Goal: Task Accomplishment & Management: Complete application form

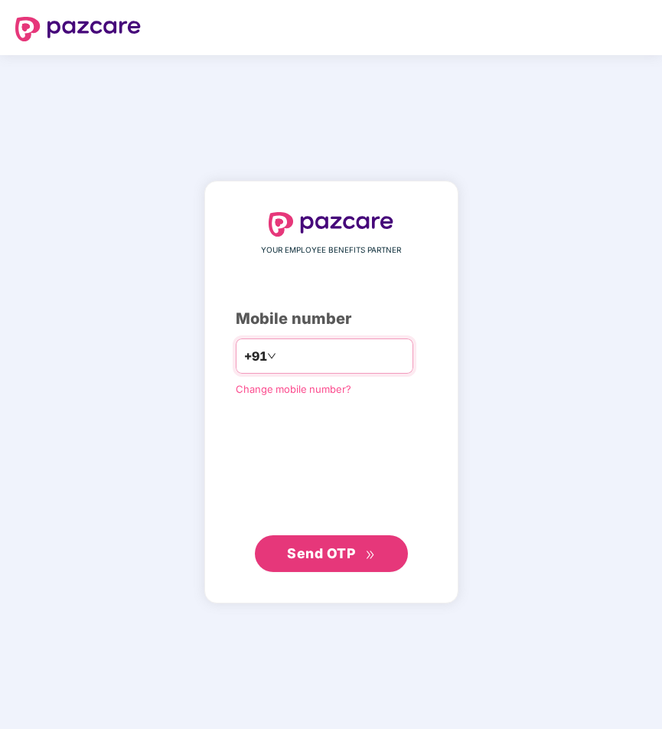
click at [382, 364] on input "number" at bounding box center [342, 356] width 126 height 24
type input "**********"
click at [322, 546] on span "Send OTP" at bounding box center [321, 553] width 68 height 16
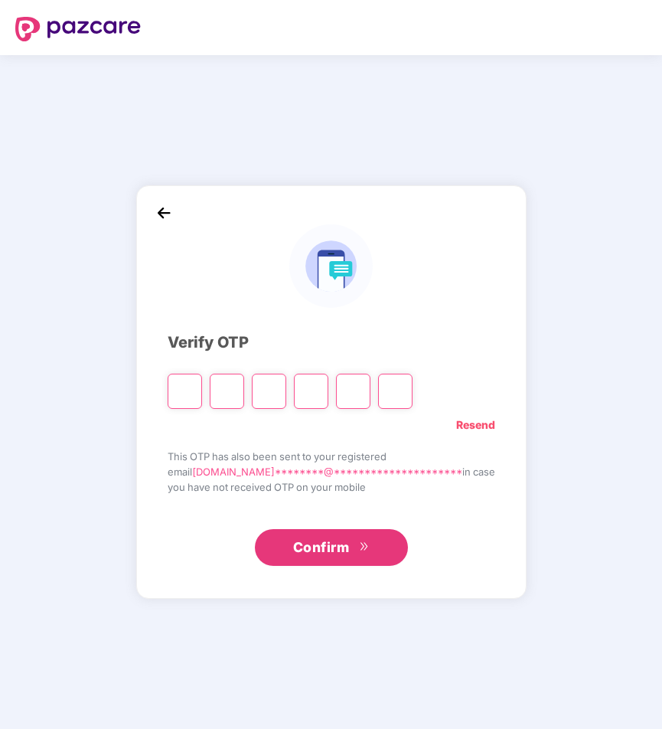
type input "*"
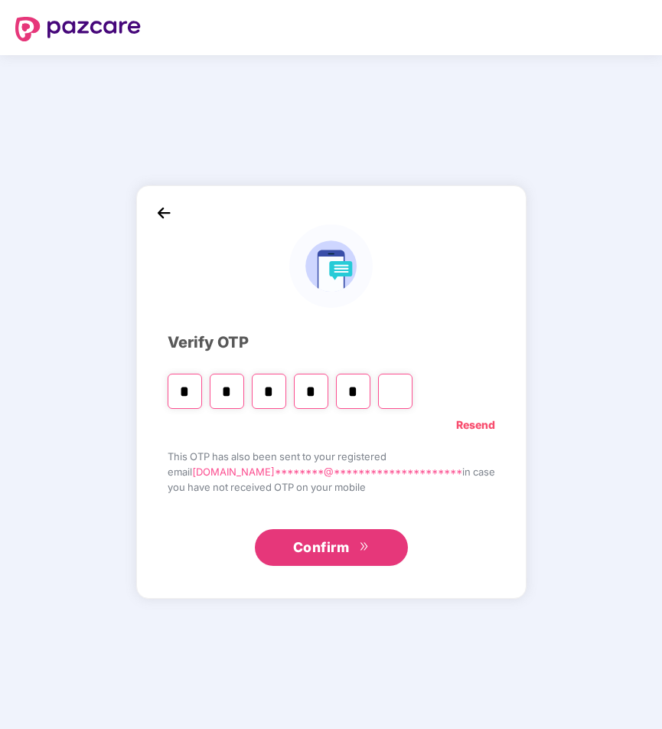
type input "*"
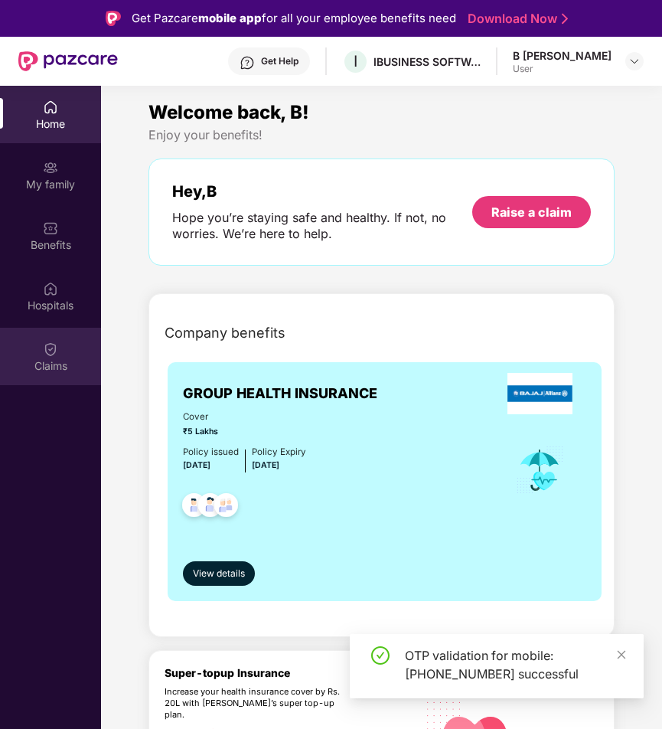
click at [49, 347] on img at bounding box center [50, 348] width 15 height 15
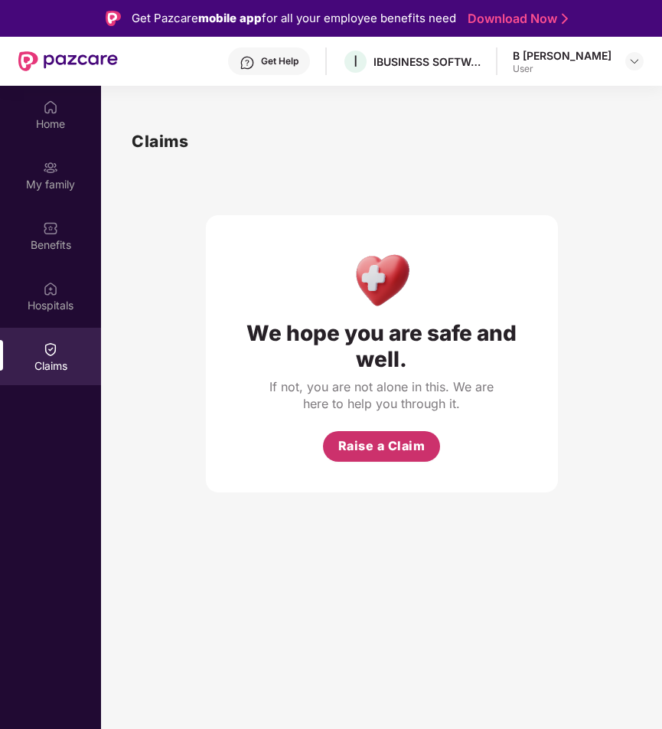
click at [387, 436] on button "Raise a Claim" at bounding box center [381, 446] width 117 height 31
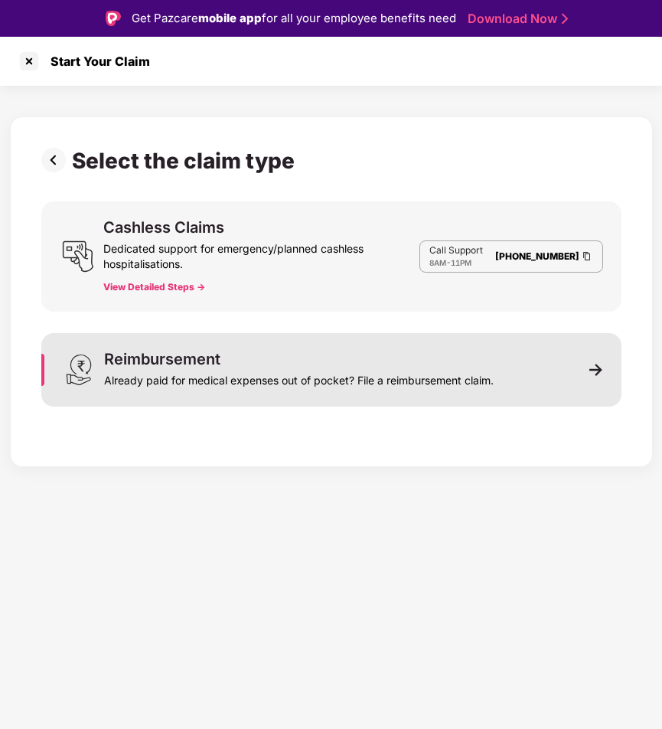
click at [359, 379] on div "Already paid for medical expenses out of pocket? File a reimbursement claim." at bounding box center [299, 377] width 390 height 21
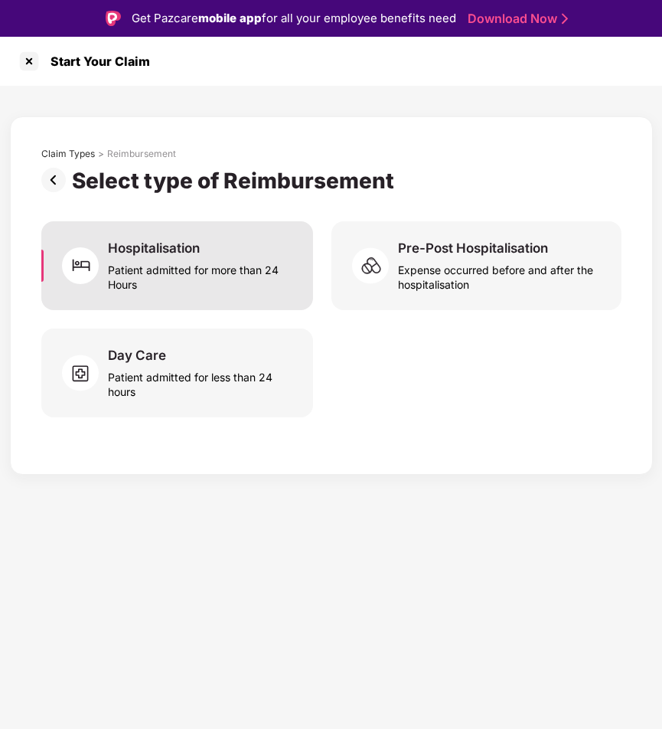
click at [168, 277] on div "Patient admitted for more than 24 Hours" at bounding box center [201, 273] width 186 height 35
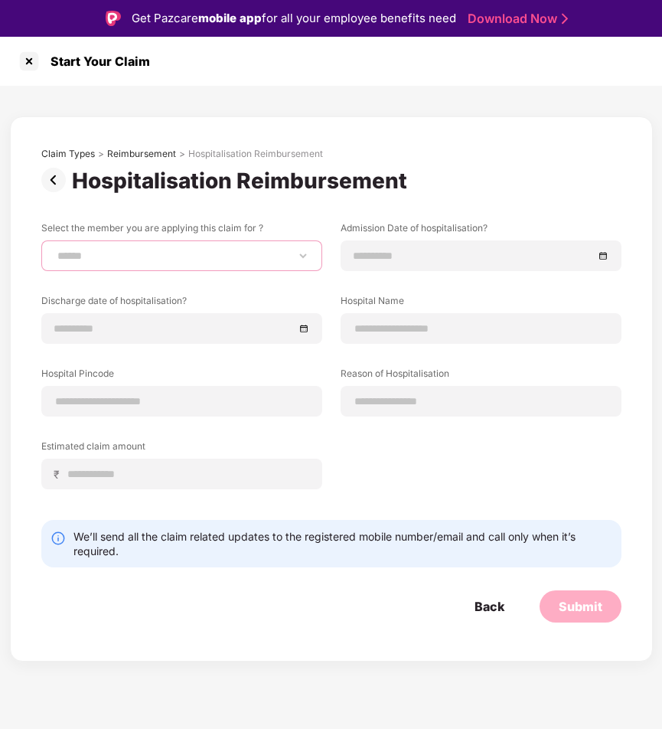
click at [184, 256] on select "**********" at bounding box center [181, 255] width 255 height 12
select select "**********"
click at [54, 249] on select "**********" at bounding box center [181, 255] width 255 height 12
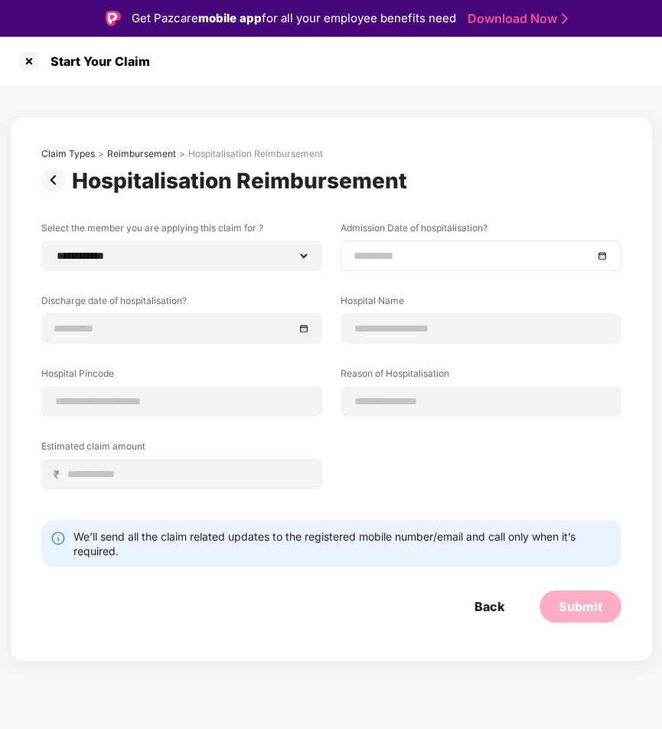
click at [430, 257] on input at bounding box center [474, 255] width 240 height 17
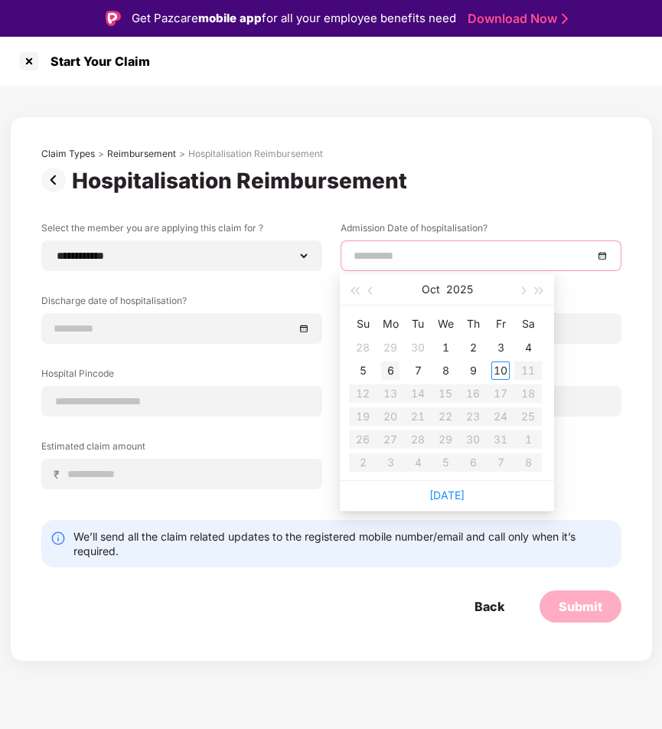
type input "**********"
click at [391, 370] on div "6" at bounding box center [390, 370] width 18 height 18
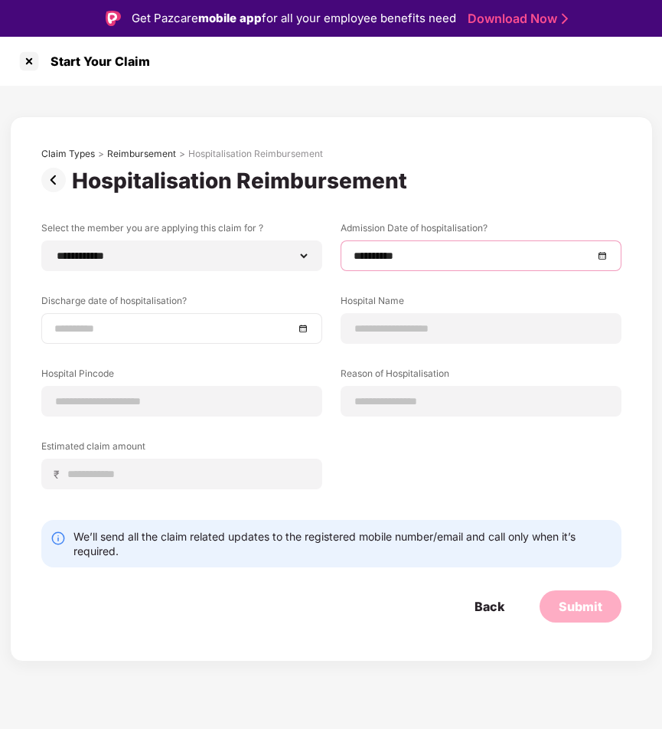
click at [244, 324] on input at bounding box center [174, 328] width 240 height 17
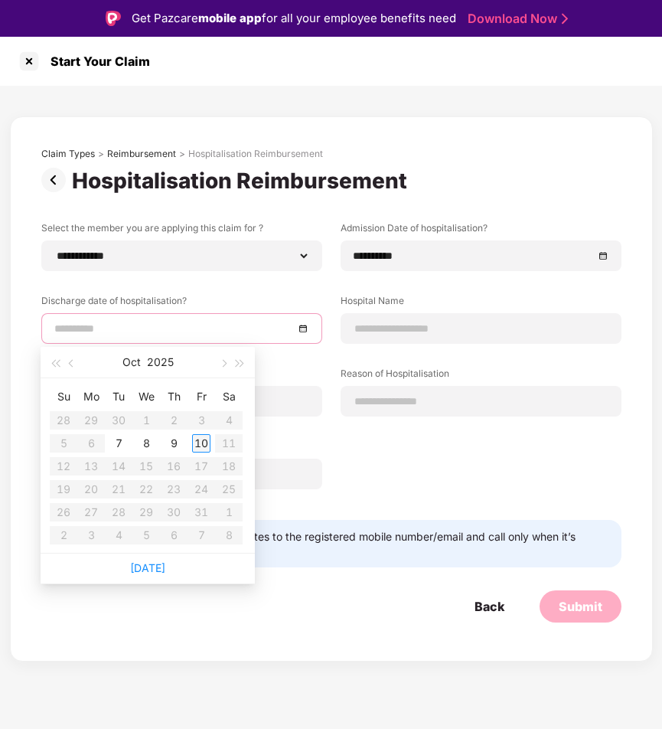
type input "**********"
click at [201, 442] on div "10" at bounding box center [201, 443] width 18 height 18
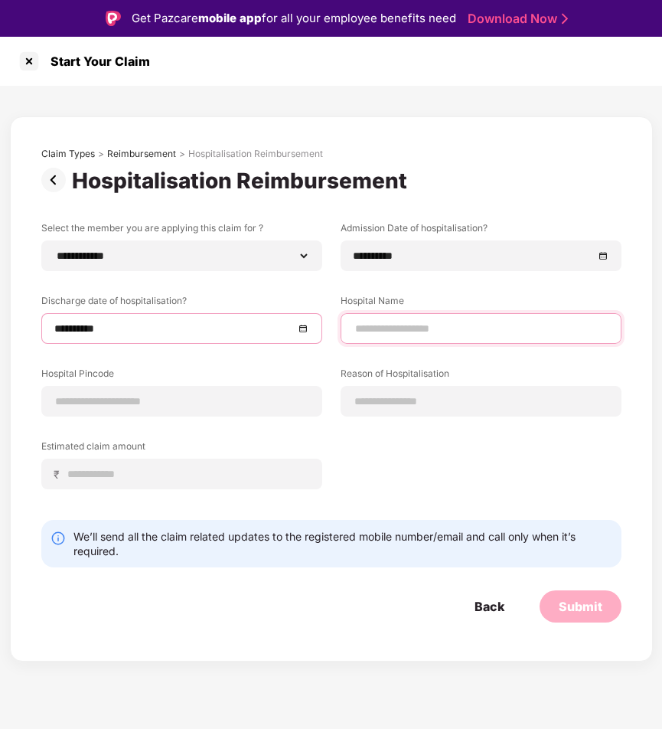
click at [446, 328] on input at bounding box center [481, 329] width 255 height 16
click at [459, 342] on div "****" at bounding box center [481, 328] width 281 height 31
click at [453, 324] on input "****" at bounding box center [481, 329] width 255 height 16
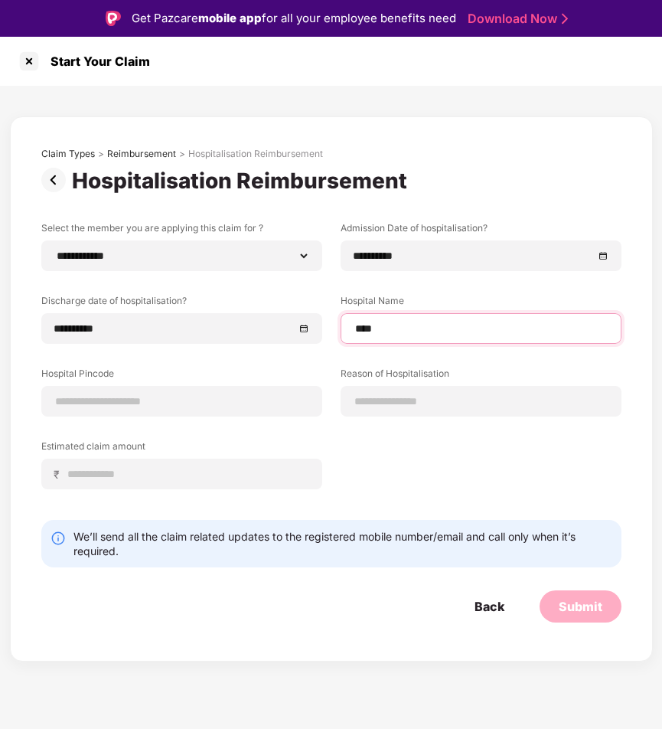
paste input "**********"
type input "**********"
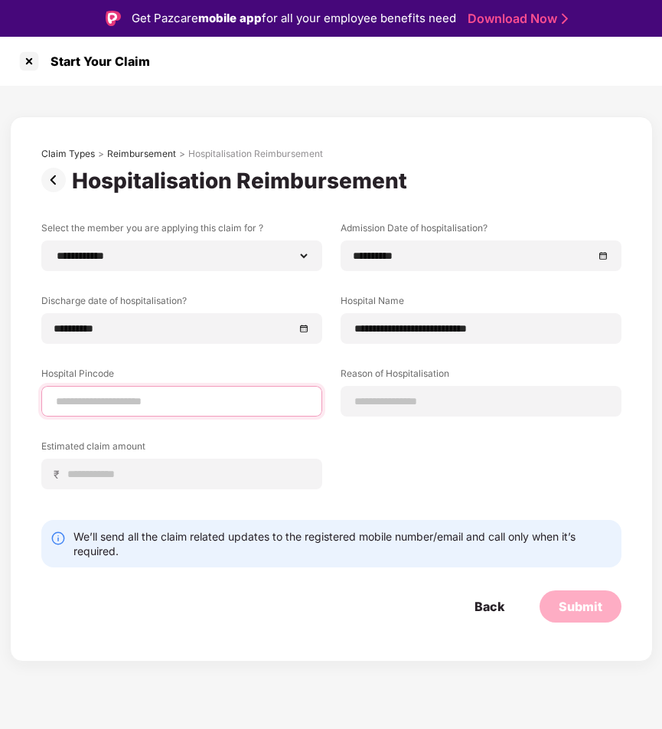
click at [207, 405] on input at bounding box center [181, 401] width 255 height 16
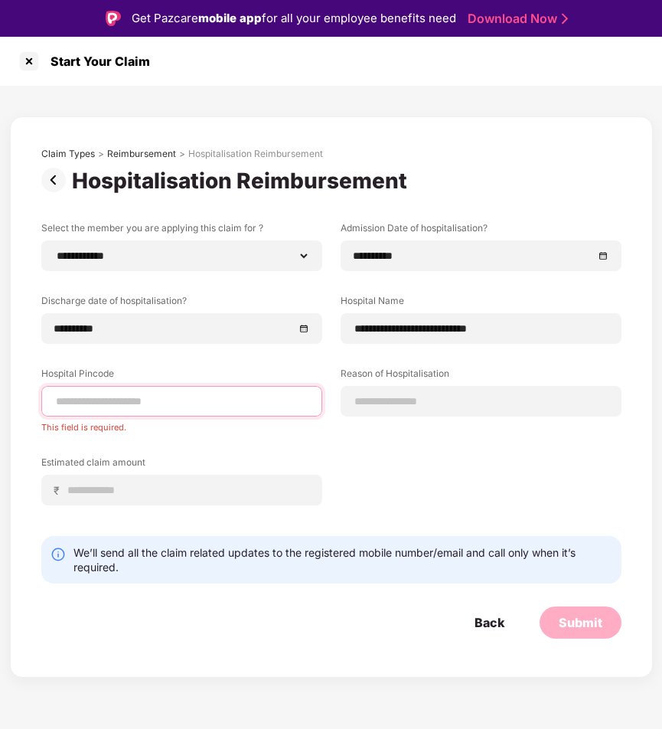
paste input "******"
type input "******"
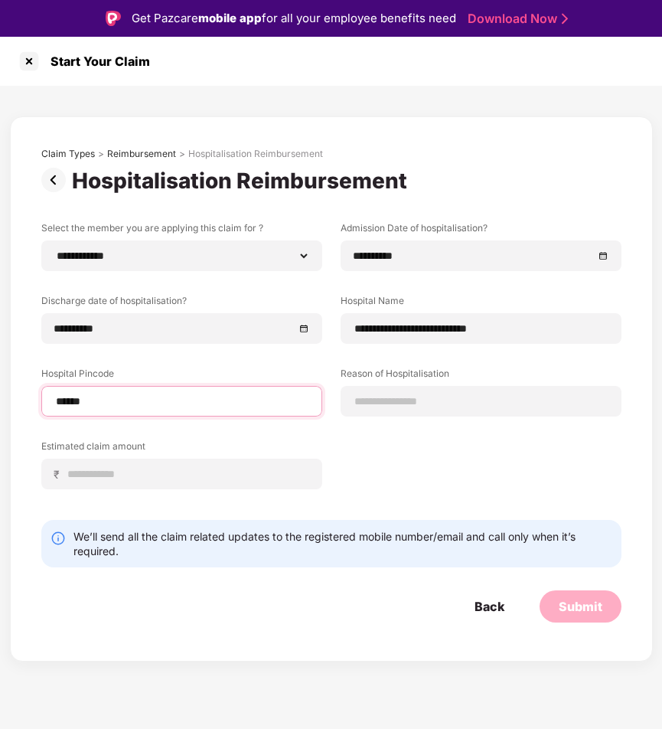
select select "*****"
select select "**********"
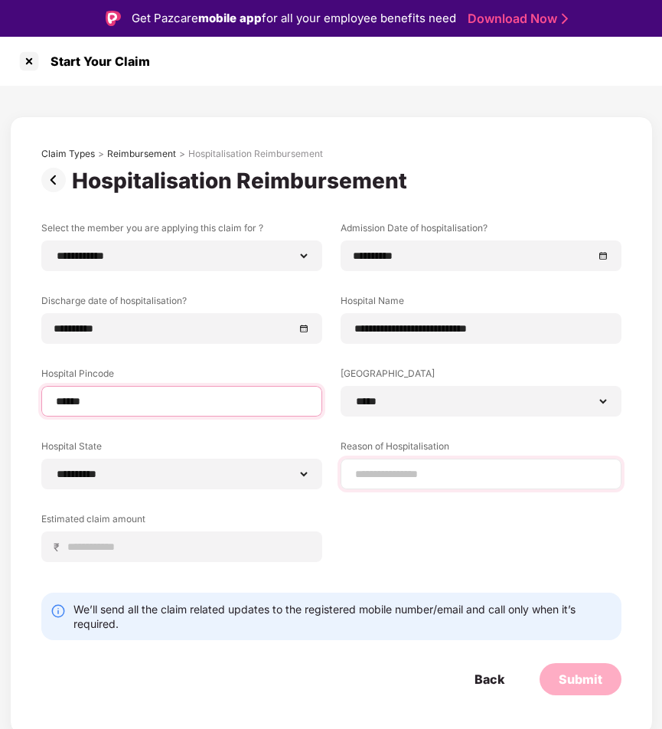
type input "******"
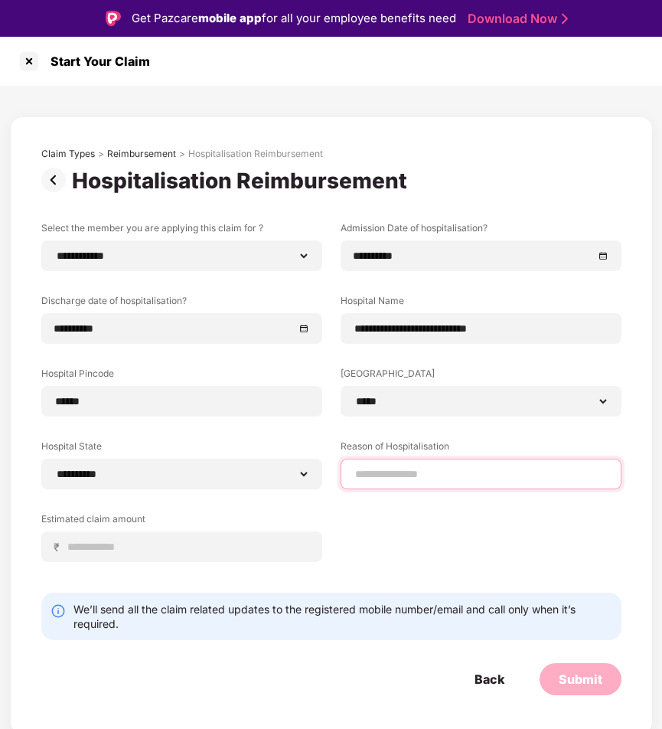
click at [382, 478] on input at bounding box center [481, 474] width 255 height 16
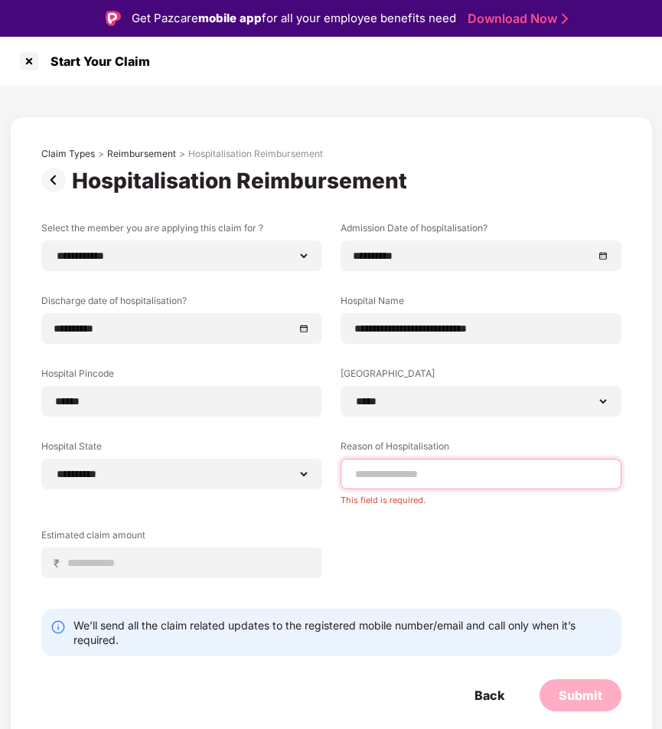
paste input "**********"
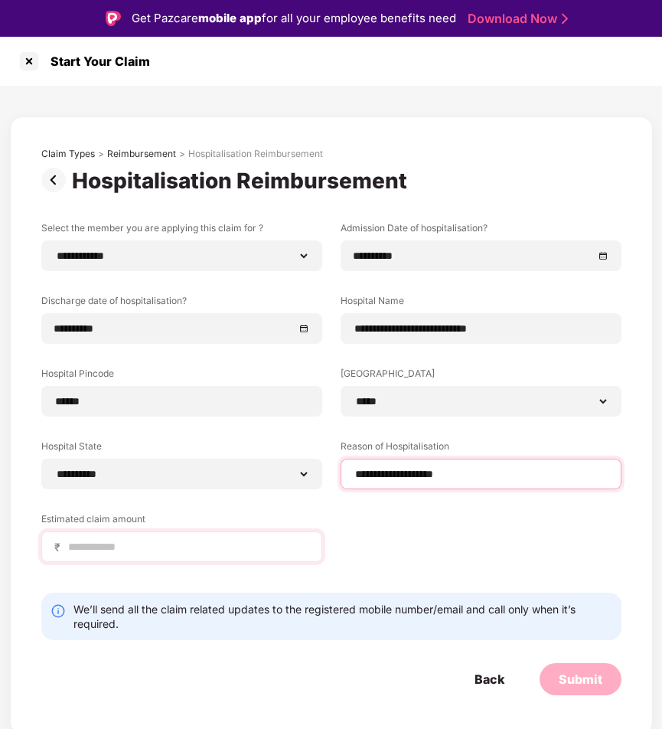
type input "**********"
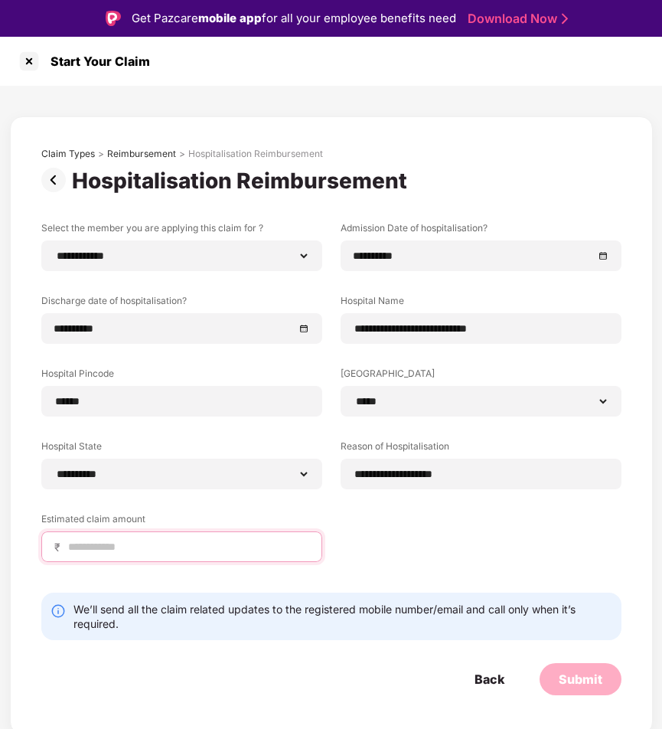
click at [228, 547] on input at bounding box center [188, 547] width 243 height 16
click at [224, 542] on input at bounding box center [188, 547] width 243 height 16
type input "******"
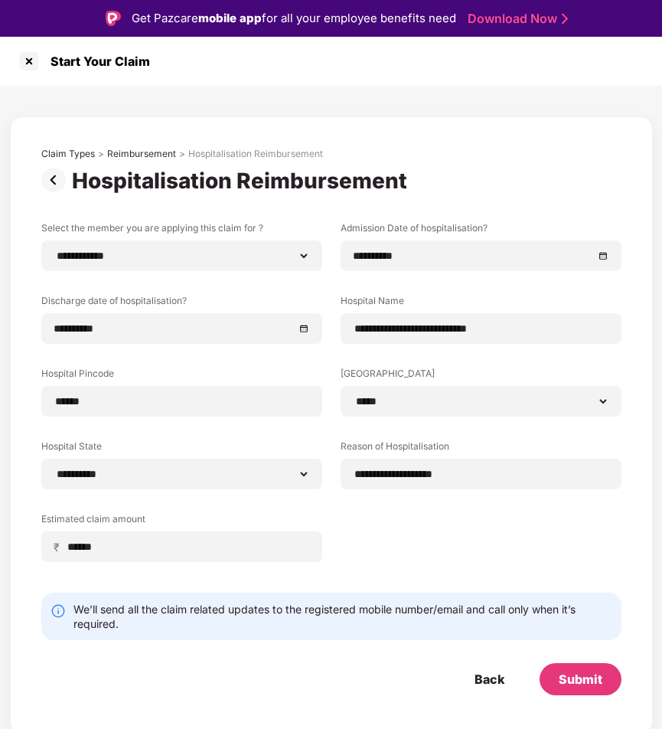
click at [455, 558] on div "**********" at bounding box center [331, 403] width 580 height 364
click at [576, 677] on div "Submit" at bounding box center [581, 678] width 44 height 17
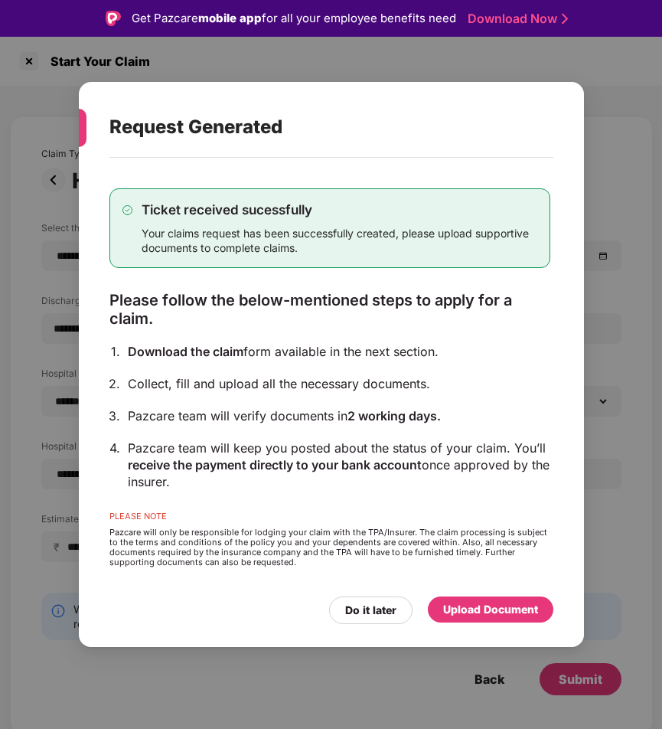
click at [473, 624] on div "Ticket received sucessfully Your claims request has been successfully created, …" at bounding box center [331, 395] width 505 height 474
click at [481, 609] on div "Upload Document" at bounding box center [490, 609] width 95 height 17
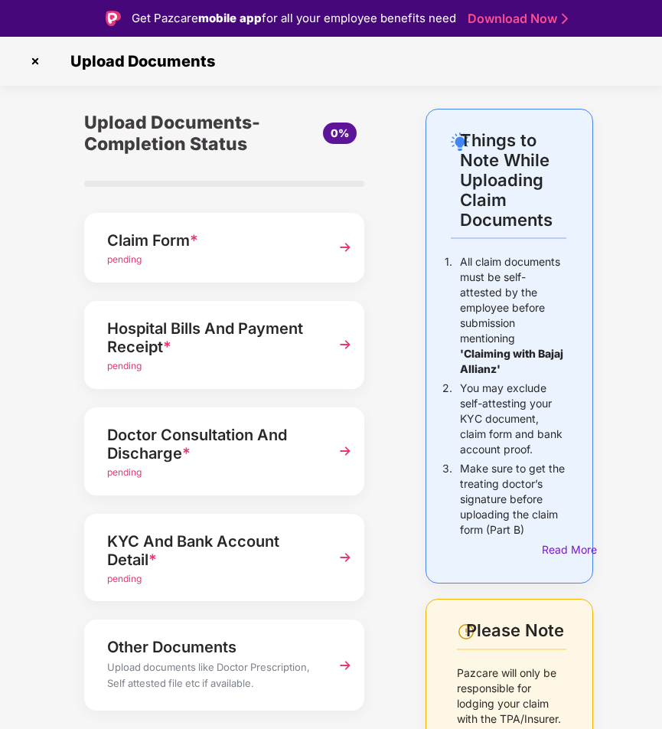
click at [246, 251] on div "Claim Form *" at bounding box center [214, 240] width 214 height 24
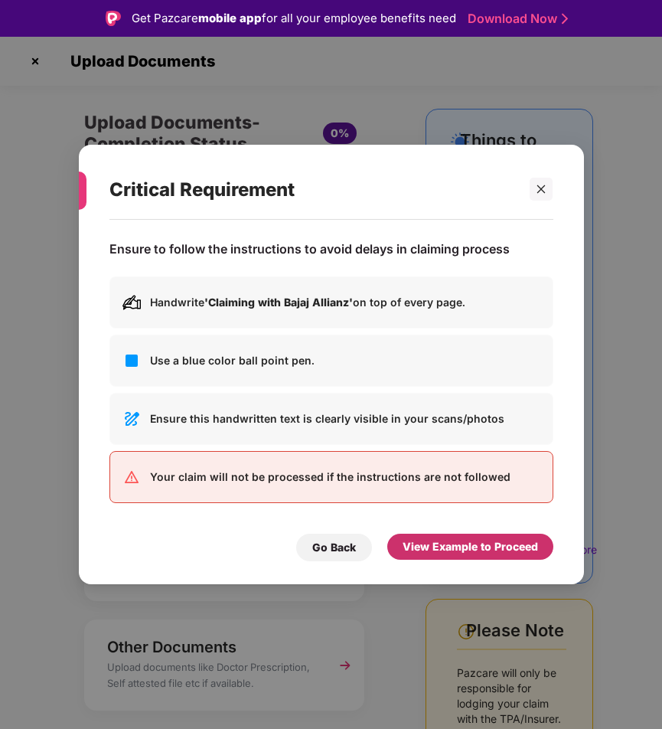
click at [481, 556] on div "View Example to Proceed" at bounding box center [470, 546] width 166 height 26
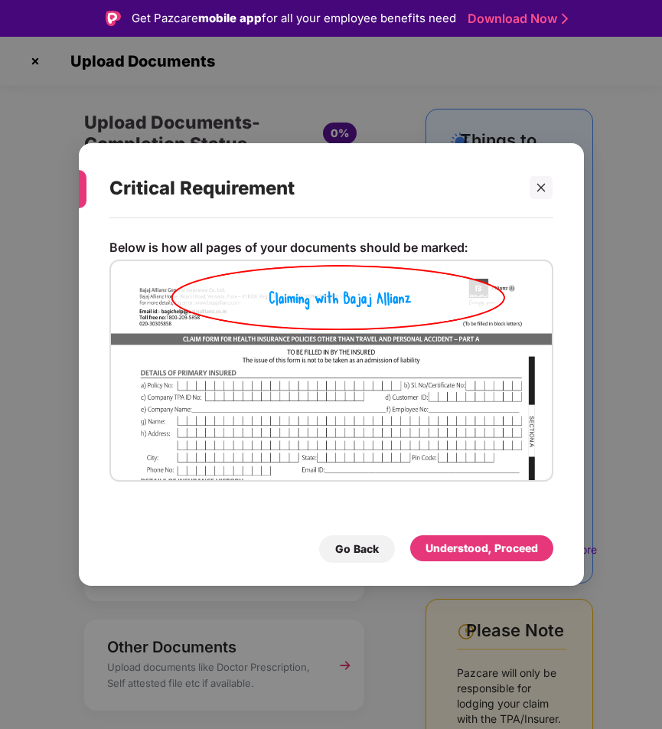
scroll to position [37, 0]
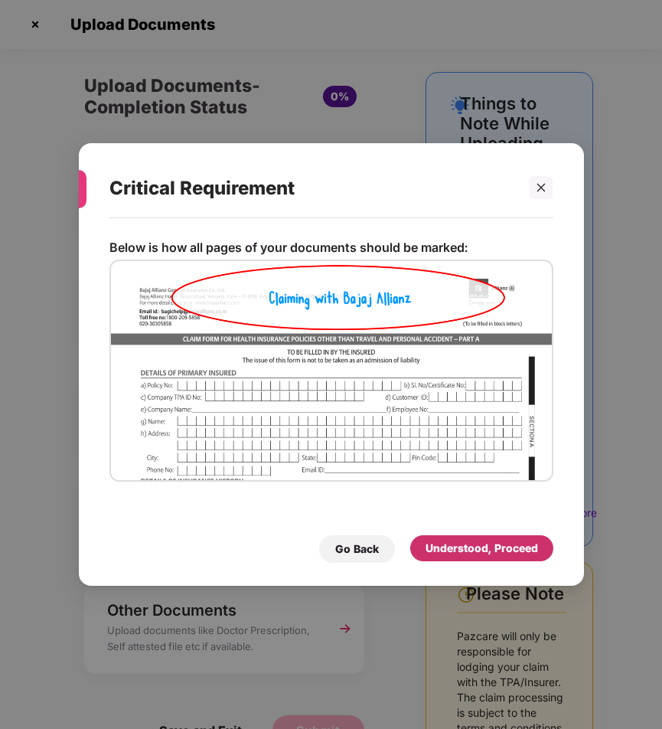
click at [471, 557] on div "Understood, Proceed" at bounding box center [481, 548] width 143 height 26
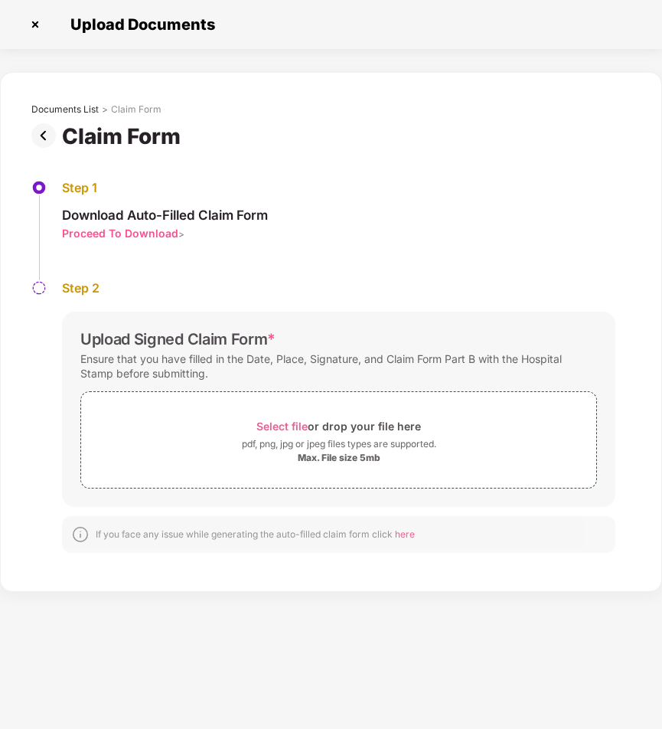
click at [131, 236] on div "Proceed To Download" at bounding box center [120, 233] width 116 height 15
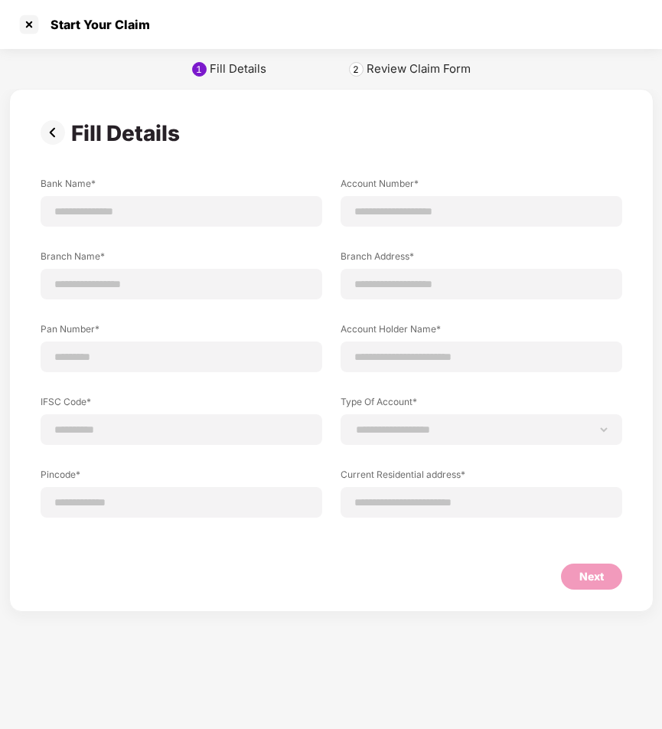
click at [55, 135] on img at bounding box center [56, 132] width 31 height 24
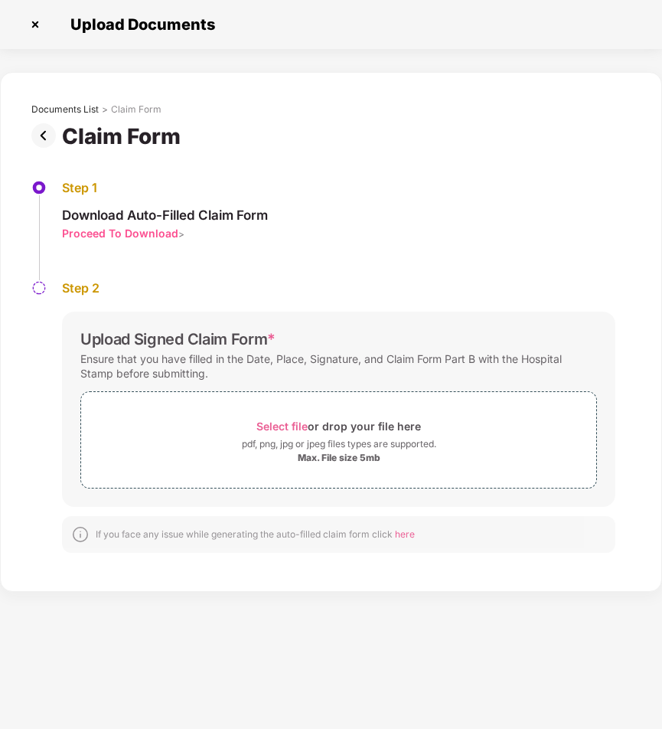
click at [51, 135] on img at bounding box center [46, 135] width 31 height 24
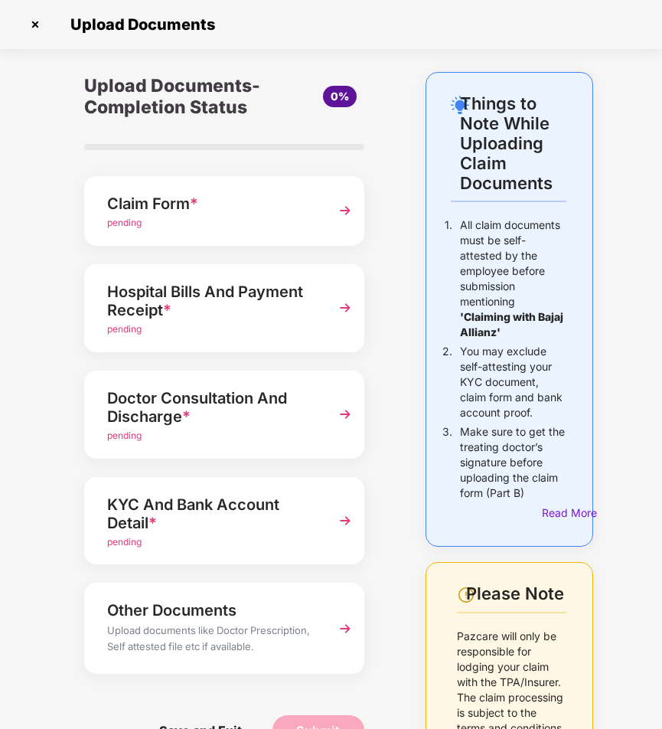
click at [194, 314] on div "Hospital Bills And Payment Receipt *" at bounding box center [214, 300] width 214 height 43
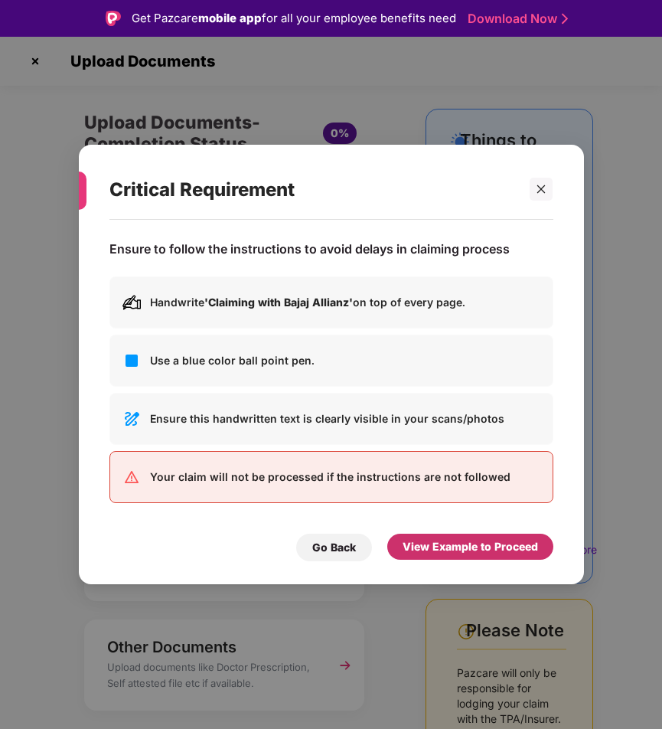
click at [425, 553] on div "View Example to Proceed" at bounding box center [470, 546] width 135 height 17
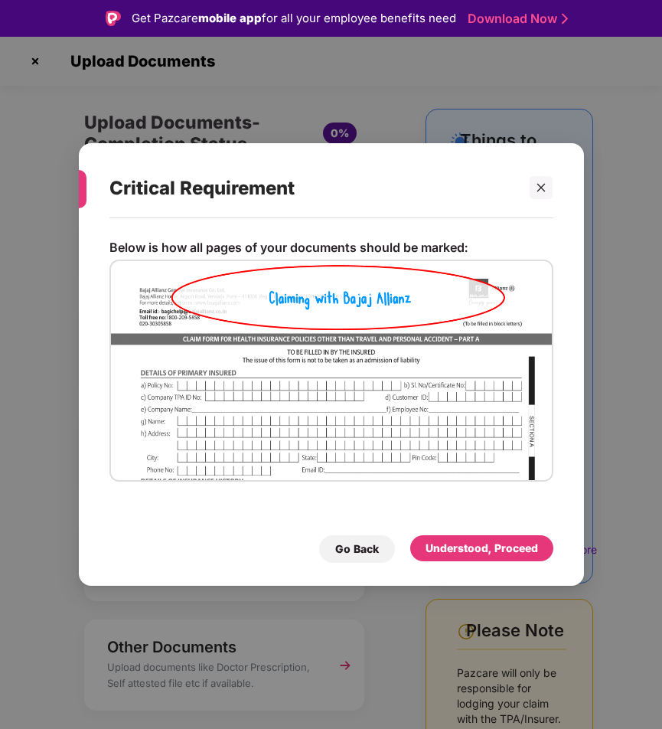
scroll to position [37, 0]
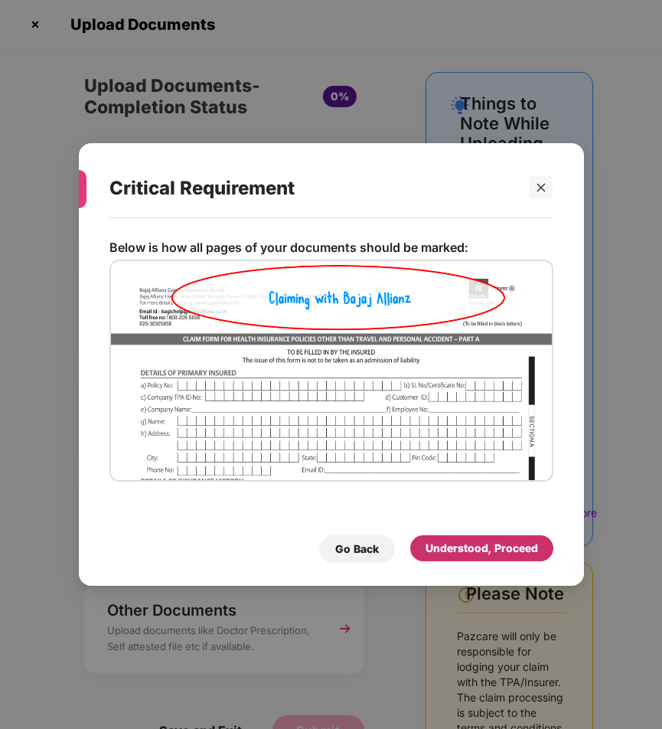
click at [463, 553] on div "Understood, Proceed" at bounding box center [482, 548] width 112 height 17
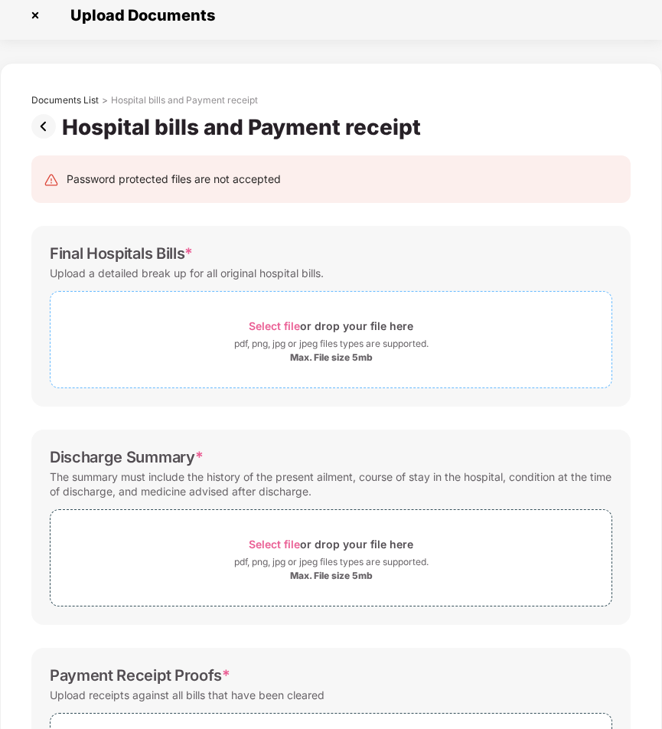
scroll to position [0, 0]
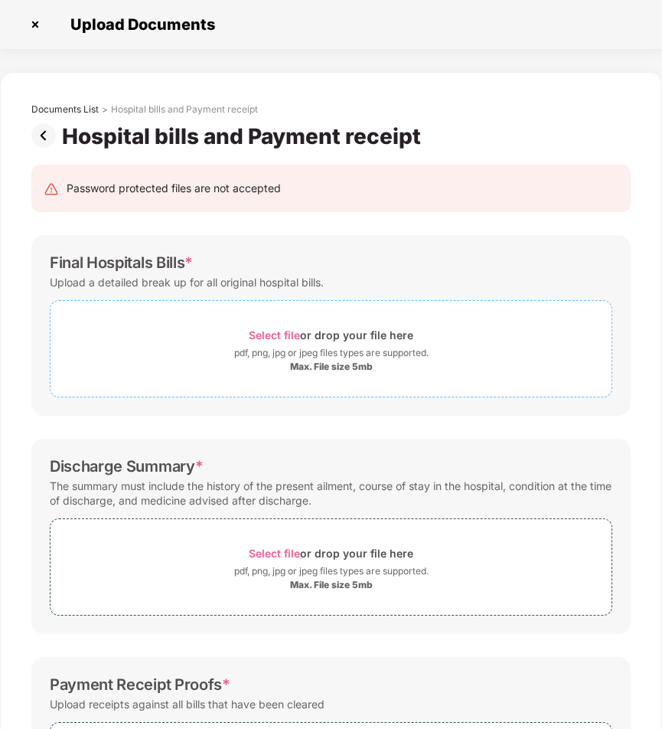
click at [324, 337] on div "Select file or drop your file here" at bounding box center [331, 334] width 165 height 21
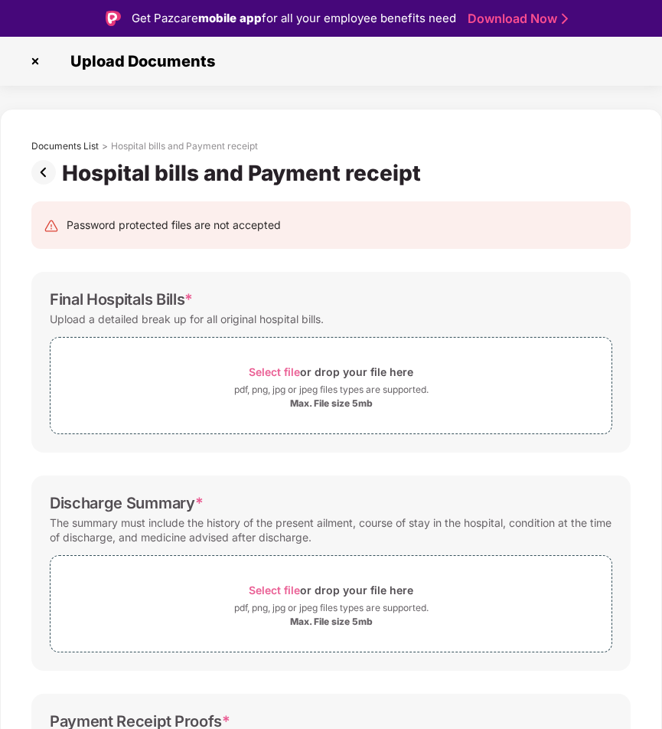
click at [44, 174] on img at bounding box center [46, 172] width 31 height 24
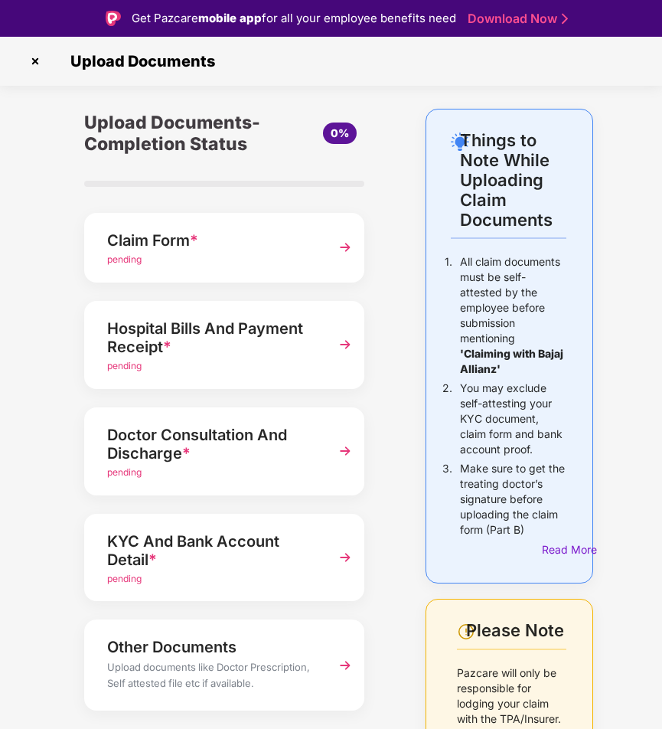
click at [260, 437] on div "Doctor Consultation And Discharge *" at bounding box center [214, 443] width 214 height 43
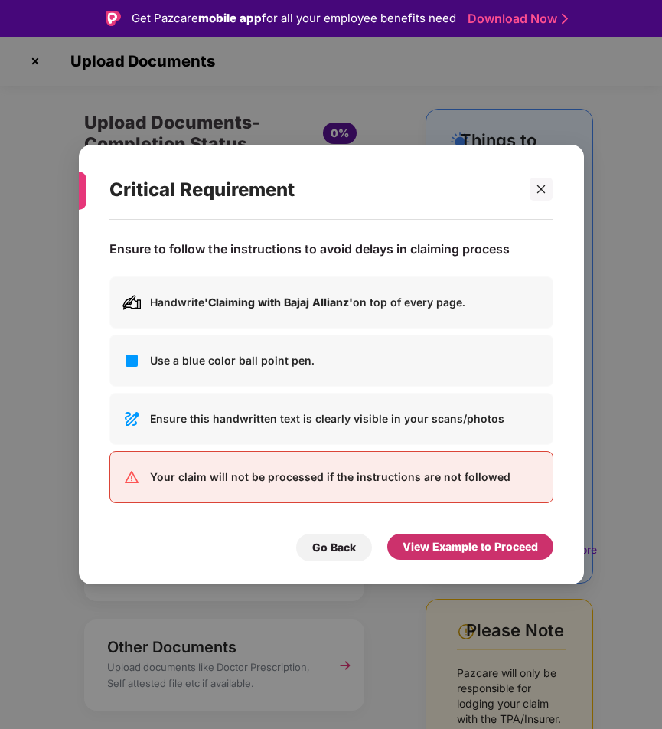
click at [443, 541] on div "View Example to Proceed" at bounding box center [470, 546] width 135 height 17
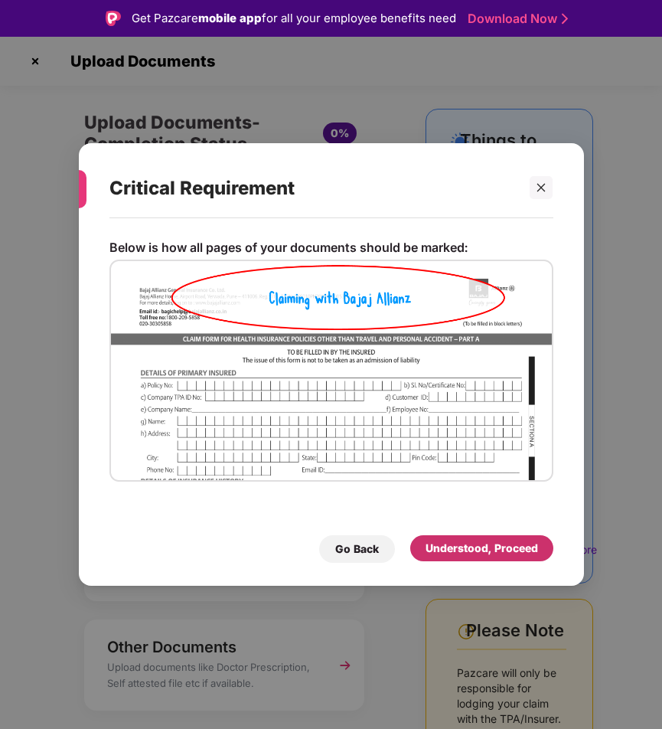
click at [443, 541] on div "Understood, Proceed" at bounding box center [482, 548] width 112 height 17
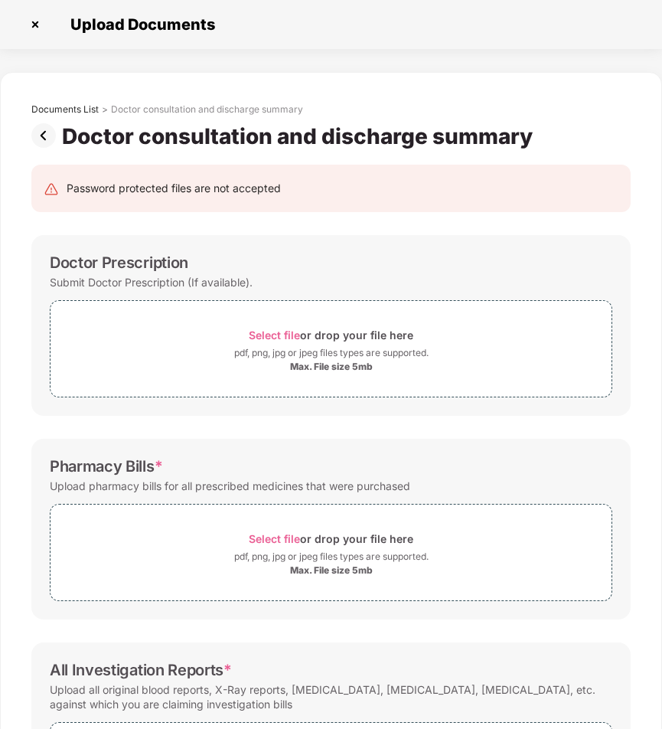
click at [43, 135] on img at bounding box center [46, 135] width 31 height 24
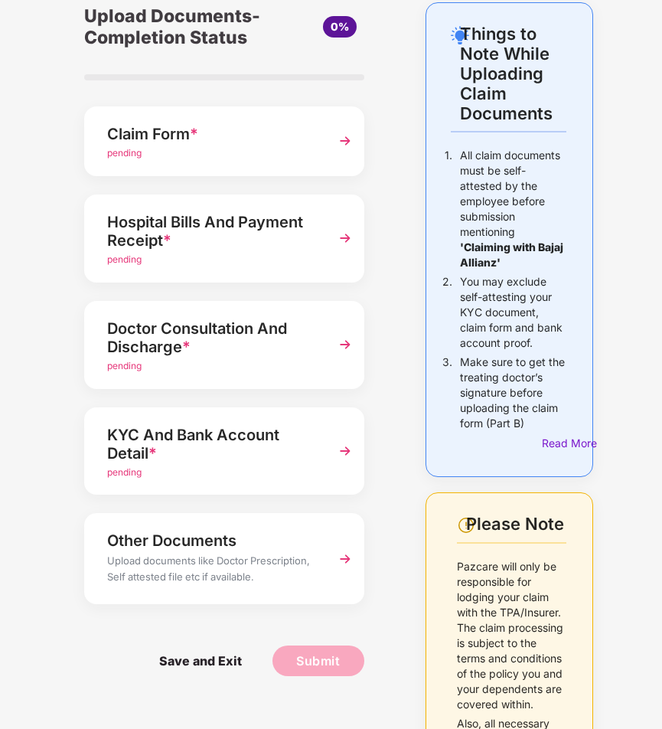
scroll to position [153, 0]
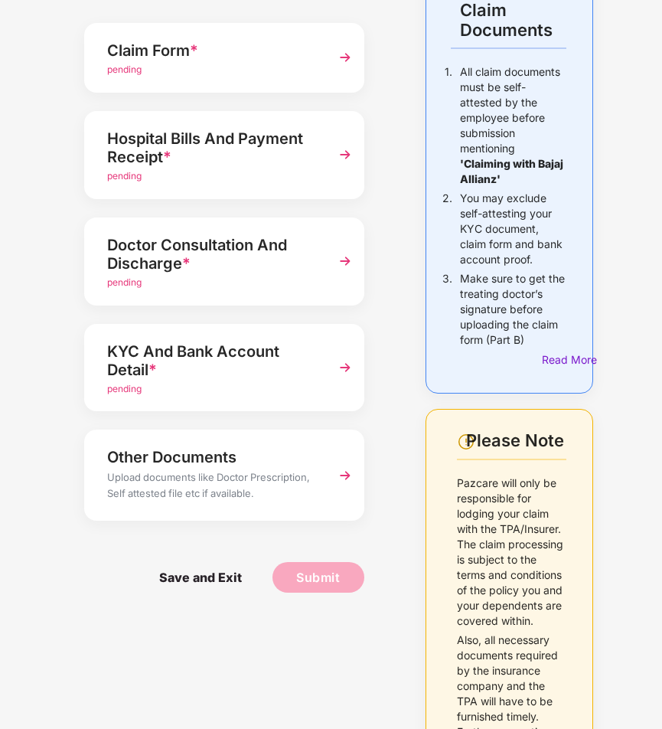
click at [279, 377] on div "KYC And Bank Account Detail *" at bounding box center [214, 360] width 214 height 43
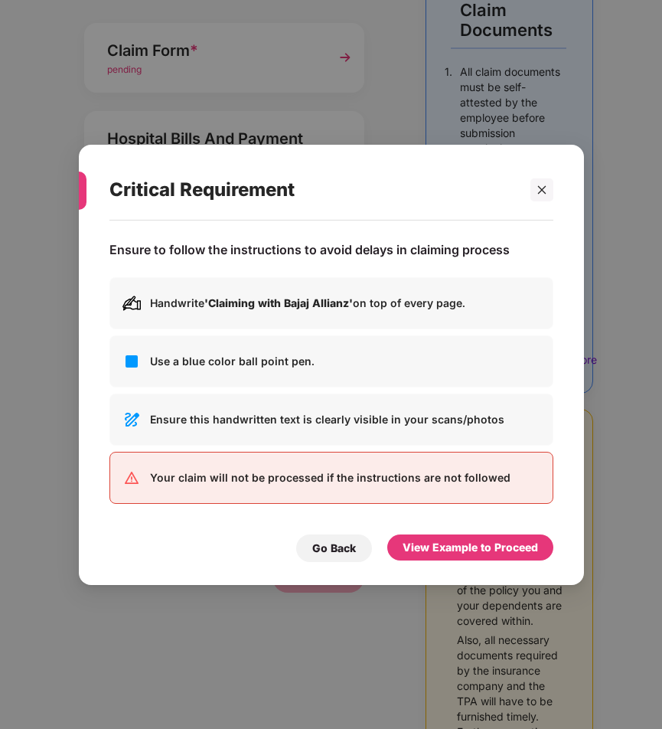
scroll to position [0, 0]
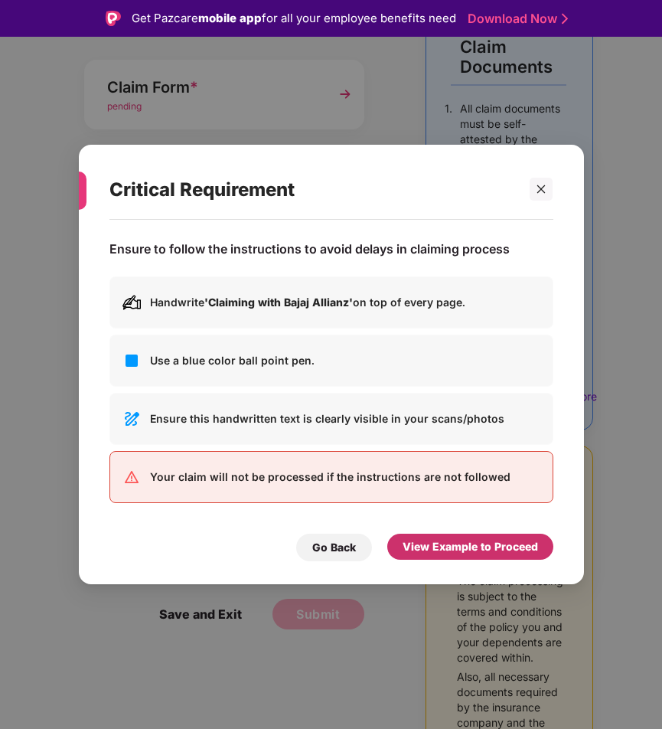
click at [524, 535] on div "View Example to Proceed" at bounding box center [470, 546] width 166 height 26
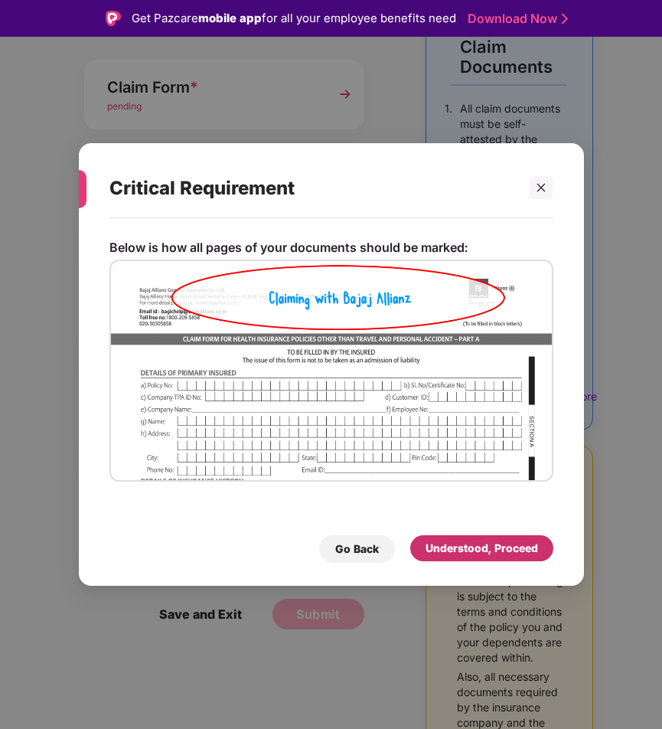
click at [524, 535] on div "Understood, Proceed" at bounding box center [481, 548] width 143 height 26
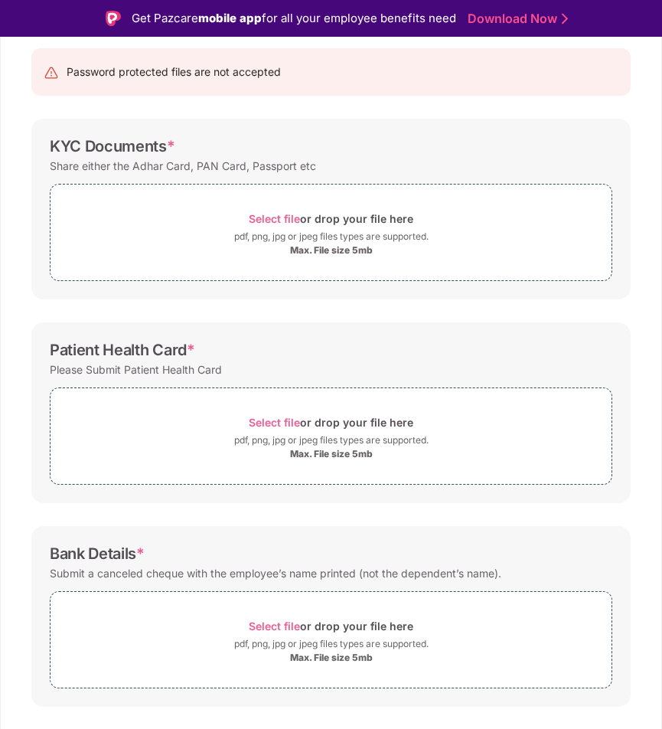
scroll to position [81, 0]
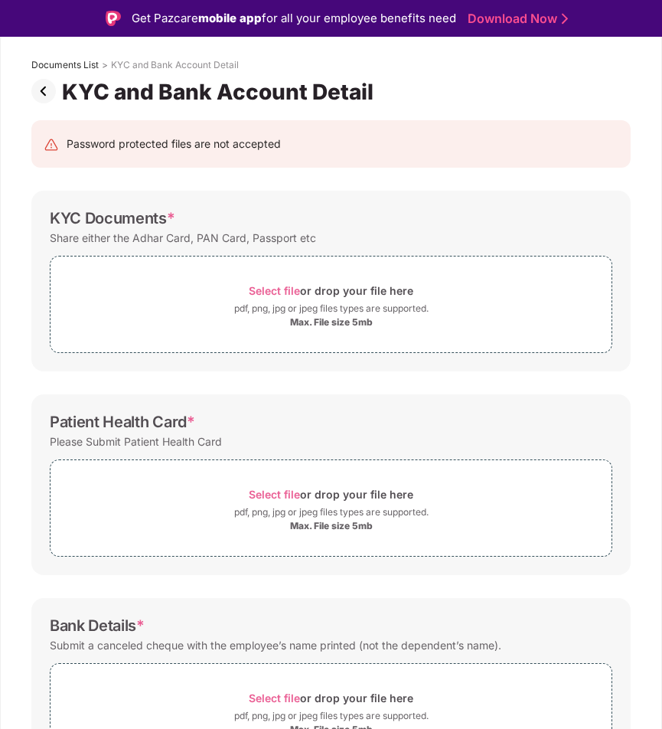
click at [47, 83] on img at bounding box center [46, 91] width 31 height 24
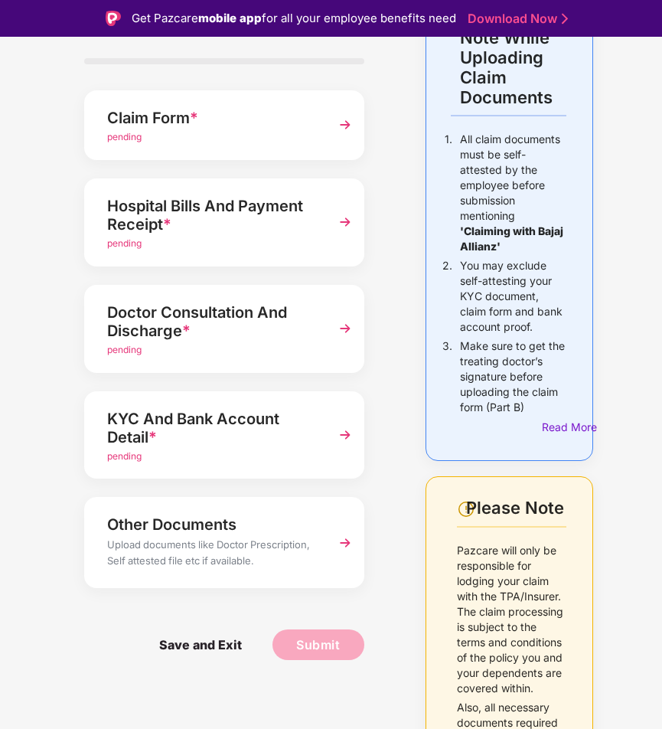
scroll to position [243, 0]
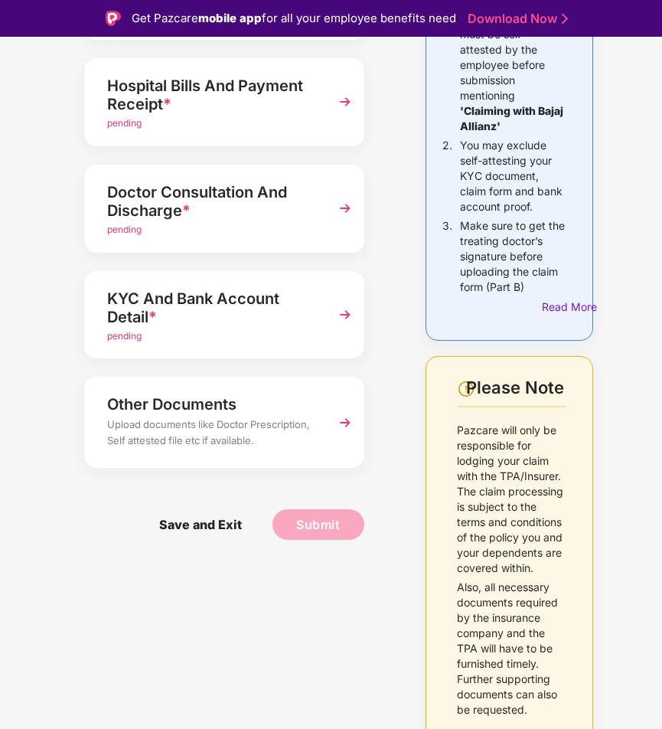
click at [213, 393] on div "Other Documents" at bounding box center [214, 404] width 214 height 24
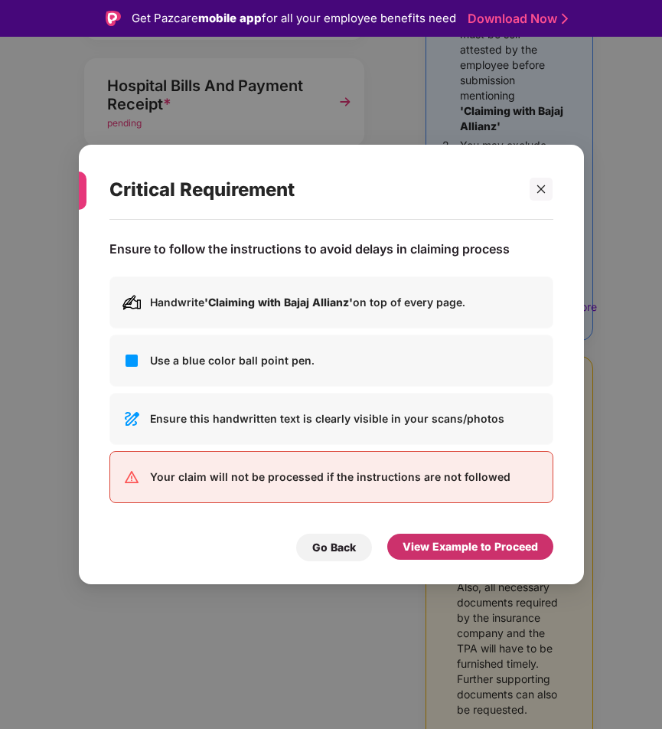
click at [450, 540] on div "View Example to Proceed" at bounding box center [470, 546] width 135 height 17
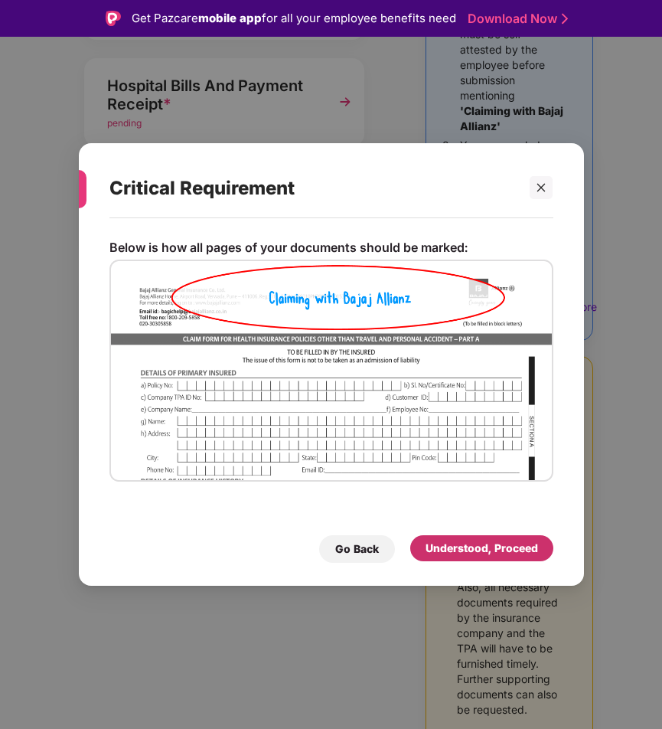
click at [450, 540] on div "Understood, Proceed" at bounding box center [482, 548] width 112 height 17
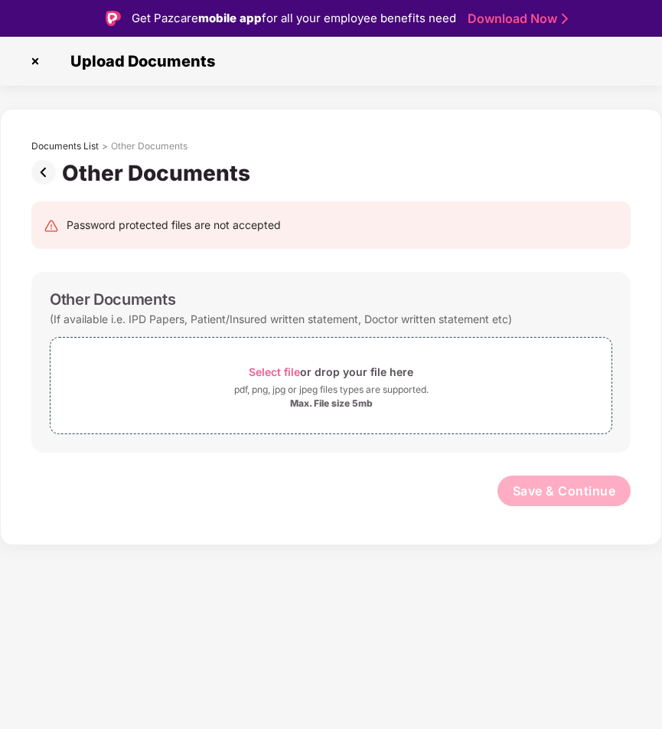
scroll to position [0, 0]
click at [41, 175] on img at bounding box center [46, 172] width 31 height 24
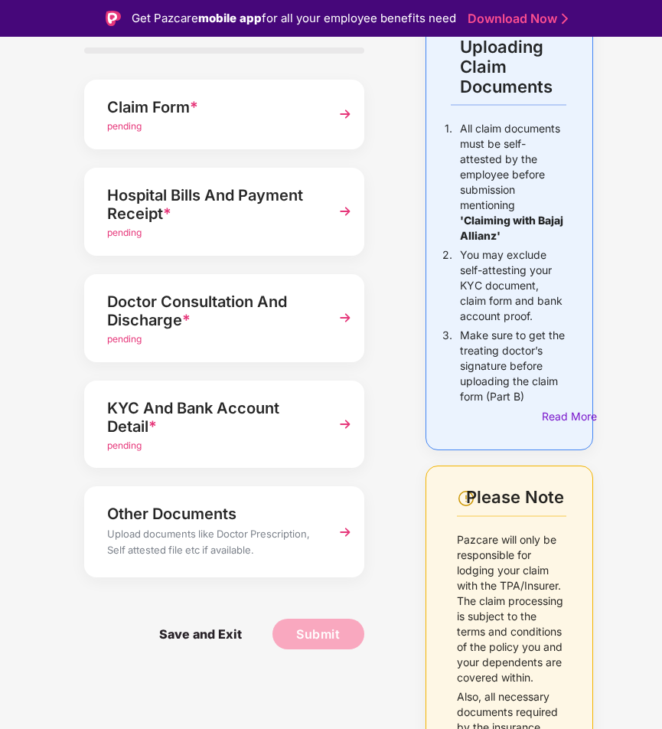
scroll to position [243, 0]
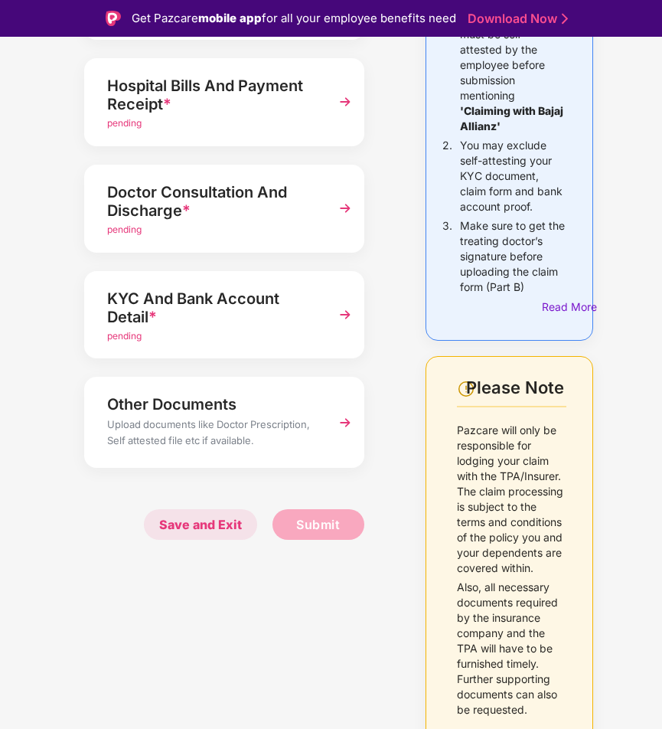
click at [204, 534] on span "Save and Exit" at bounding box center [200, 524] width 113 height 31
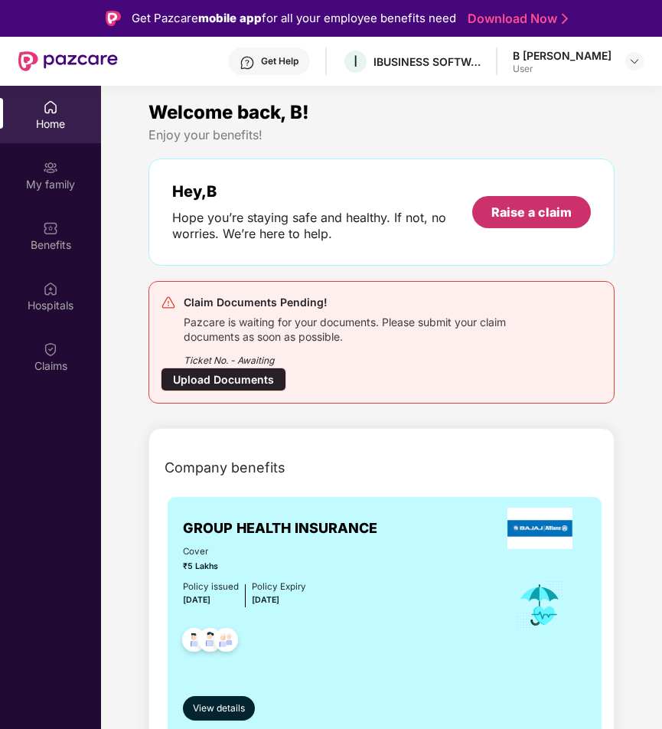
click at [499, 219] on div "Raise a claim" at bounding box center [531, 212] width 80 height 17
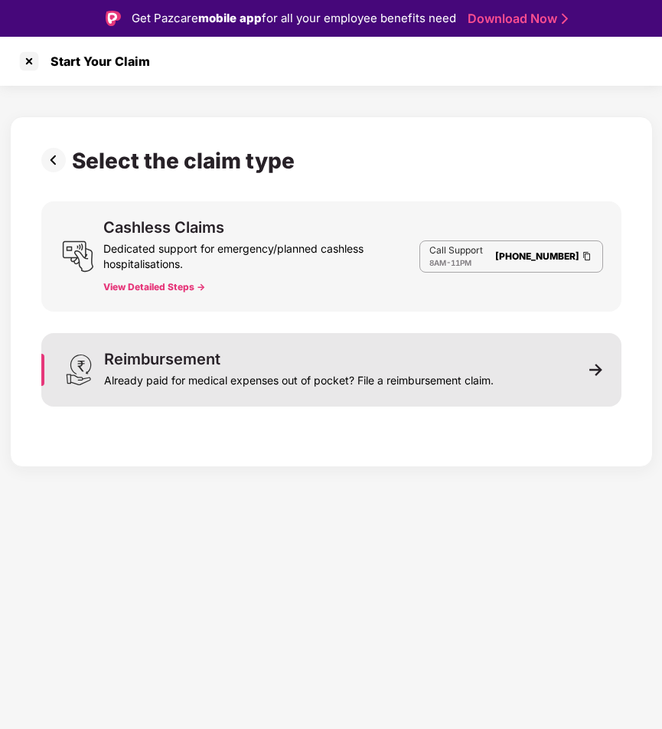
click at [422, 361] on div "Reimbursement Already paid for medical expenses out of pocket? File a reimburse…" at bounding box center [299, 369] width 390 height 37
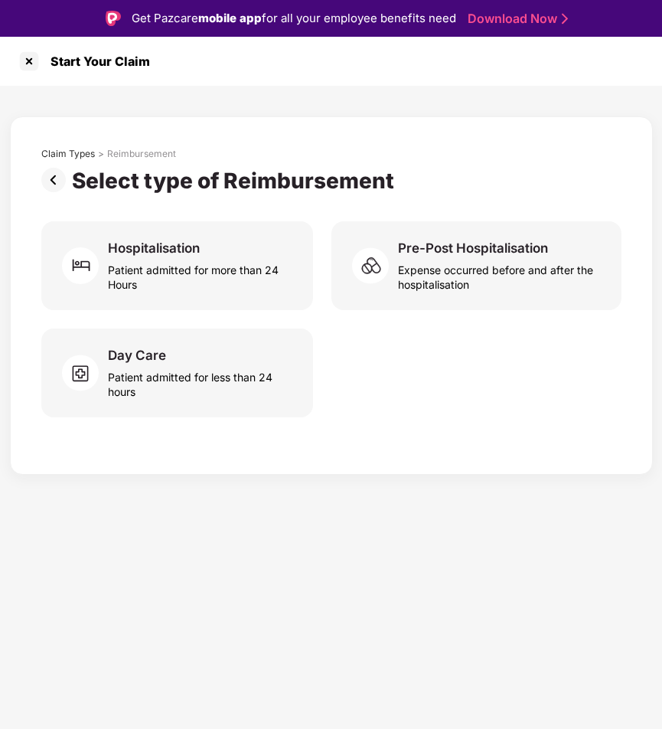
click at [57, 188] on img at bounding box center [56, 180] width 31 height 24
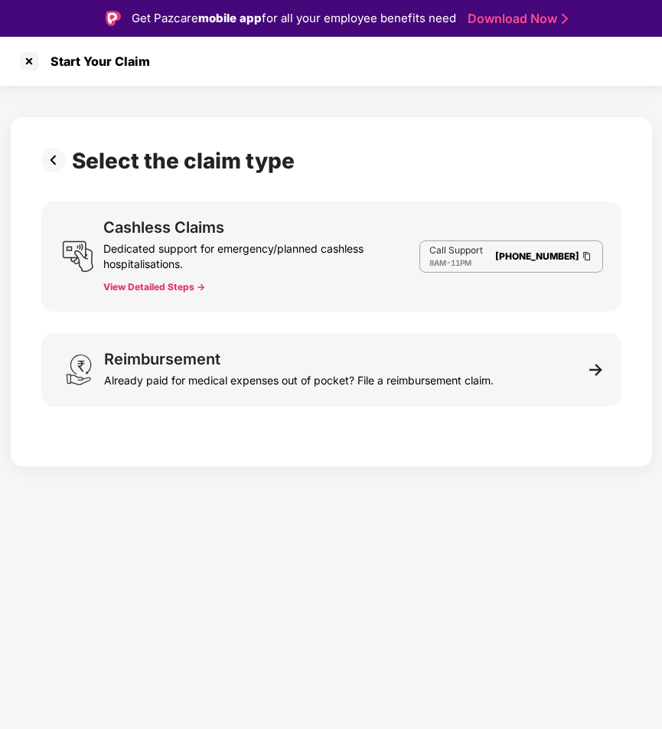
click at [56, 161] on img at bounding box center [56, 160] width 31 height 24
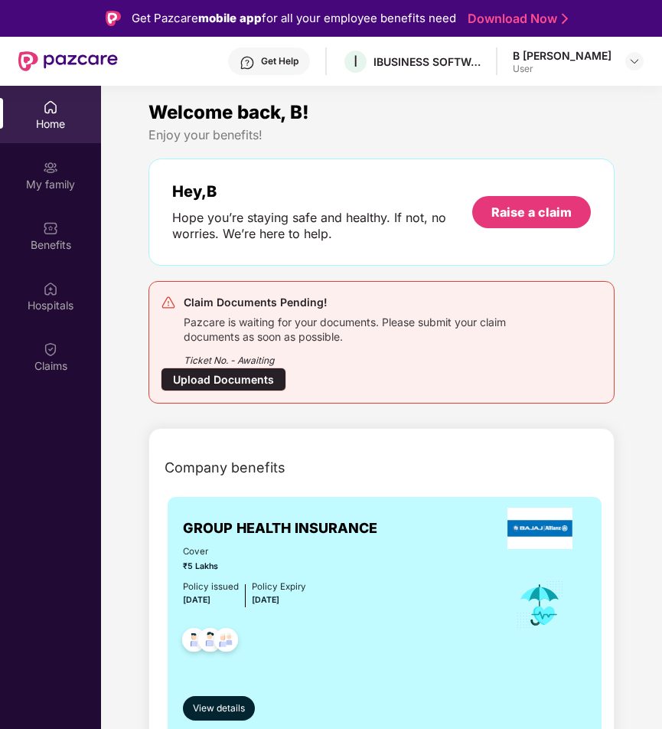
click at [241, 382] on div "Upload Documents" at bounding box center [224, 379] width 126 height 24
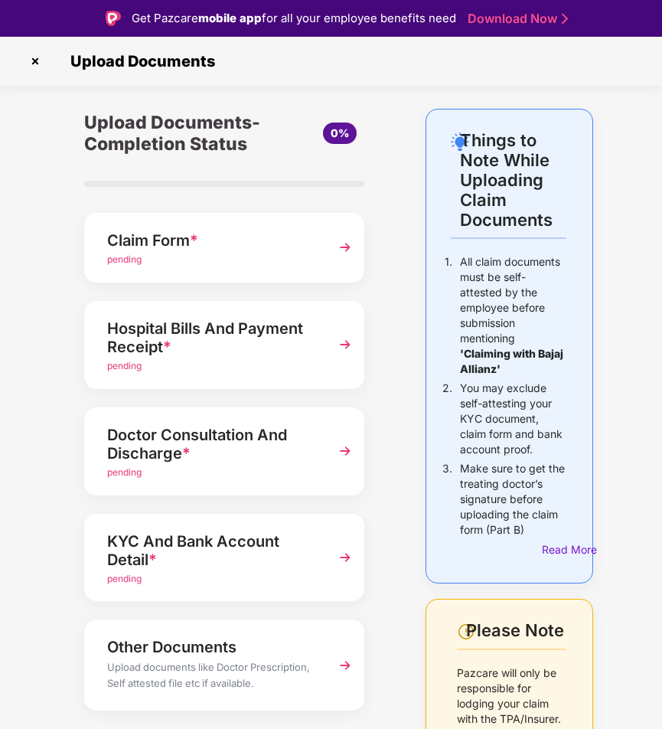
click at [244, 243] on div "Claim Form *" at bounding box center [214, 240] width 214 height 24
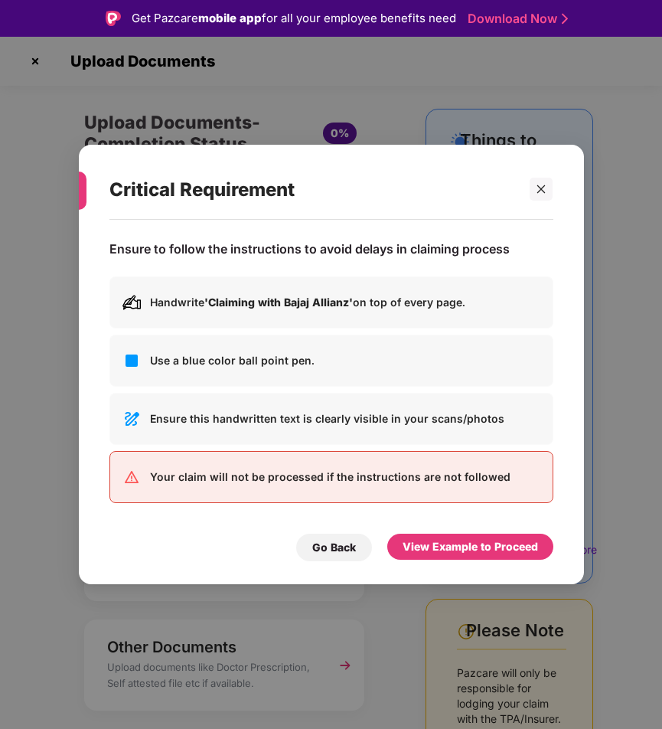
click at [212, 367] on p "Use a blue color ball point pen." at bounding box center [345, 360] width 390 height 17
click at [331, 545] on div "Go Back" at bounding box center [334, 547] width 44 height 17
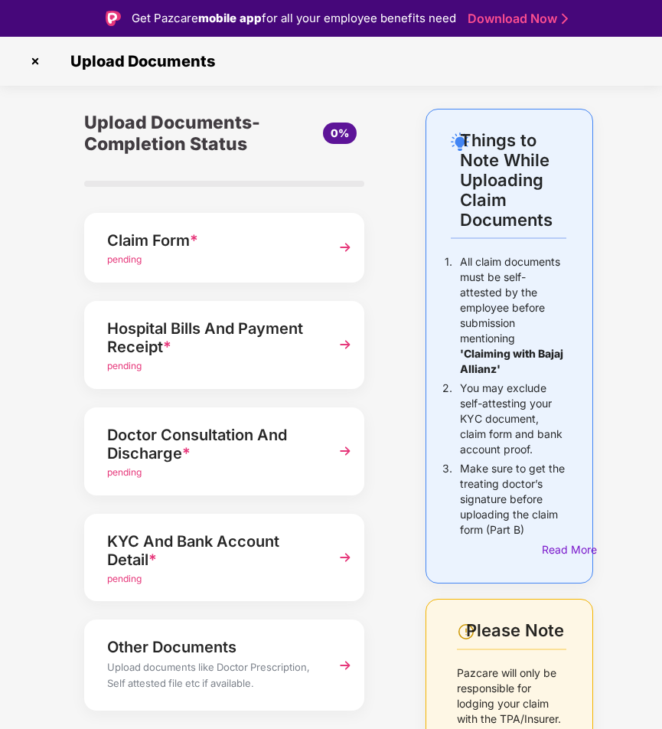
click at [34, 59] on img at bounding box center [35, 61] width 24 height 24
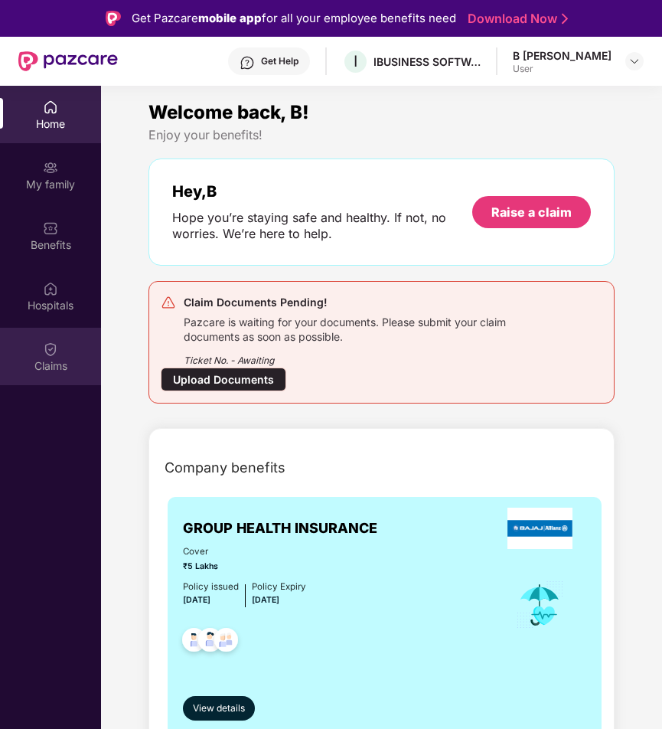
click at [52, 348] on img at bounding box center [50, 348] width 15 height 15
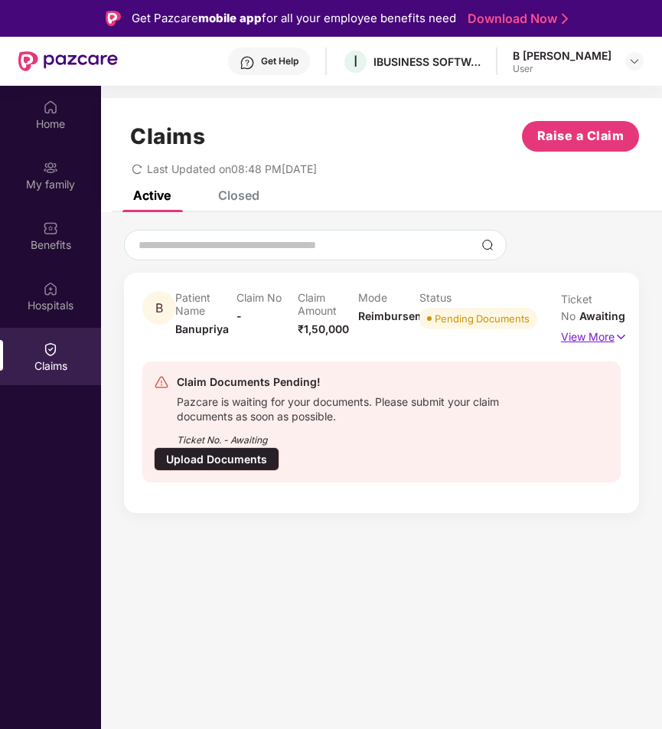
click at [624, 337] on img at bounding box center [621, 336] width 13 height 17
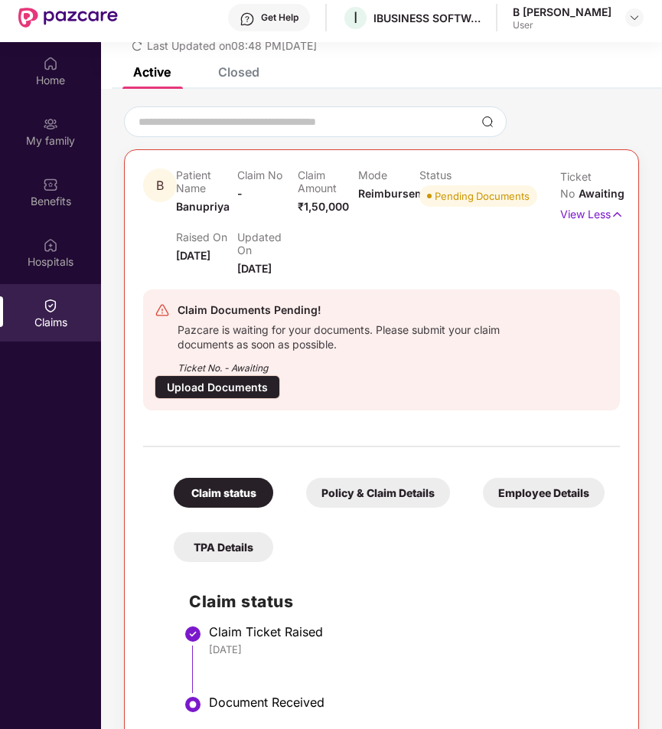
scroll to position [86, 0]
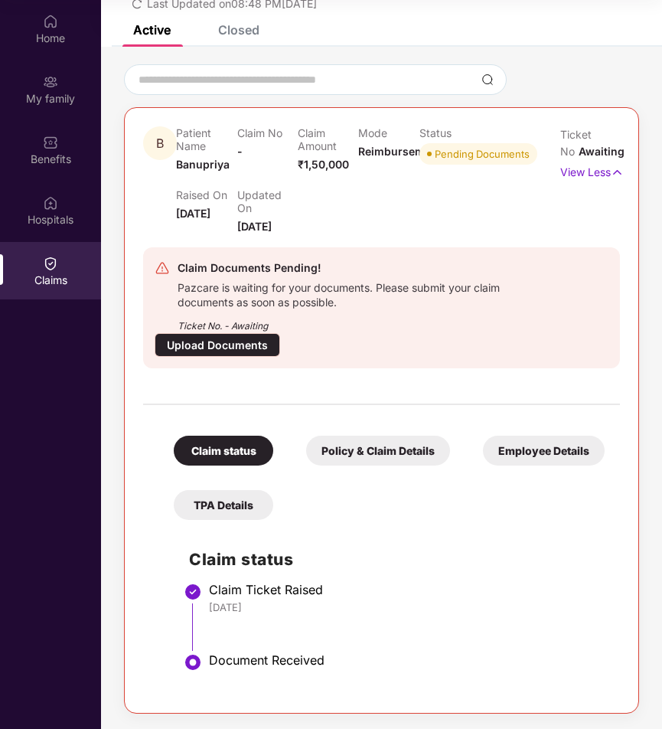
click at [510, 455] on div "Employee Details" at bounding box center [544, 450] width 122 height 30
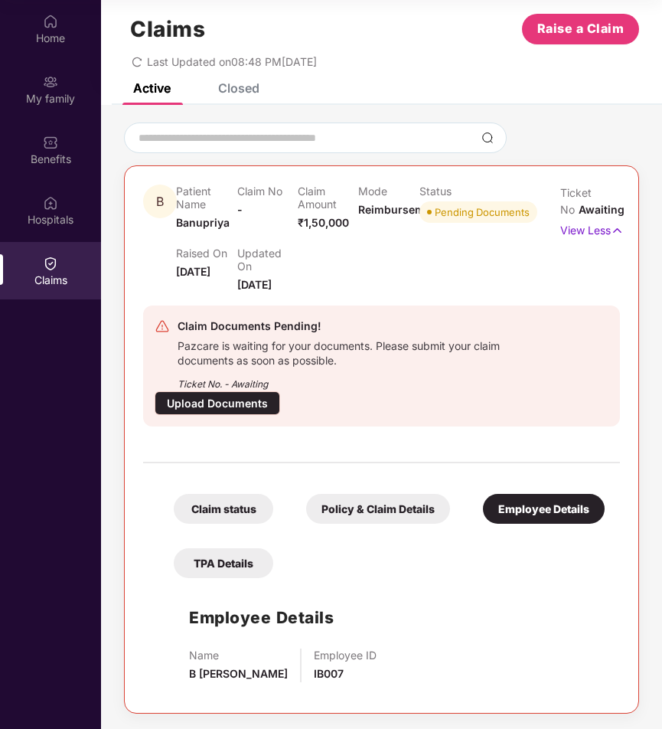
click at [412, 504] on div "Policy & Claim Details" at bounding box center [378, 509] width 144 height 30
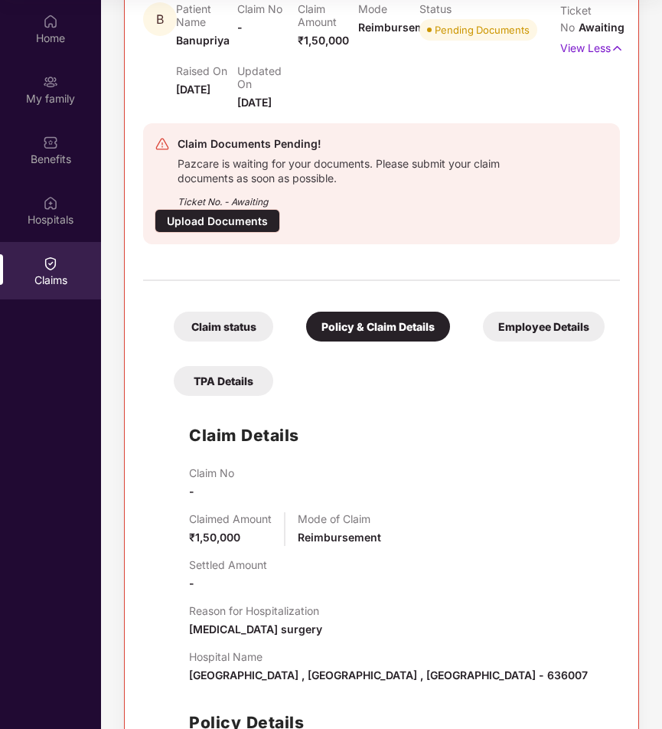
scroll to position [125, 0]
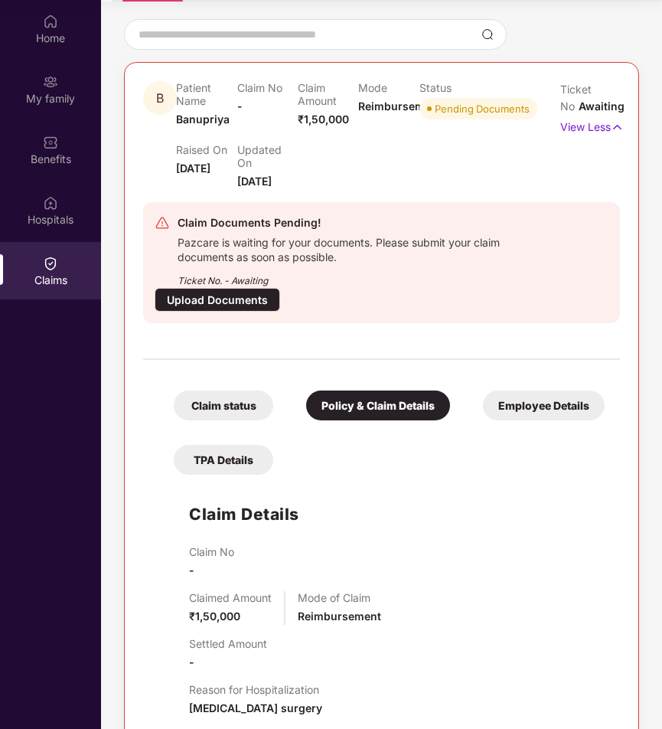
click at [218, 456] on div "TPA Details" at bounding box center [223, 460] width 99 height 30
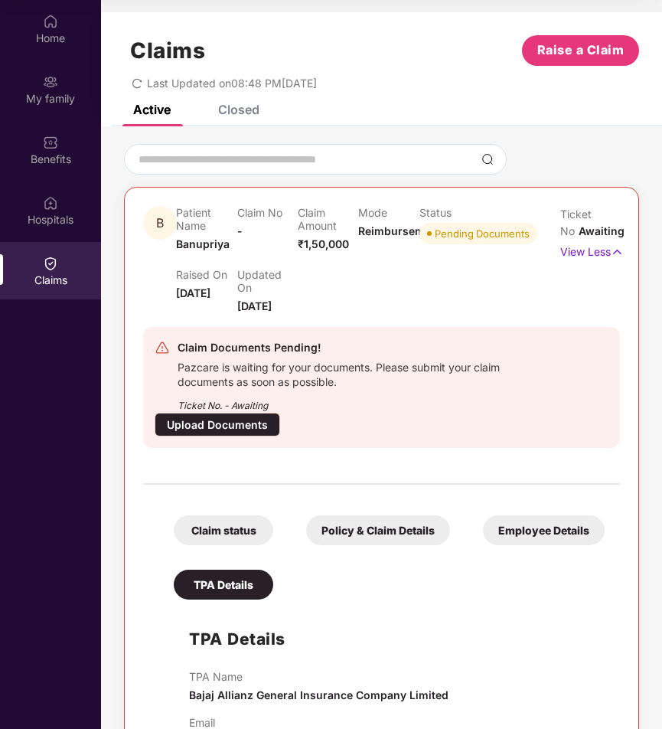
scroll to position [0, 0]
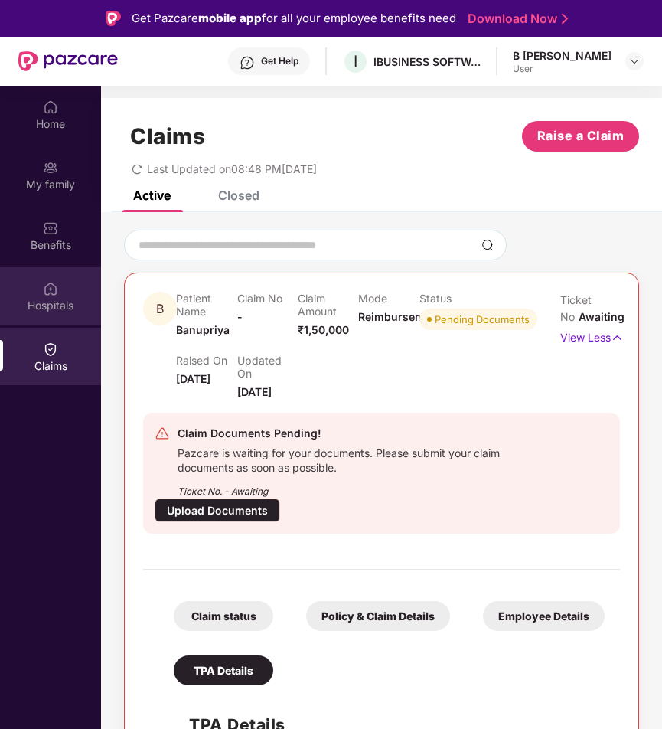
click at [41, 300] on div "Hospitals" at bounding box center [50, 305] width 101 height 15
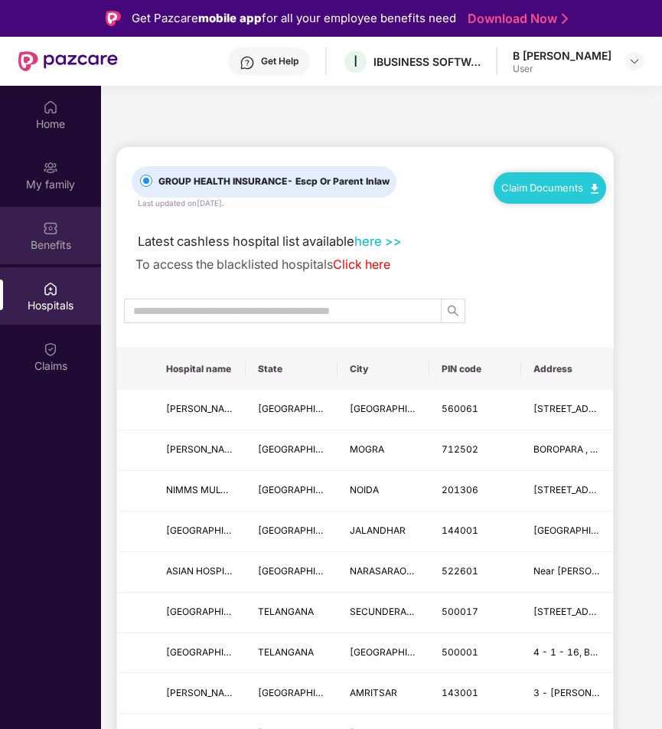
click at [51, 237] on div "Benefits" at bounding box center [50, 244] width 101 height 15
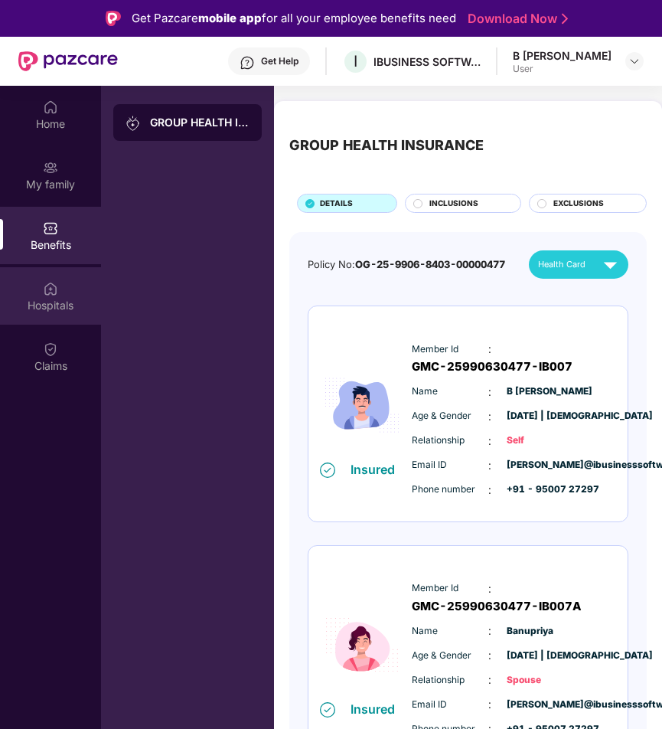
click at [41, 298] on div "Hospitals" at bounding box center [50, 305] width 101 height 15
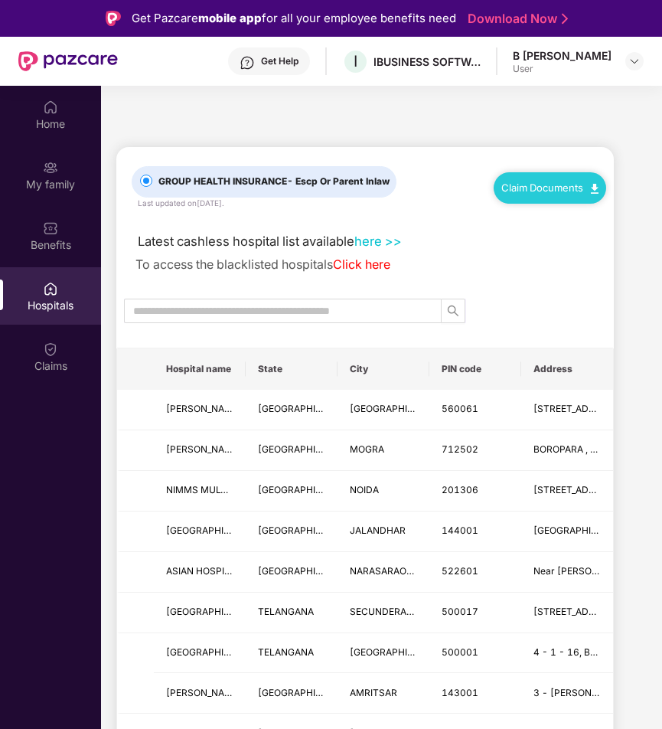
click at [581, 184] on link "Claim Documents" at bounding box center [549, 187] width 97 height 12
click at [594, 217] on link "Claim Form" at bounding box center [556, 215] width 99 height 33
click at [575, 188] on link "Claim Documents" at bounding box center [549, 187] width 97 height 12
click at [548, 249] on link "Claim Process" at bounding box center [556, 246] width 99 height 33
click at [226, 305] on input "text" at bounding box center [276, 310] width 287 height 17
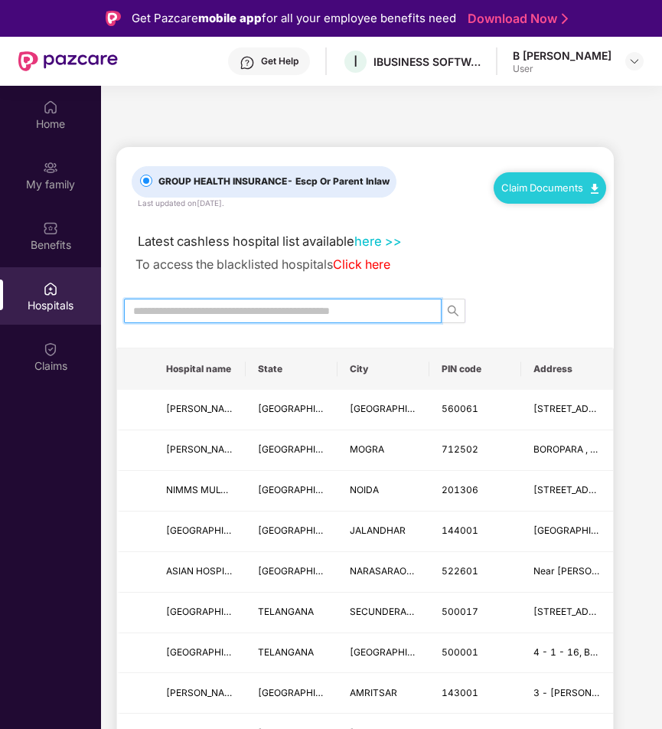
paste input "**********"
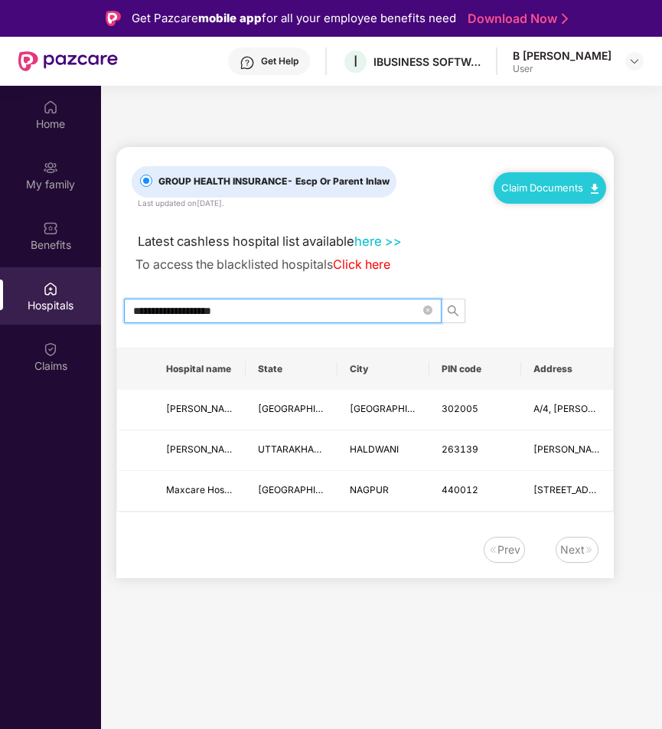
type input "**********"
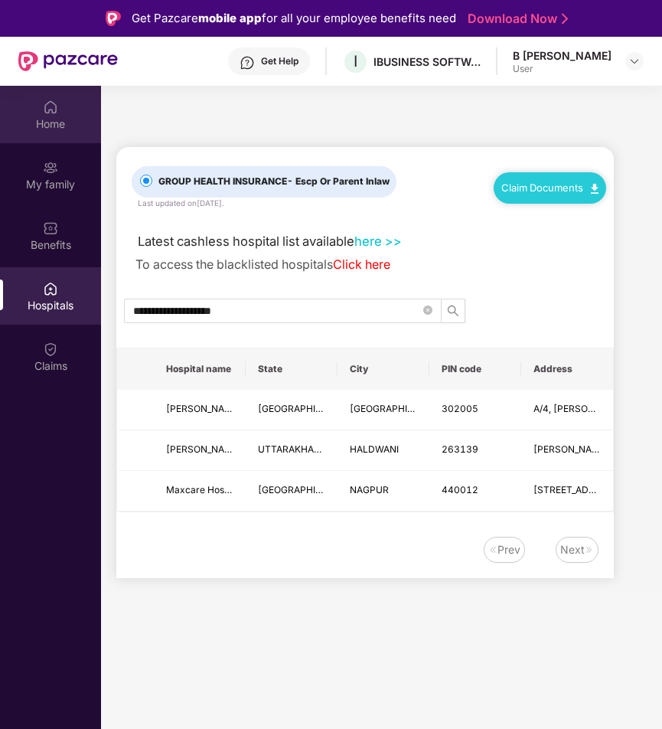
click at [54, 117] on div "Home" at bounding box center [50, 123] width 101 height 15
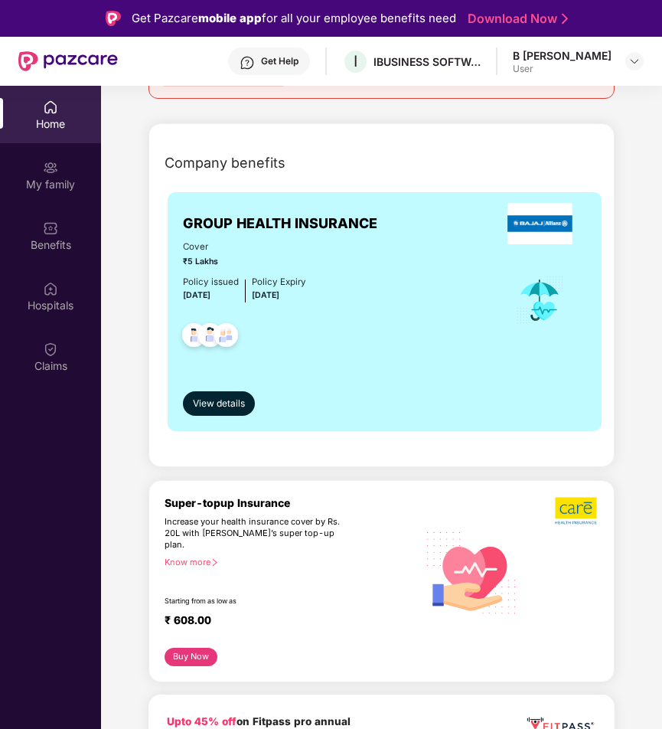
scroll to position [306, 0]
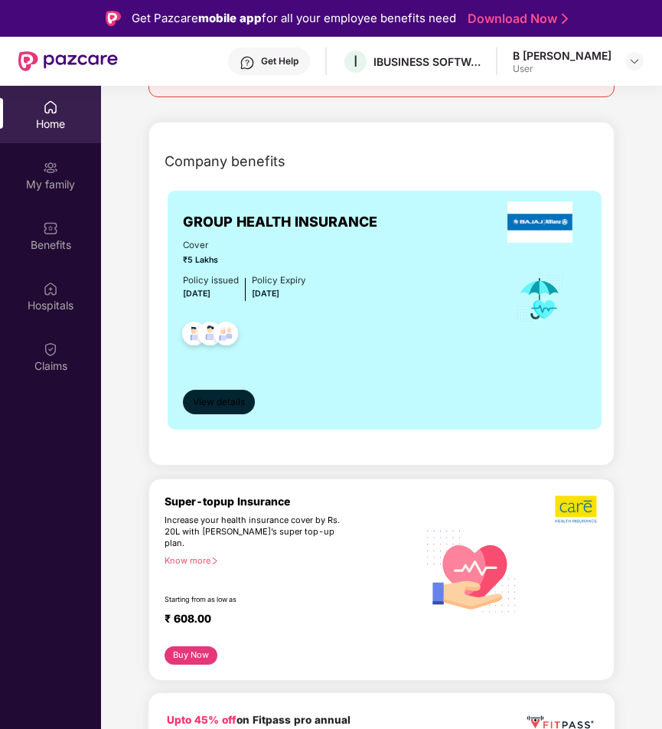
click at [244, 406] on span "View details" at bounding box center [219, 402] width 52 height 15
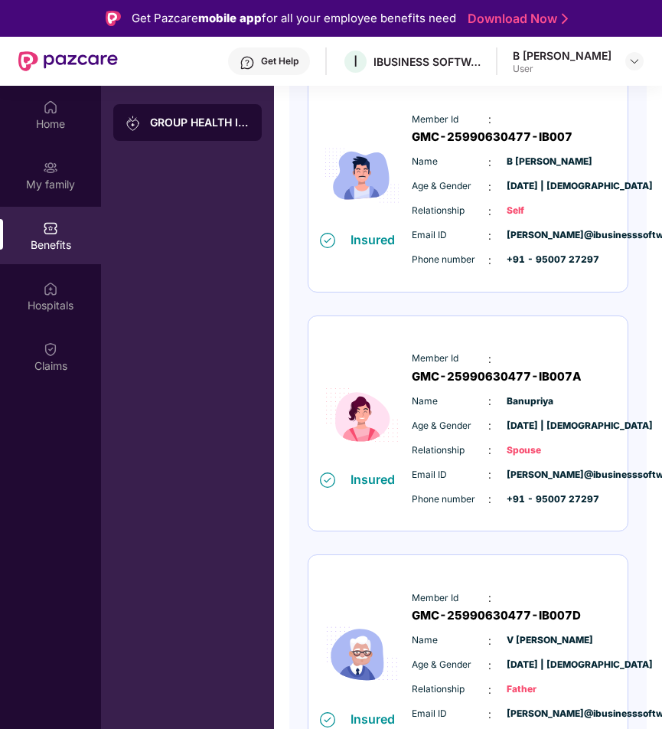
scroll to position [281, 0]
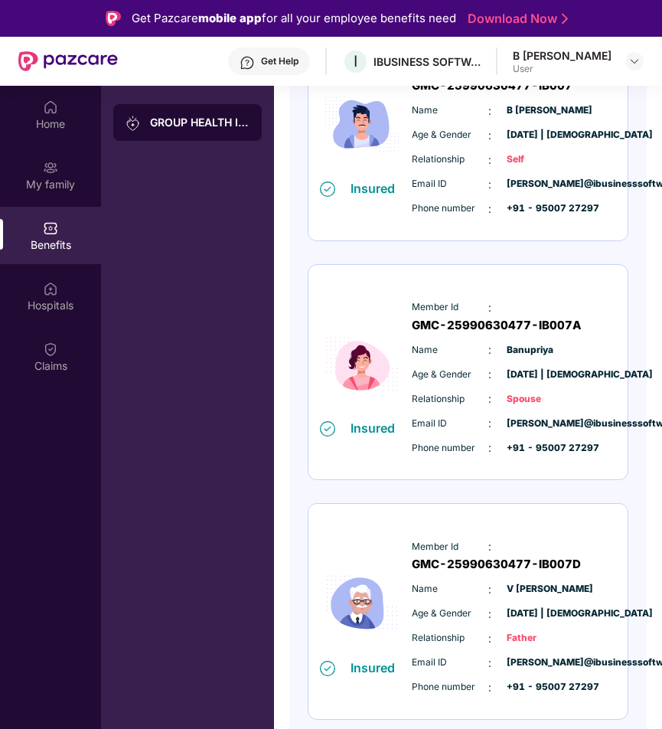
click at [462, 373] on span "Age & Gender" at bounding box center [450, 374] width 77 height 15
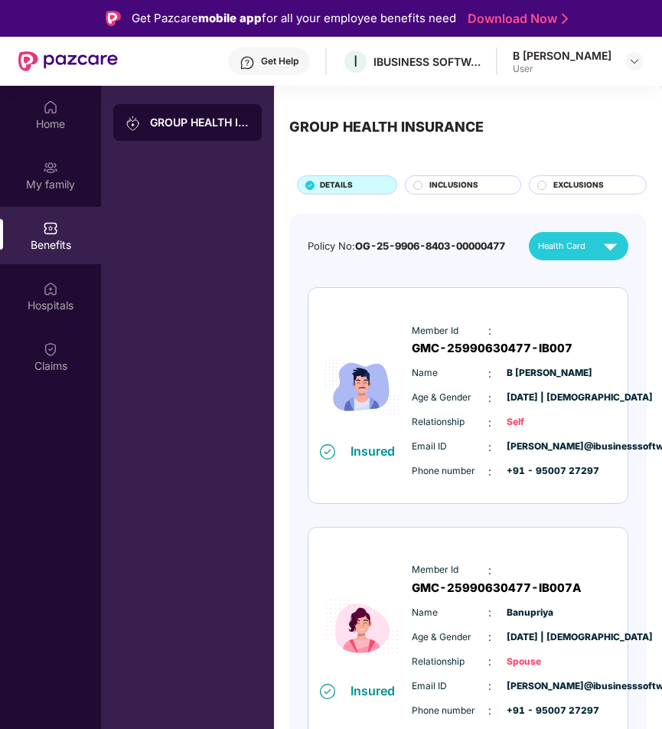
scroll to position [0, 0]
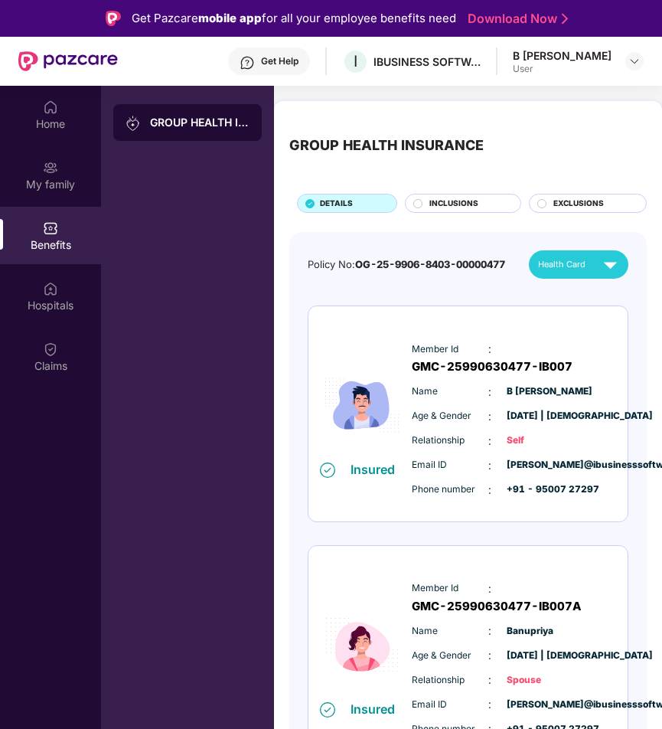
click at [618, 266] on img at bounding box center [610, 264] width 27 height 27
click at [462, 223] on div "GROUP HEALTH INSURANCE DETAILS INCLUSIONS EXCLUSIONS Policy No: OG-25-9906-8403…" at bounding box center [468, 586] width 388 height 971
click at [33, 166] on div "My family" at bounding box center [50, 174] width 101 height 57
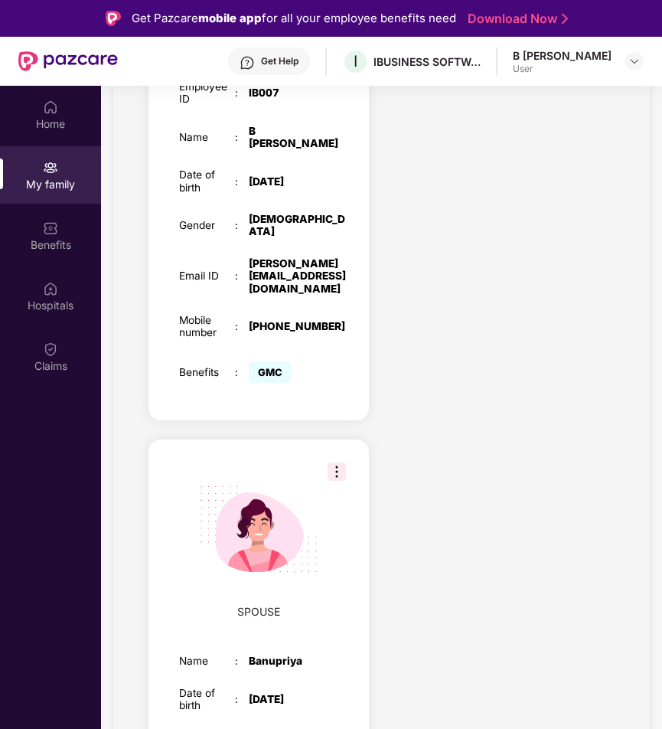
scroll to position [532, 0]
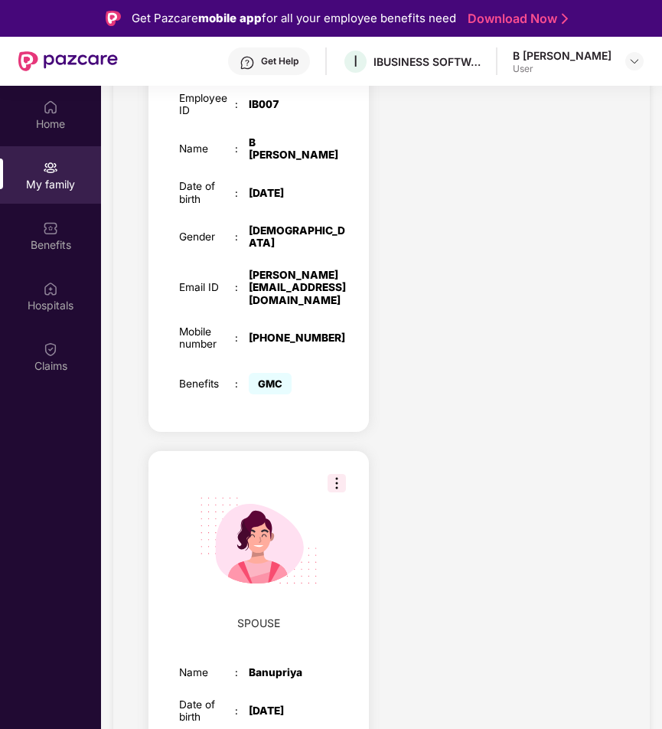
click at [335, 474] on img at bounding box center [337, 483] width 18 height 18
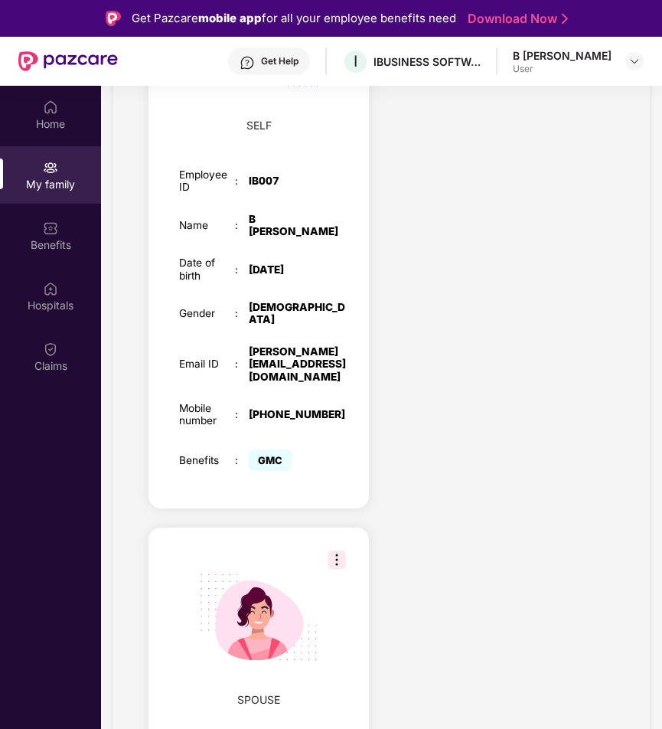
scroll to position [73, 0]
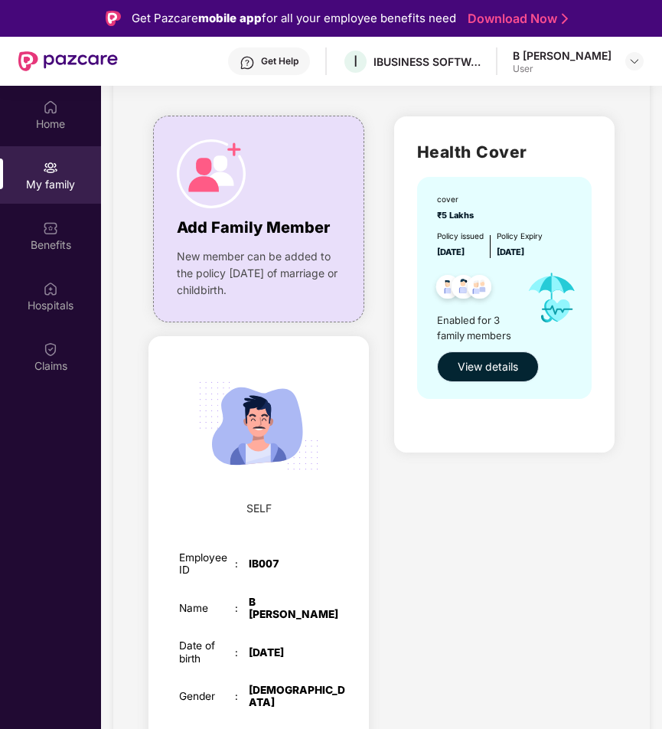
click at [504, 366] on span "View details" at bounding box center [488, 366] width 60 height 17
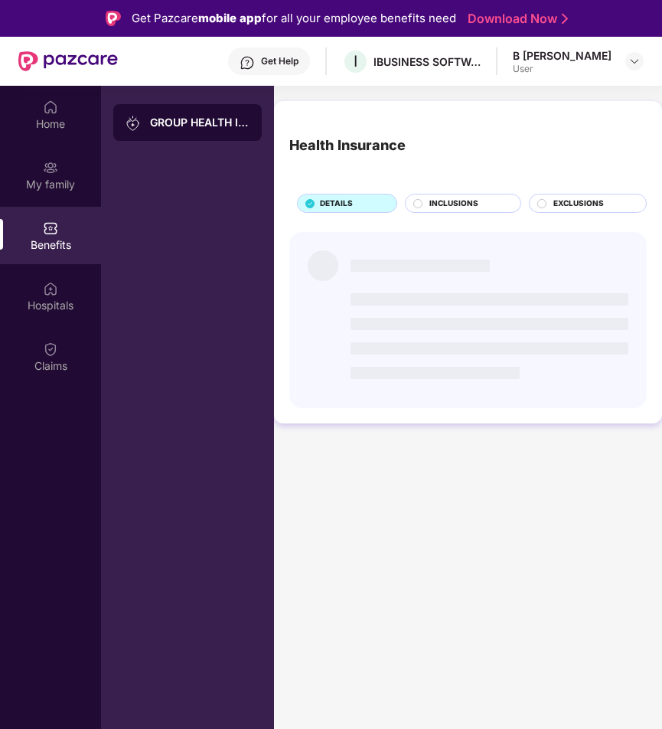
scroll to position [0, 0]
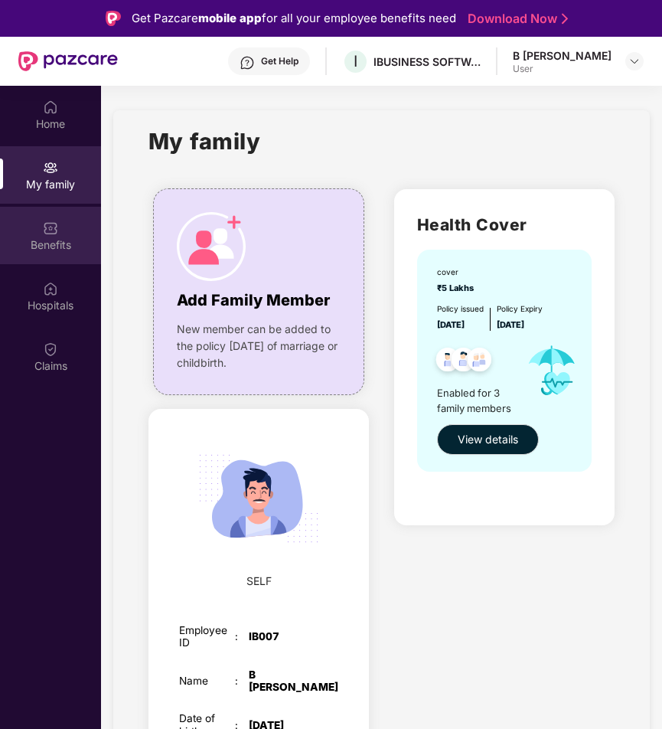
click at [39, 249] on div "Benefits" at bounding box center [50, 244] width 101 height 15
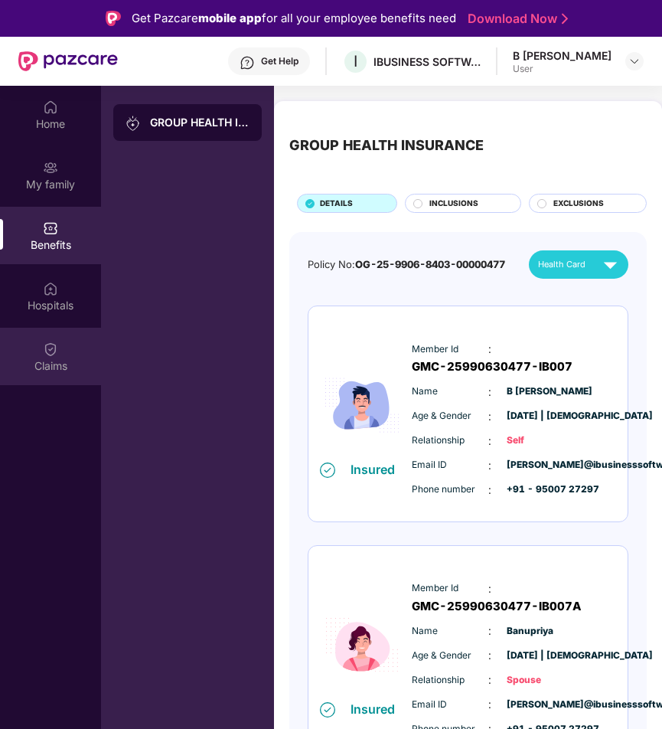
click at [51, 353] on img at bounding box center [50, 348] width 15 height 15
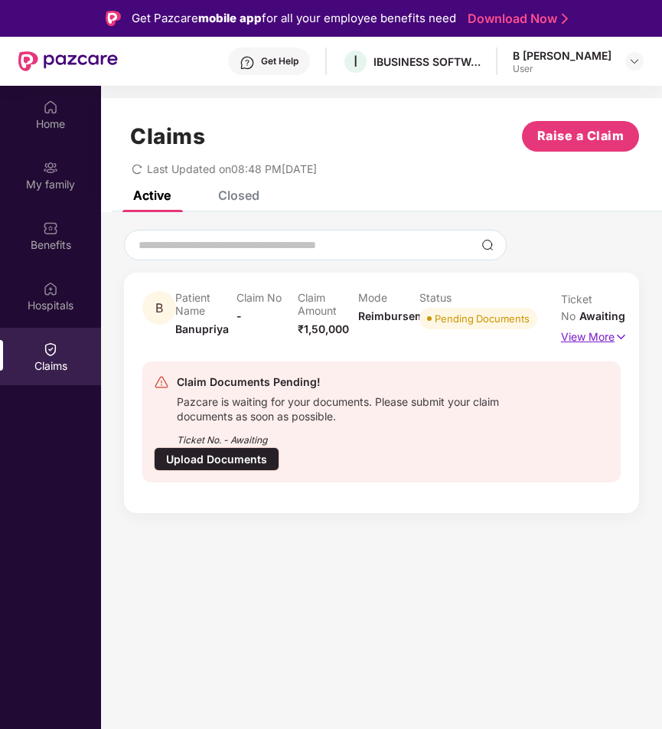
click at [608, 344] on p "View More" at bounding box center [591, 334] width 60 height 21
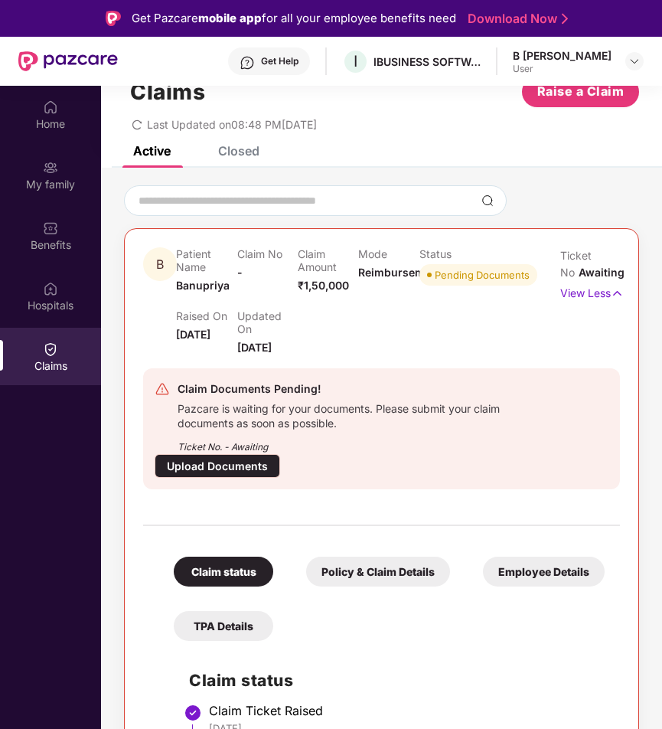
scroll to position [80, 0]
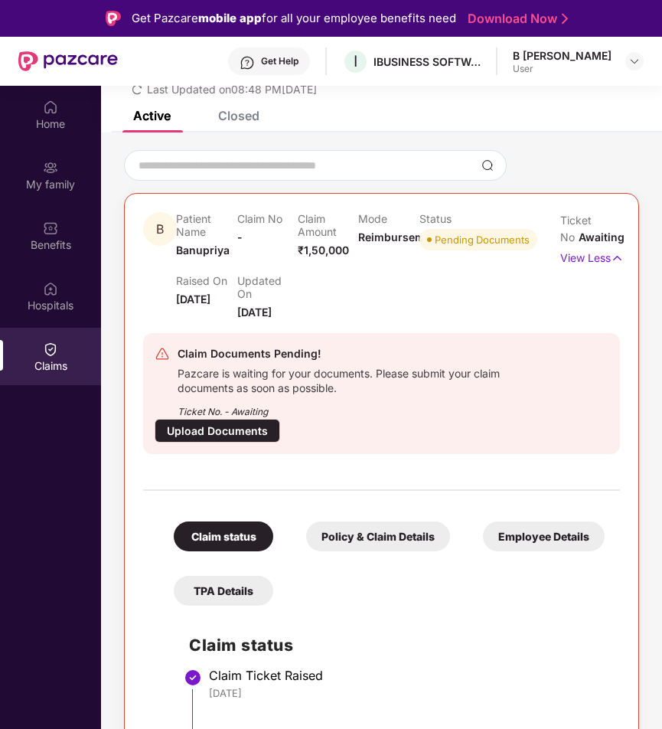
click at [214, 430] on div "Upload Documents" at bounding box center [218, 431] width 126 height 24
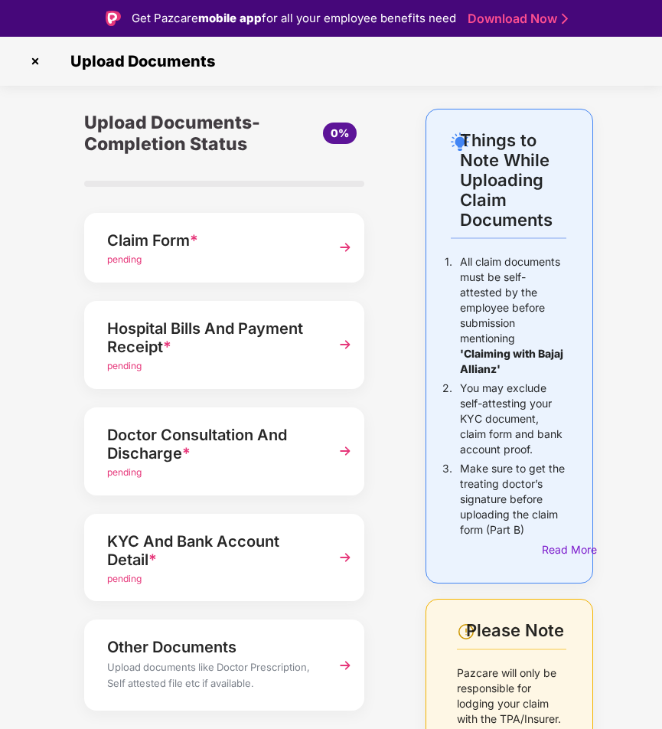
click at [175, 248] on div "Claim Form *" at bounding box center [214, 240] width 214 height 24
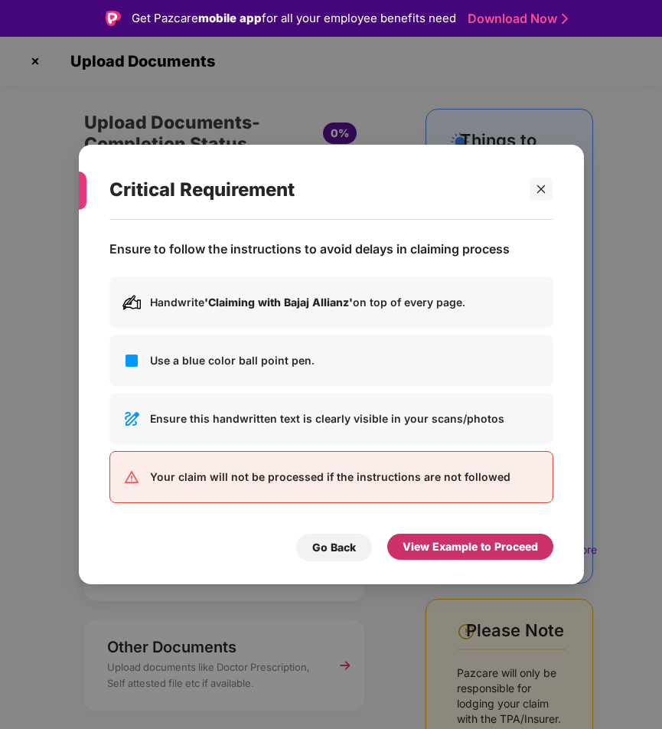
click at [439, 551] on div "View Example to Proceed" at bounding box center [470, 546] width 135 height 17
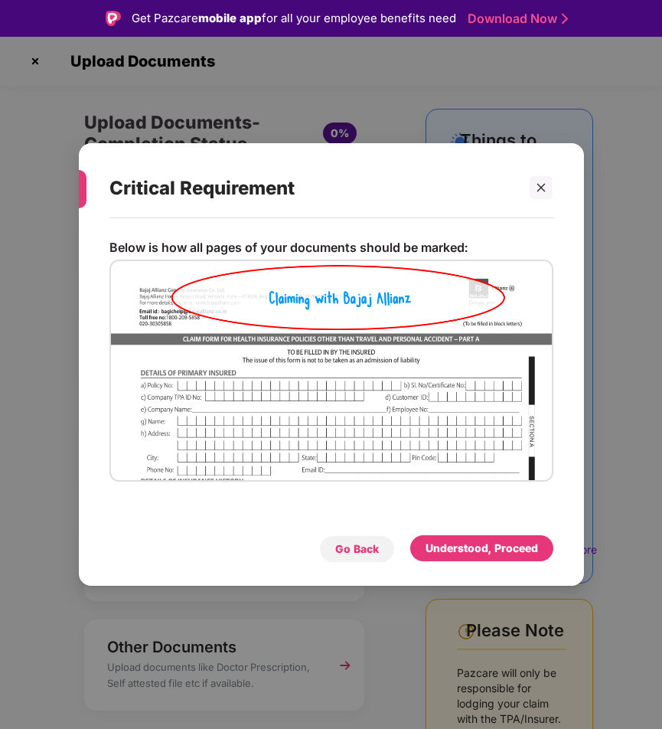
click at [363, 546] on div "Go Back" at bounding box center [357, 548] width 44 height 17
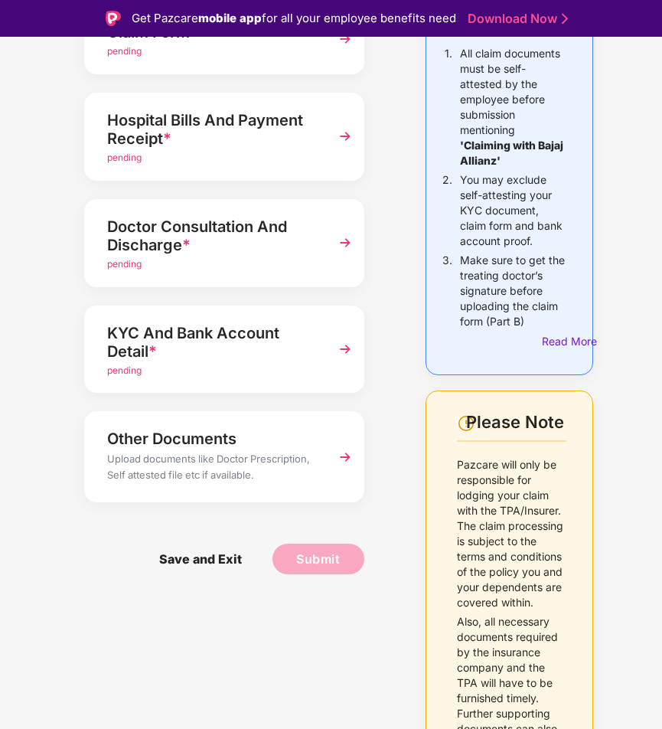
scroll to position [243, 0]
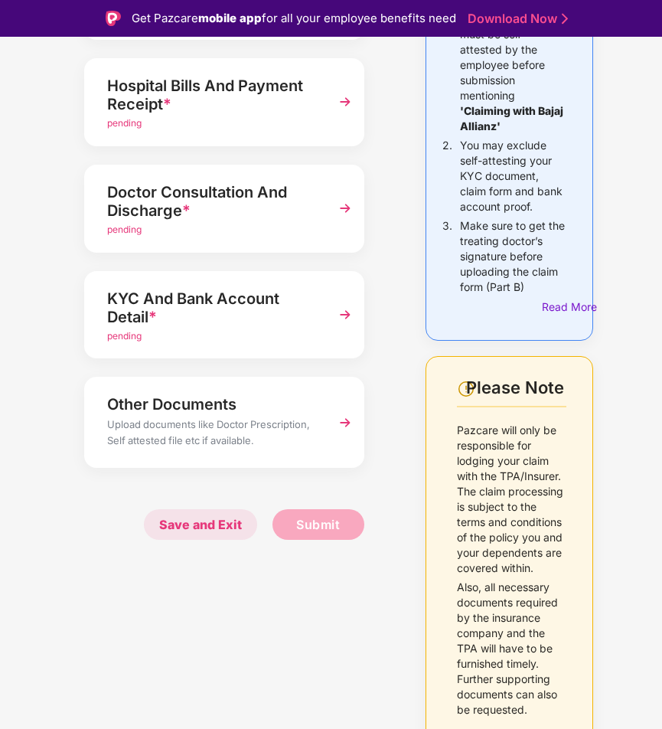
click at [173, 525] on span "Save and Exit" at bounding box center [200, 524] width 113 height 31
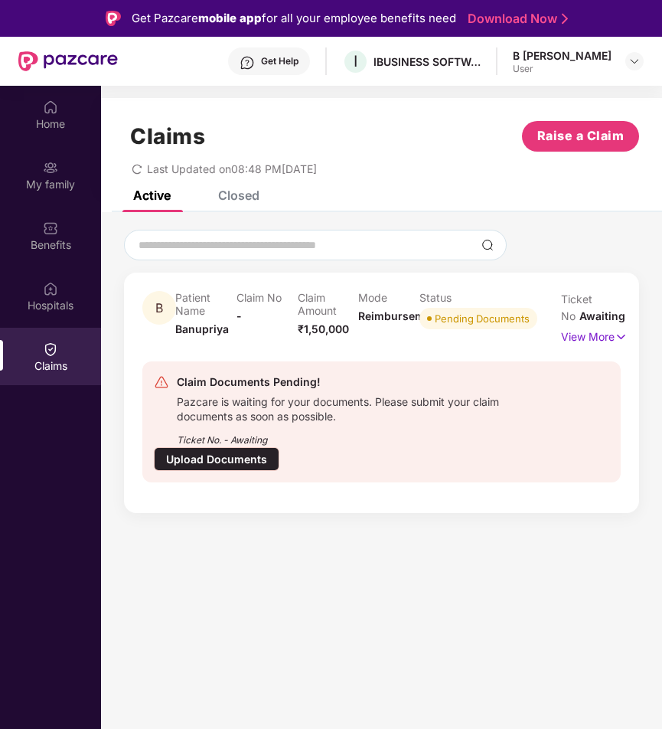
click at [233, 194] on div "Closed" at bounding box center [238, 194] width 41 height 15
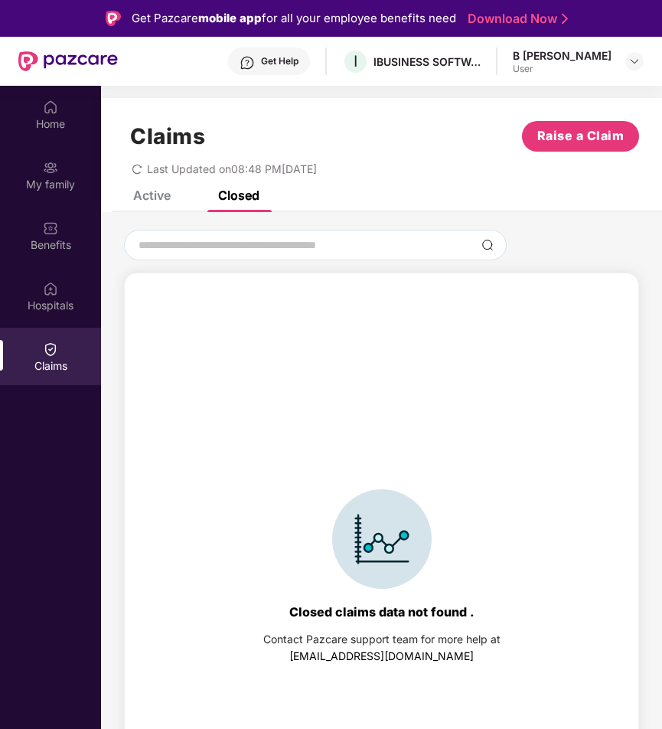
click at [143, 193] on div "Active" at bounding box center [151, 194] width 37 height 15
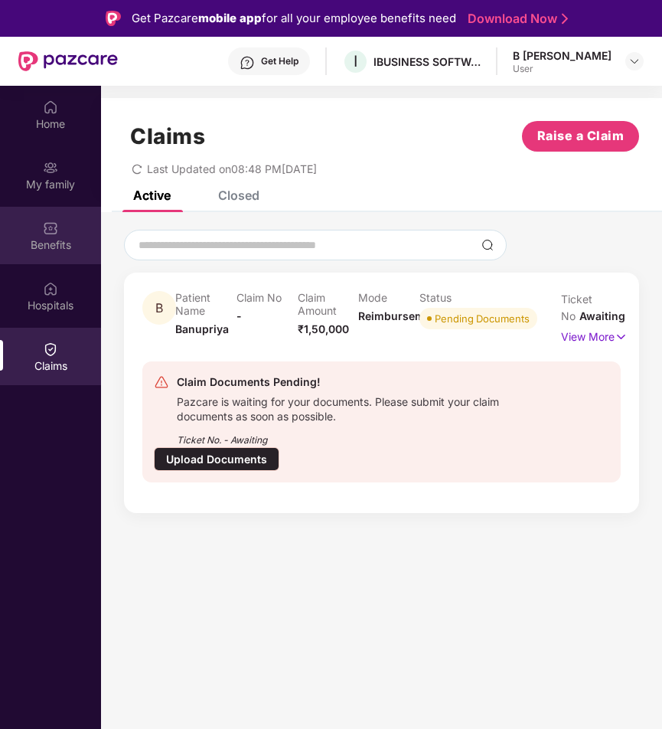
click at [55, 237] on div "Benefits" at bounding box center [50, 244] width 101 height 15
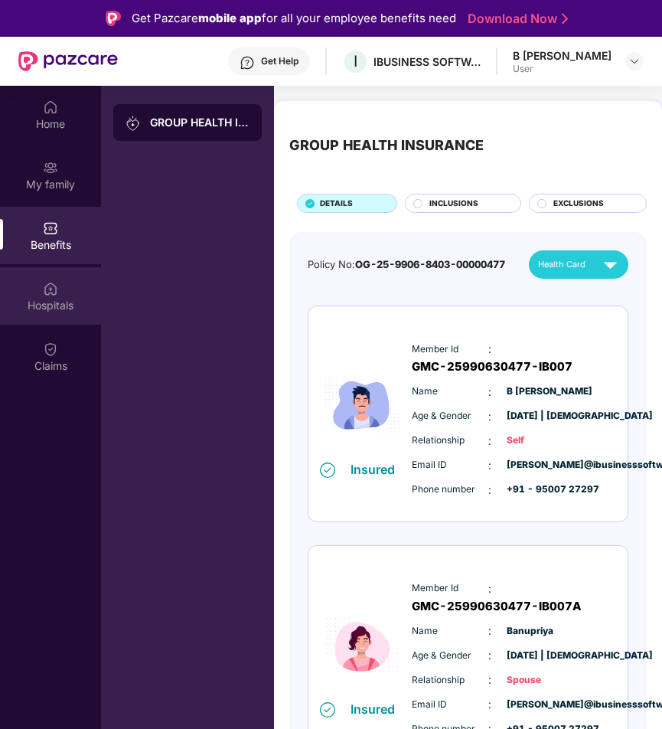
click at [54, 303] on div "Hospitals" at bounding box center [50, 305] width 101 height 15
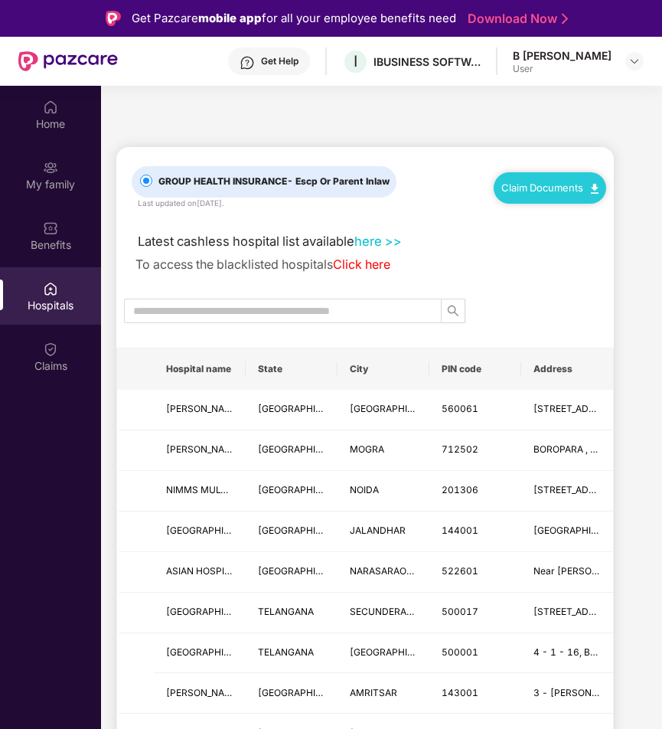
click at [572, 194] on div "Claim Documents" at bounding box center [550, 187] width 112 height 31
click at [549, 185] on link "Claim Documents" at bounding box center [549, 187] width 97 height 12
click at [540, 208] on link "Claim Form" at bounding box center [556, 215] width 99 height 33
click at [56, 355] on img at bounding box center [50, 348] width 15 height 15
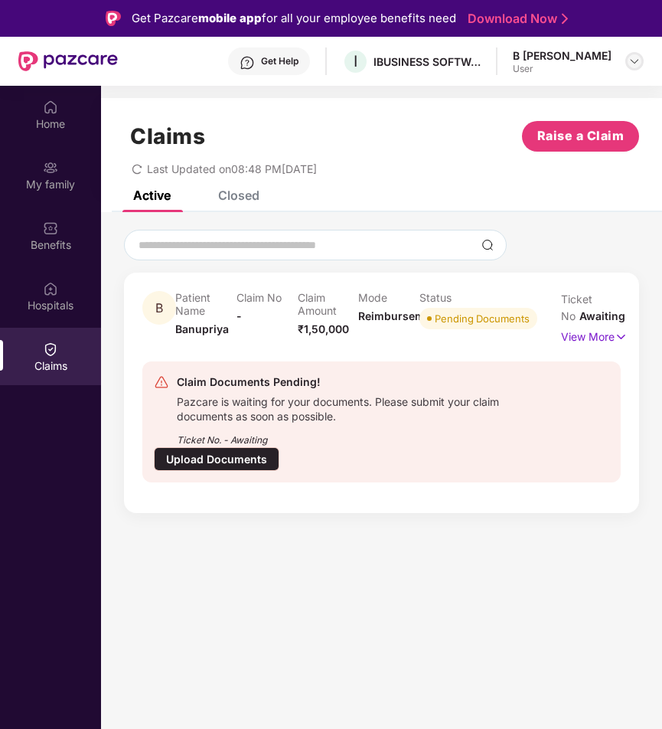
click at [630, 64] on img at bounding box center [634, 61] width 12 height 12
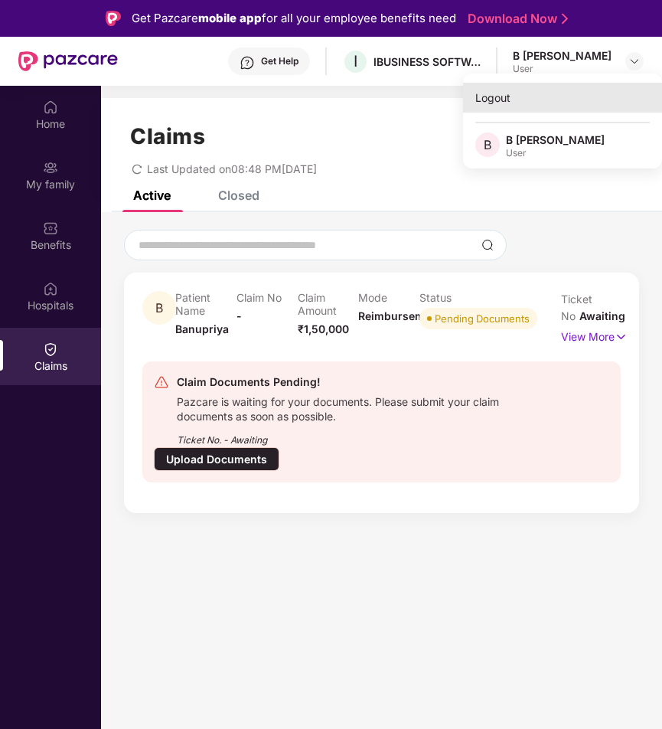
click at [517, 98] on div "Logout" at bounding box center [562, 98] width 199 height 30
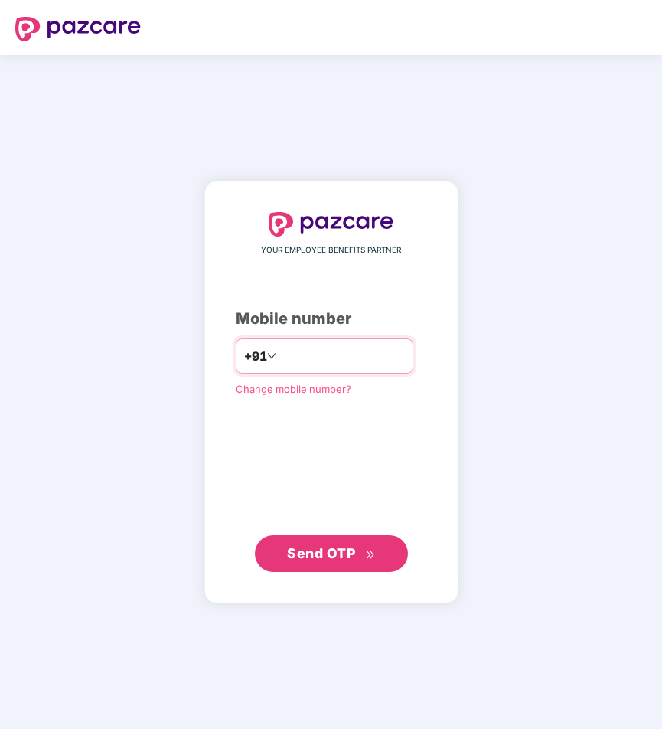
click at [308, 354] on input "number" at bounding box center [342, 356] width 126 height 24
type input "**********"
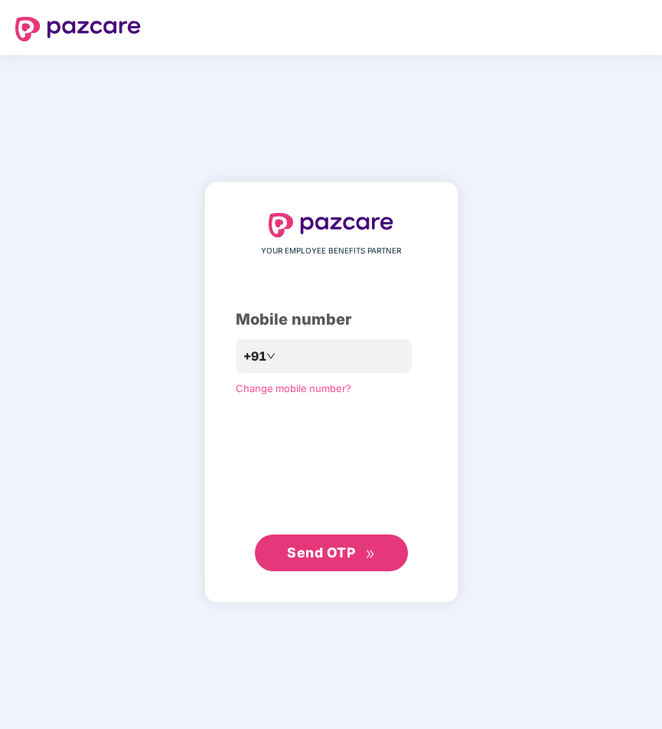
click at [326, 554] on span "Send OTP" at bounding box center [321, 552] width 68 height 16
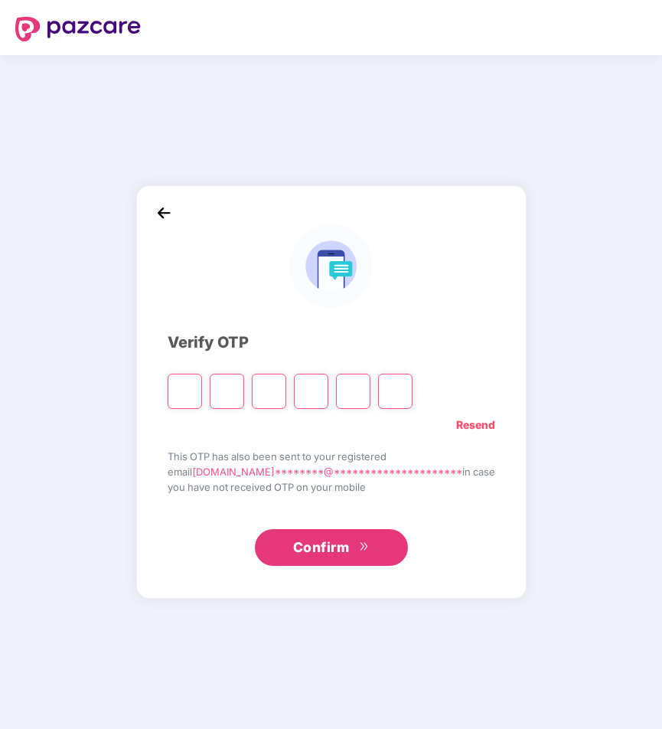
click at [197, 386] on input "Please enter verification code. Digit 1" at bounding box center [185, 390] width 34 height 35
type input "*"
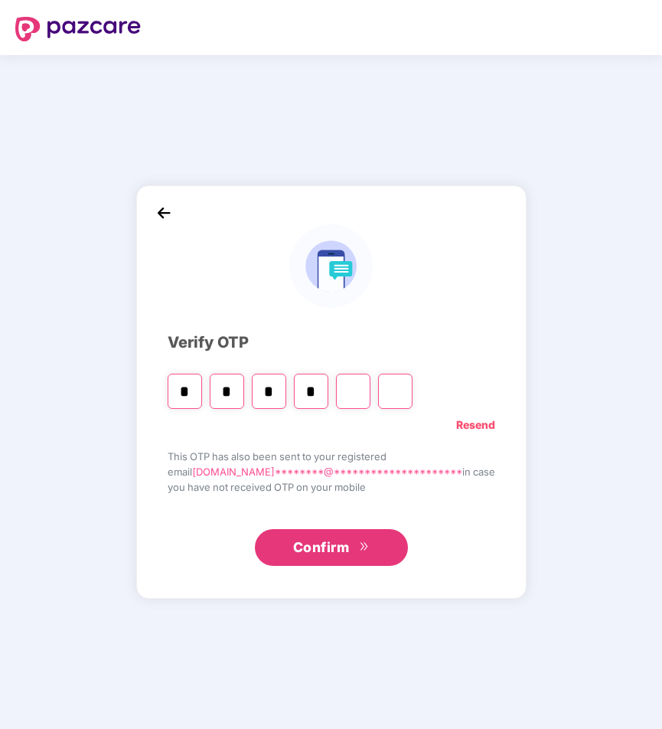
type input "*"
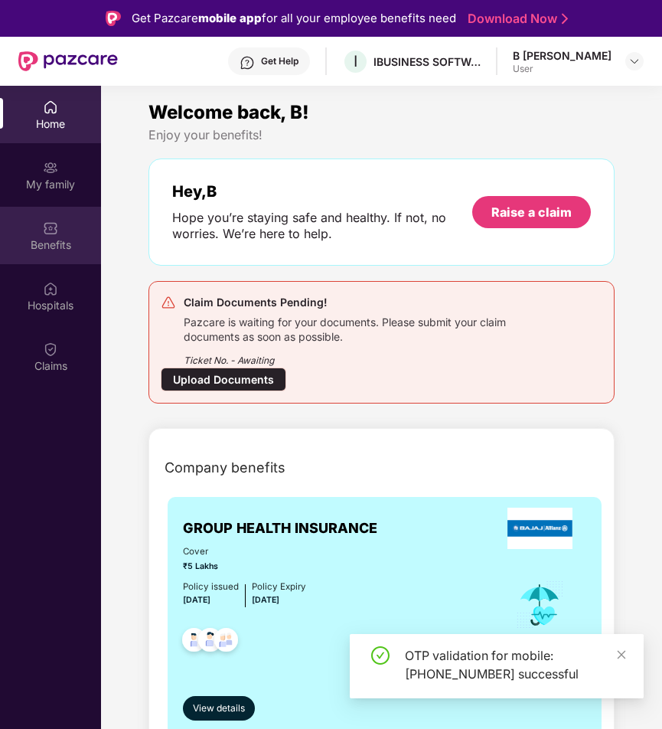
click at [54, 226] on img at bounding box center [50, 227] width 15 height 15
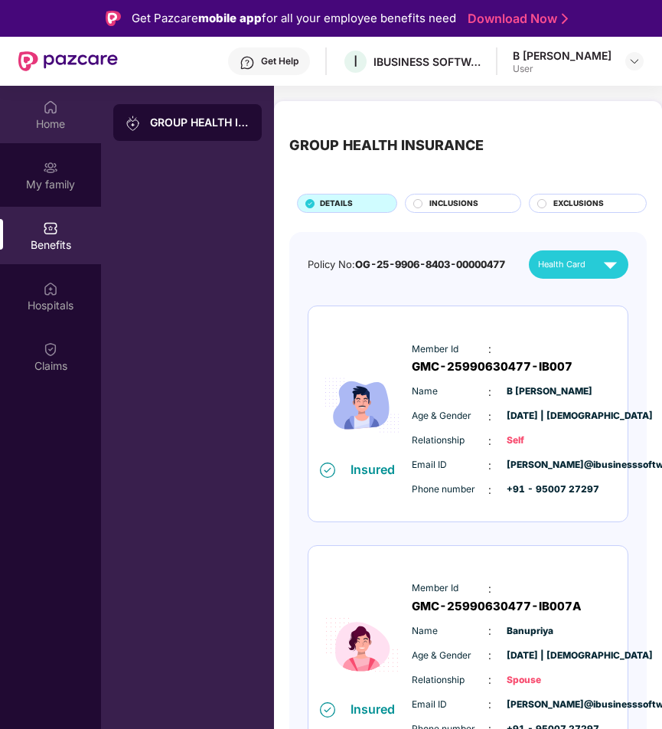
click at [50, 116] on div "Home" at bounding box center [50, 123] width 101 height 15
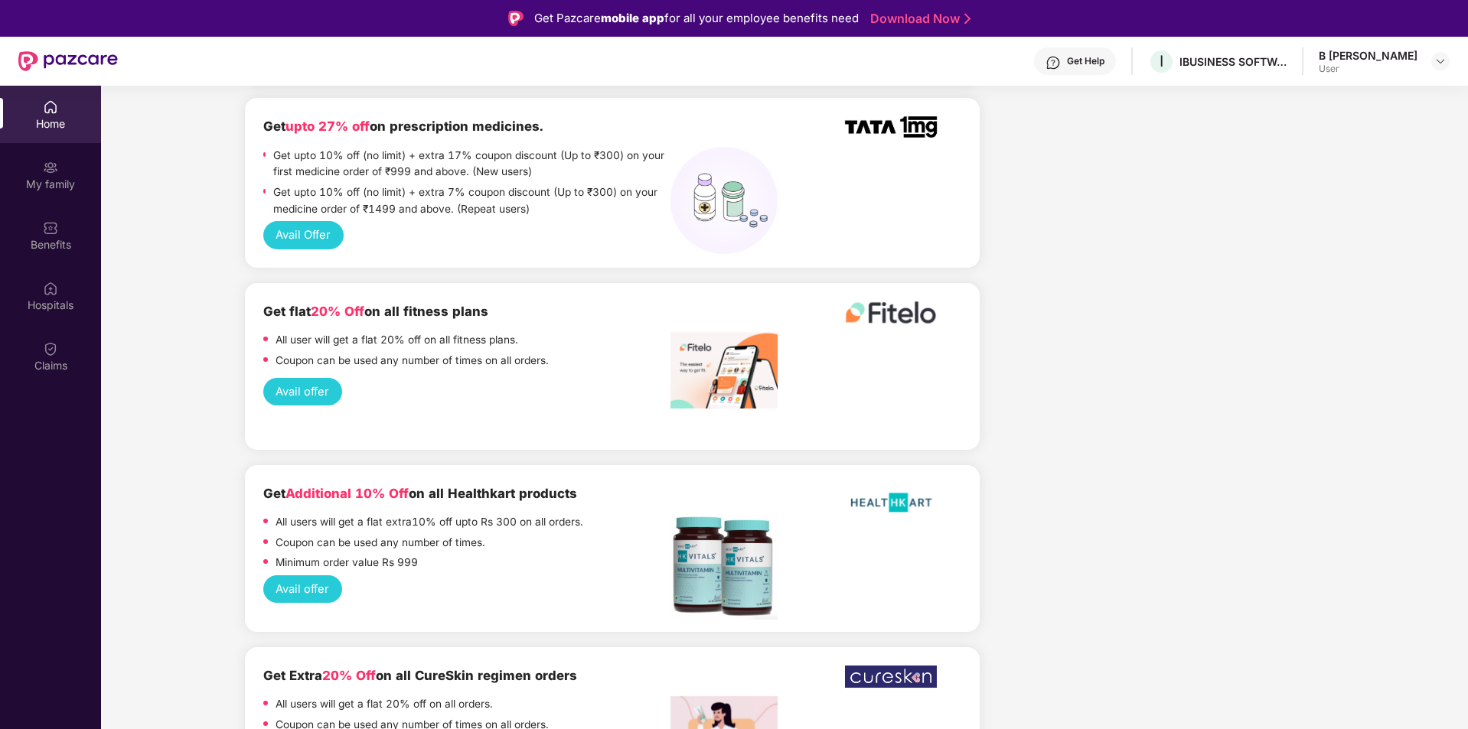
scroll to position [1378, 0]
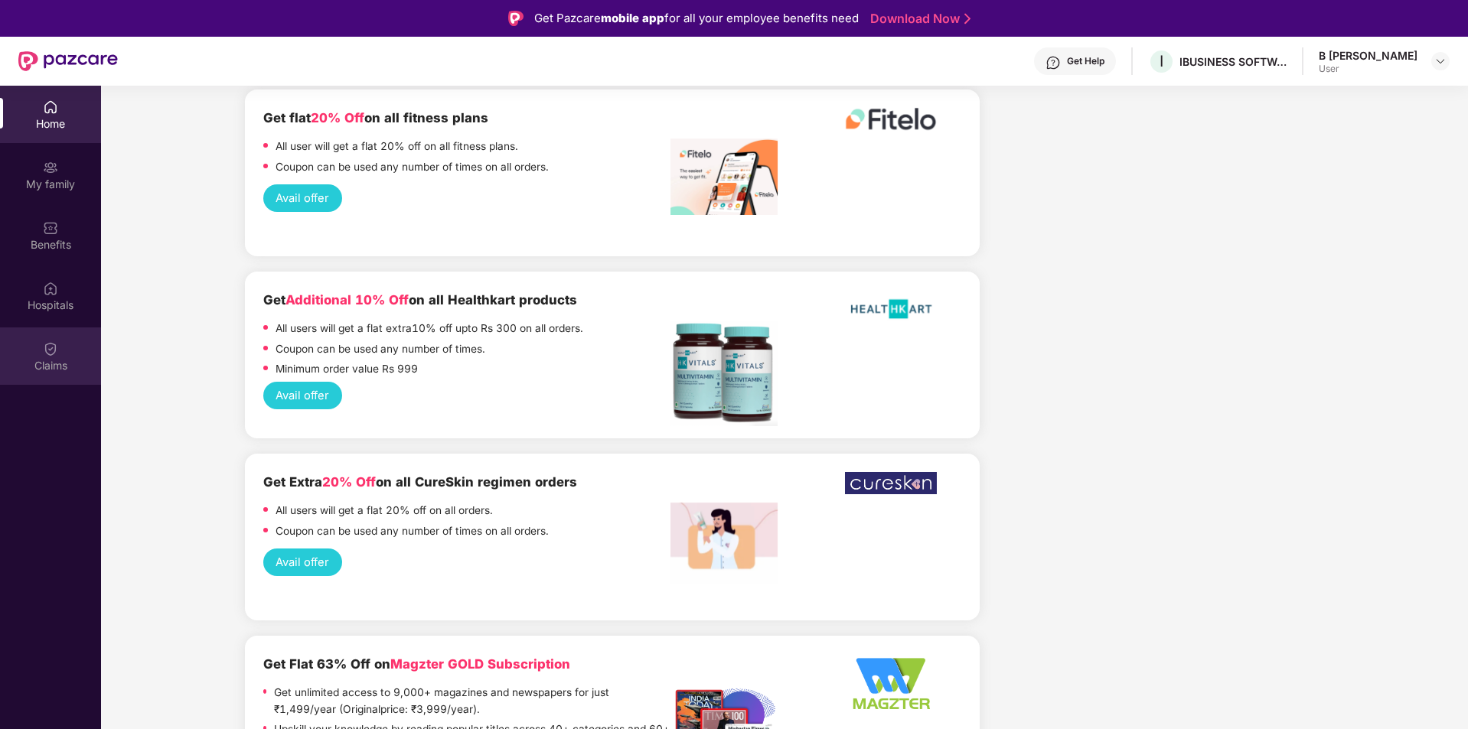
click at [43, 370] on div "Claims" at bounding box center [50, 365] width 101 height 15
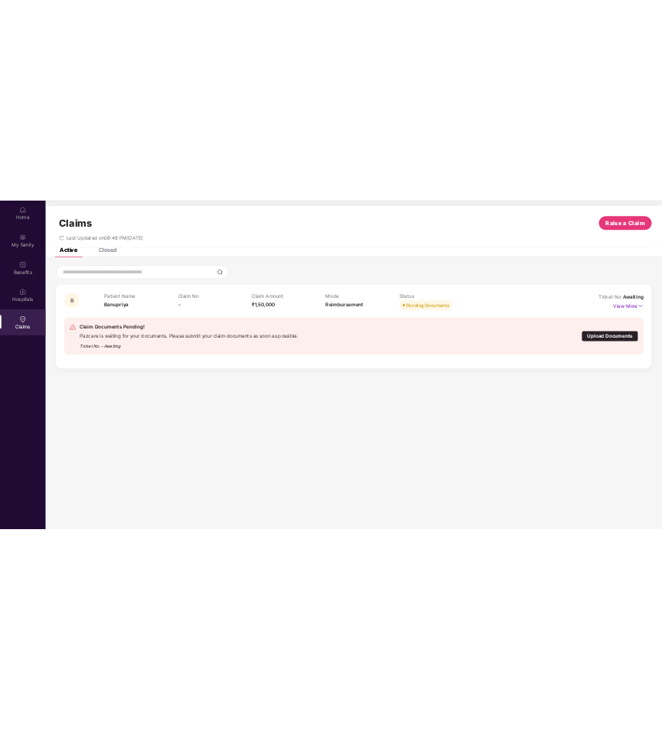
scroll to position [86, 0]
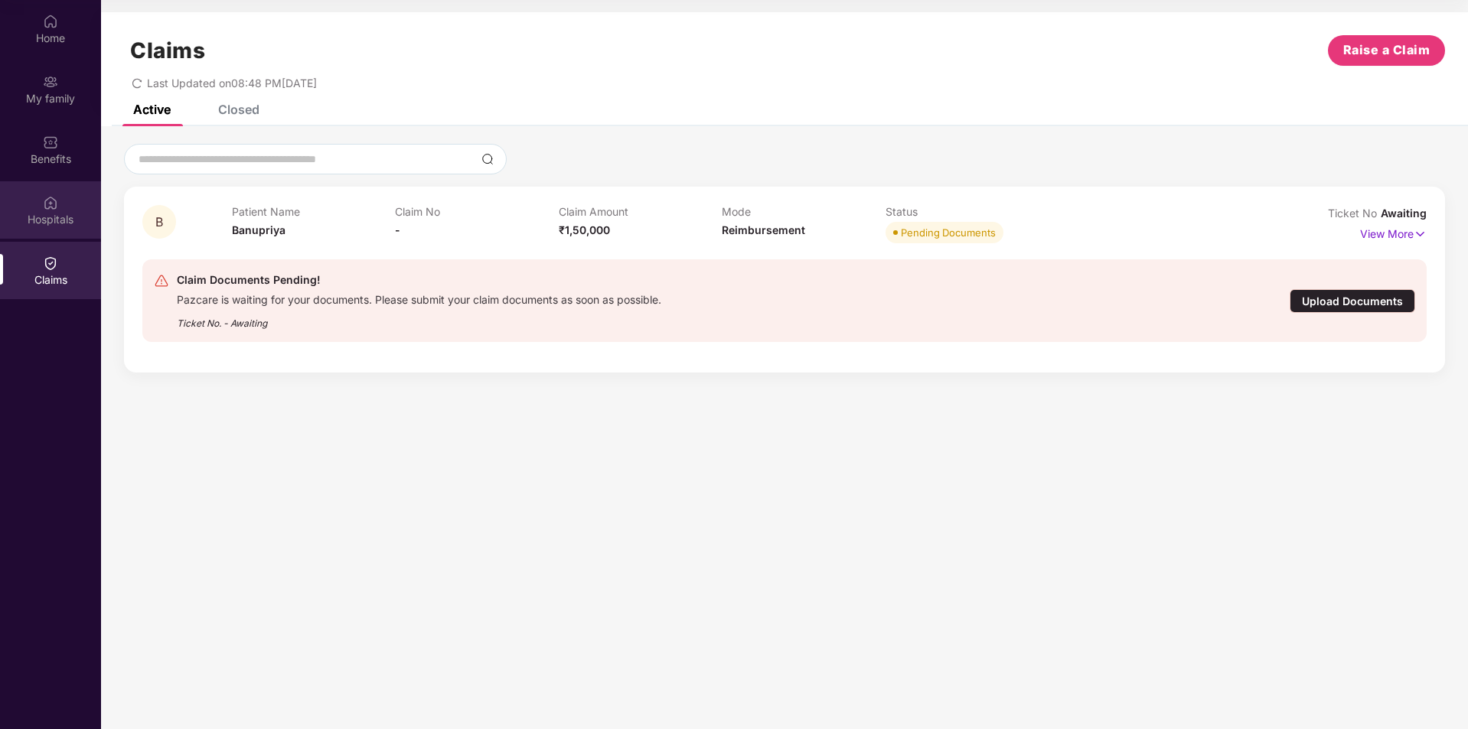
click at [73, 215] on div "Hospitals" at bounding box center [50, 219] width 101 height 15
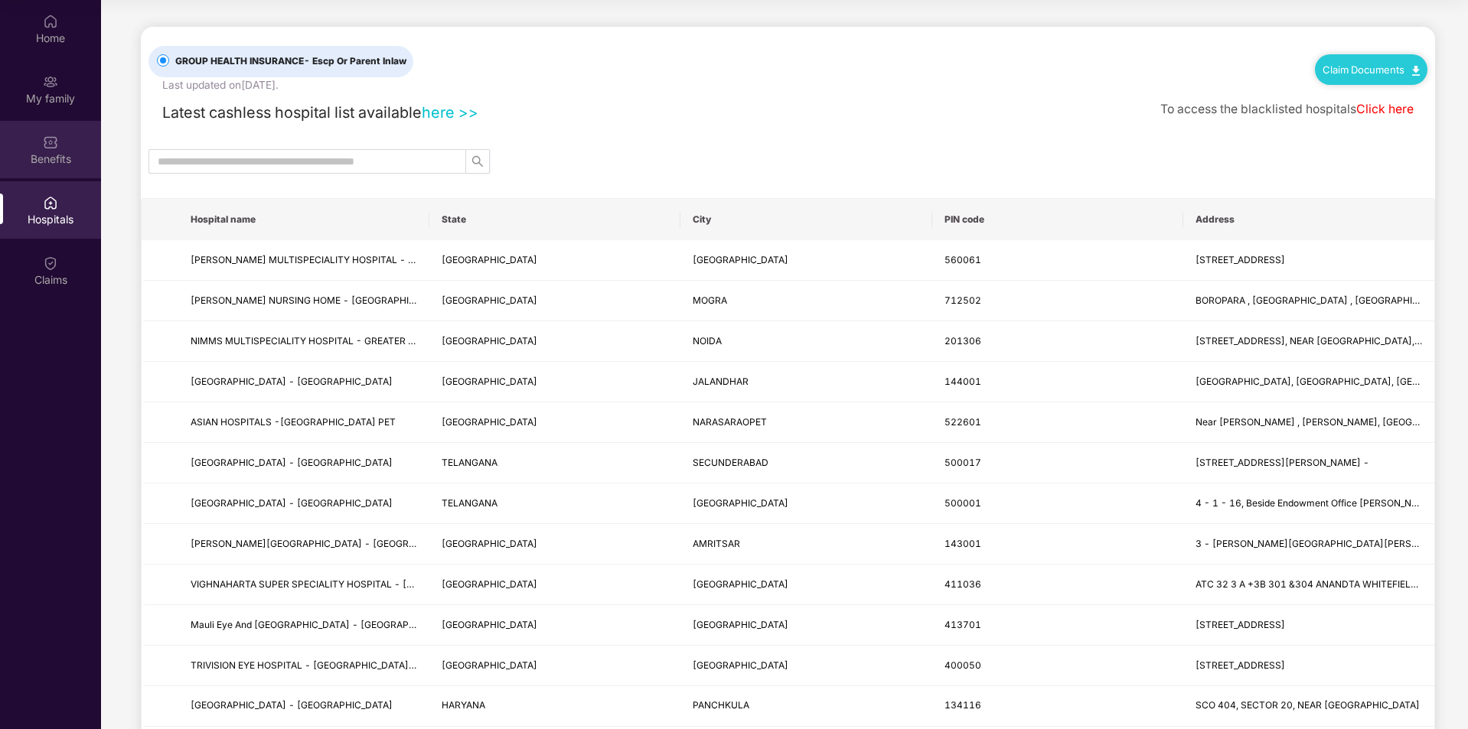
click at [57, 143] on img at bounding box center [50, 142] width 15 height 15
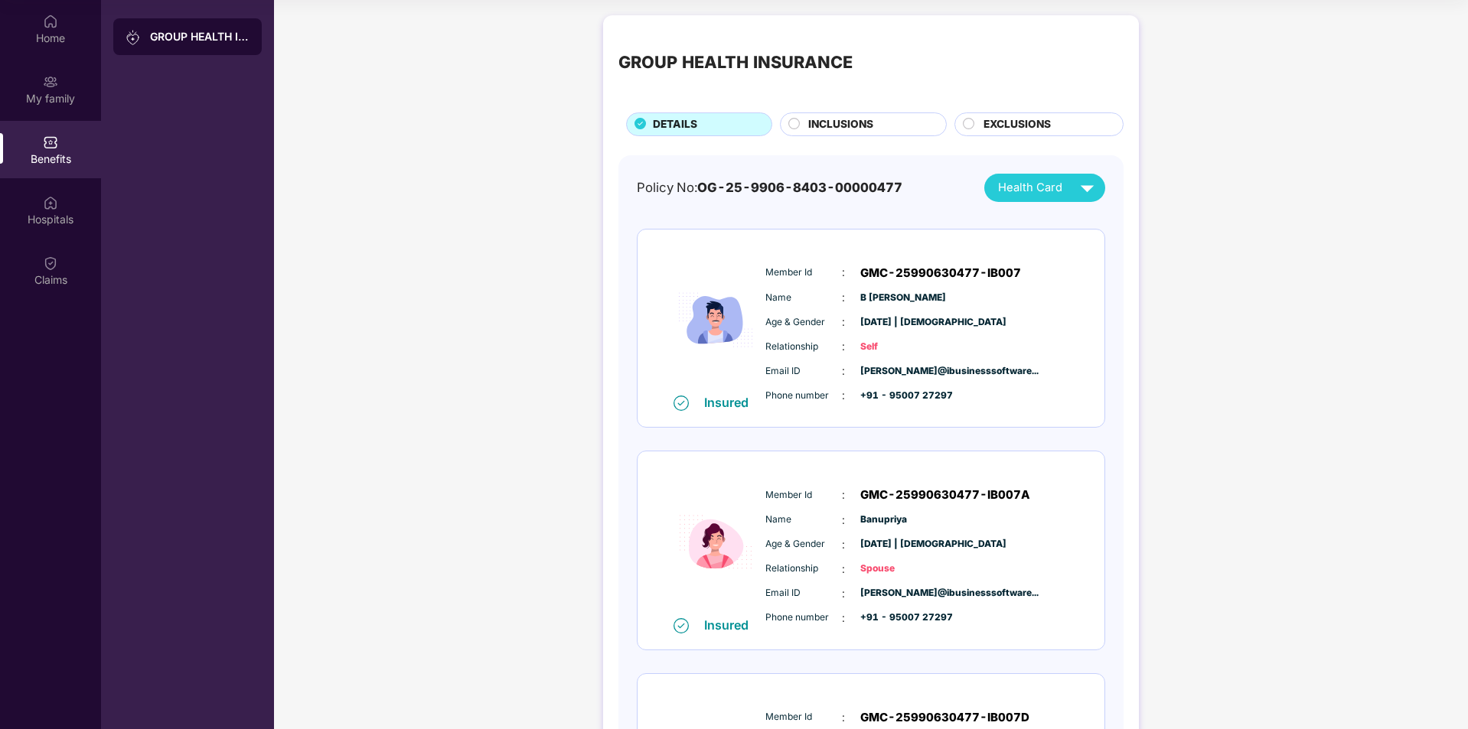
click at [661, 122] on span "INCLUSIONS" at bounding box center [840, 124] width 65 height 17
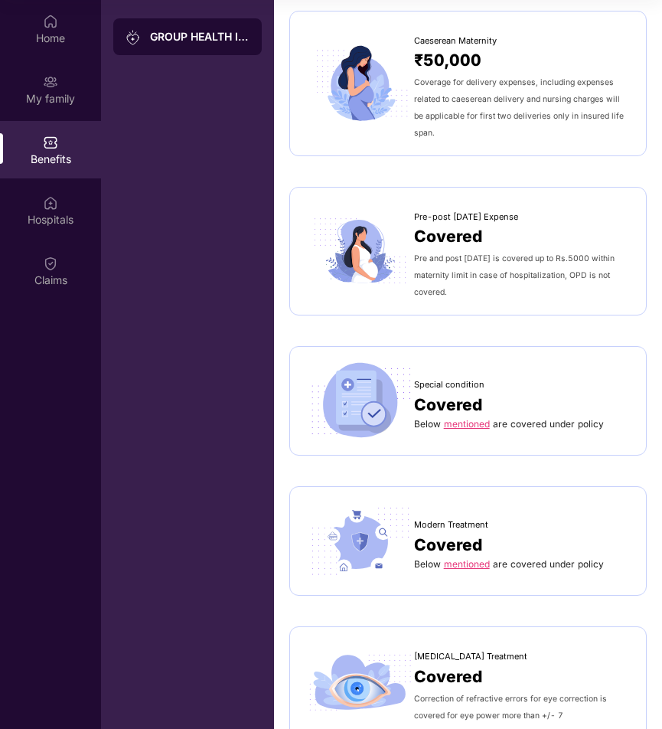
scroll to position [1684, 0]
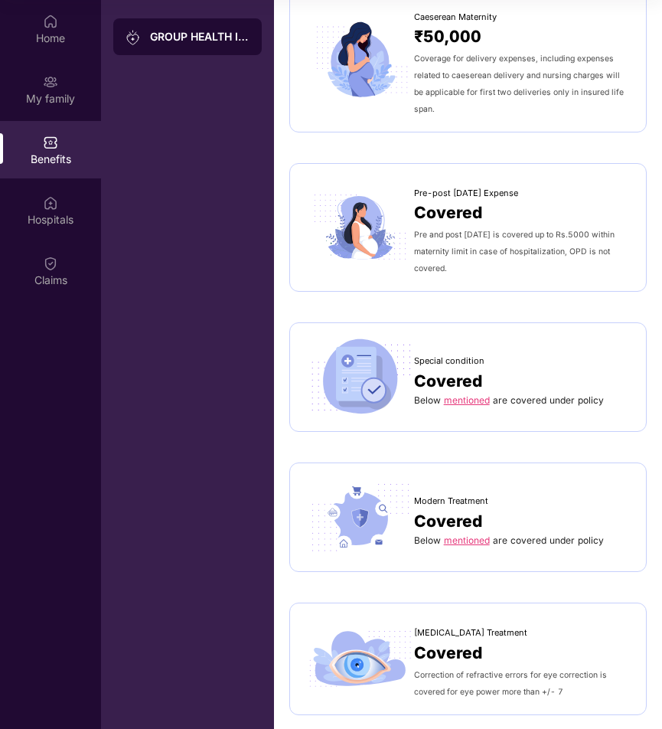
click at [461, 394] on link "mentioned" at bounding box center [467, 399] width 46 height 11
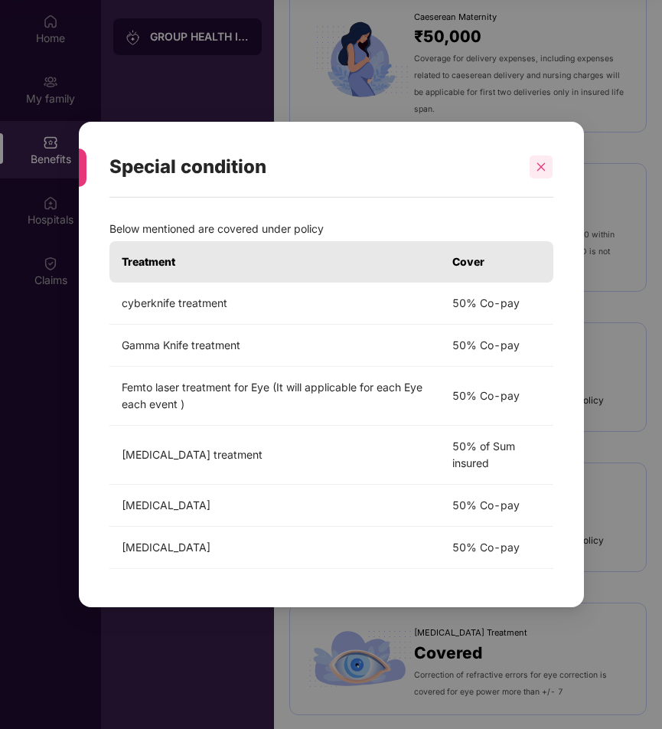
click at [530, 160] on div at bounding box center [541, 166] width 23 height 23
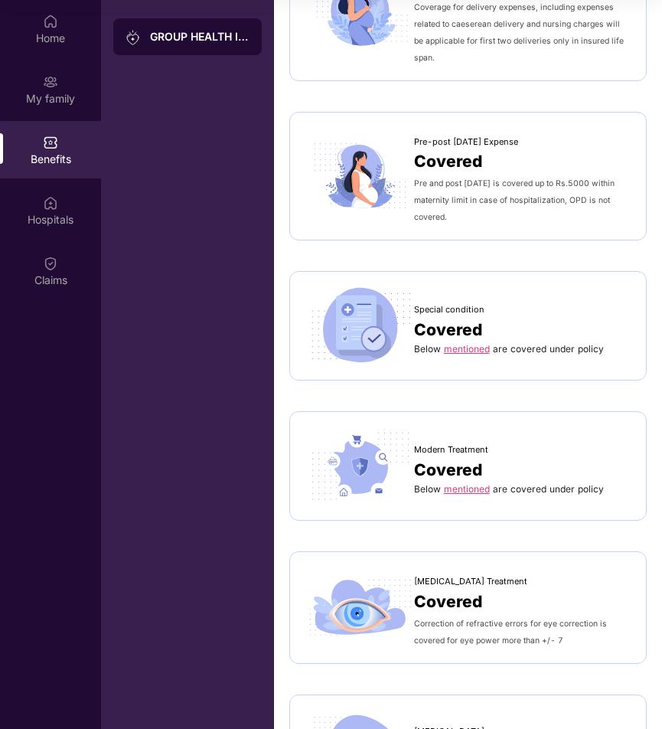
scroll to position [1760, 0]
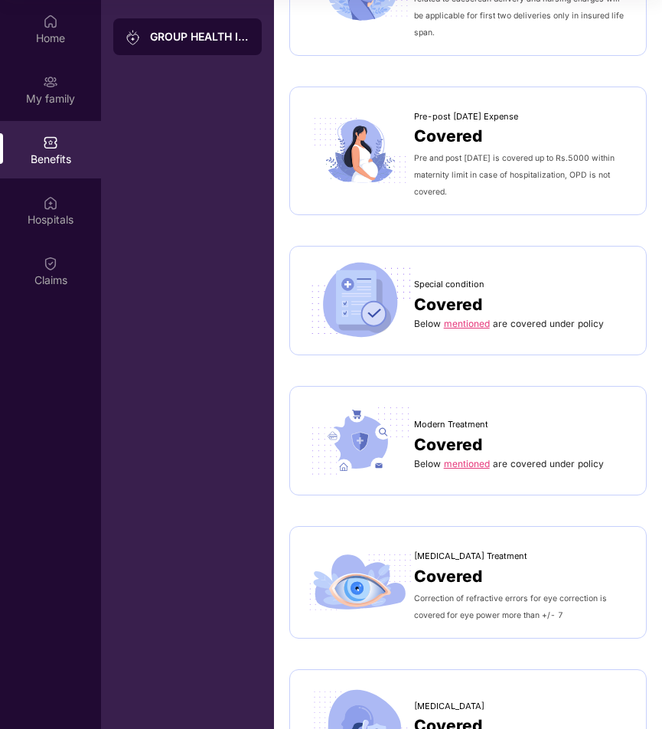
click at [458, 458] on link "mentioned" at bounding box center [467, 463] width 46 height 11
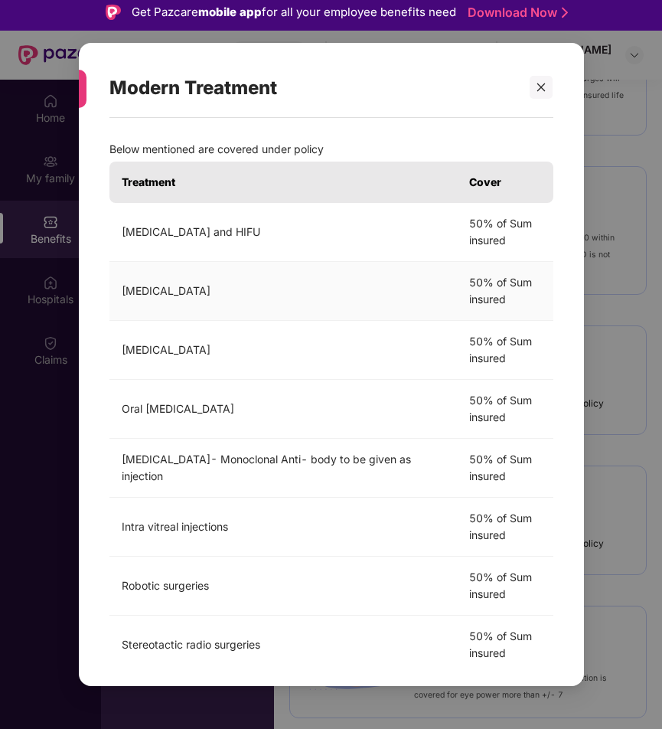
scroll to position [0, 0]
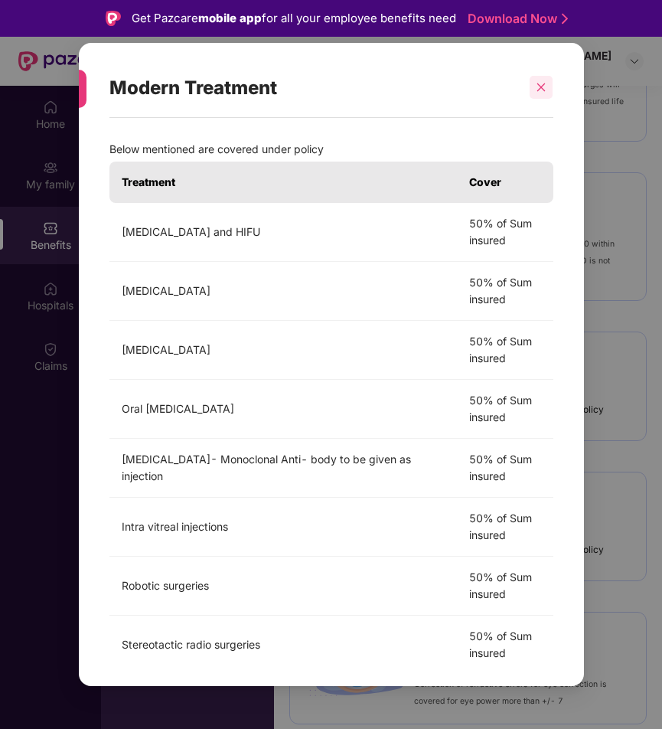
click at [543, 79] on div at bounding box center [541, 87] width 23 height 23
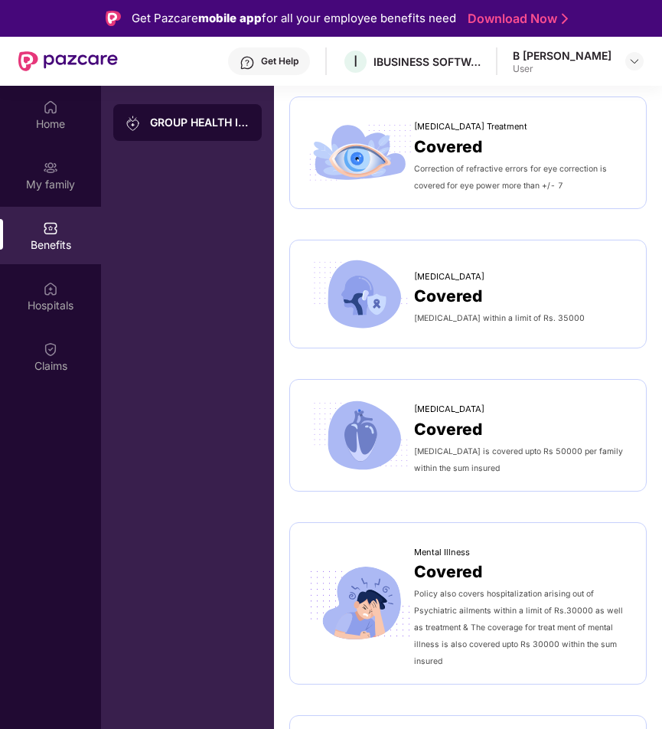
scroll to position [2299, 0]
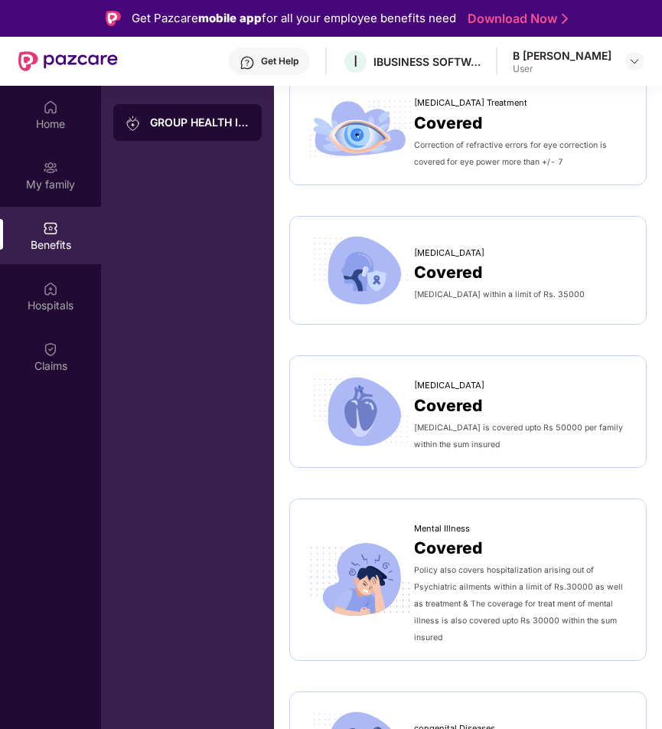
click at [513, 371] on div "Lucentis" at bounding box center [522, 381] width 217 height 21
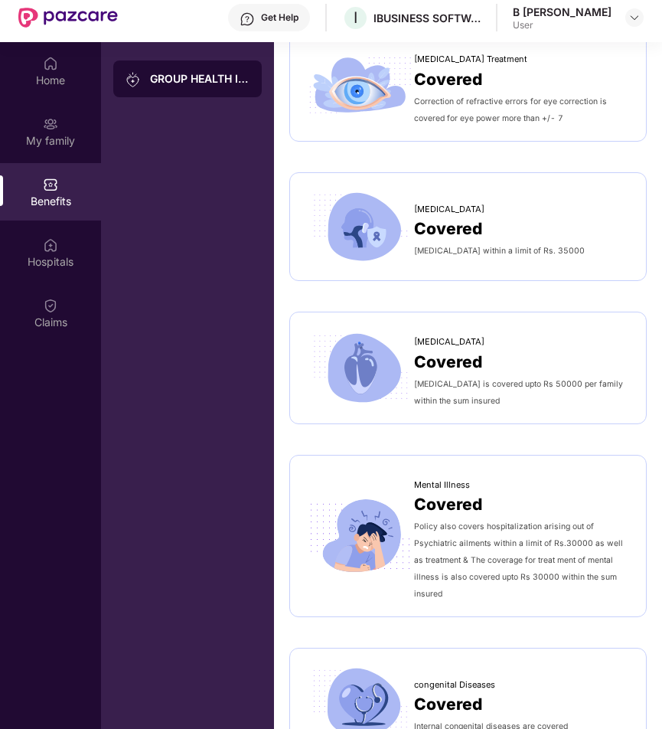
scroll to position [86, 0]
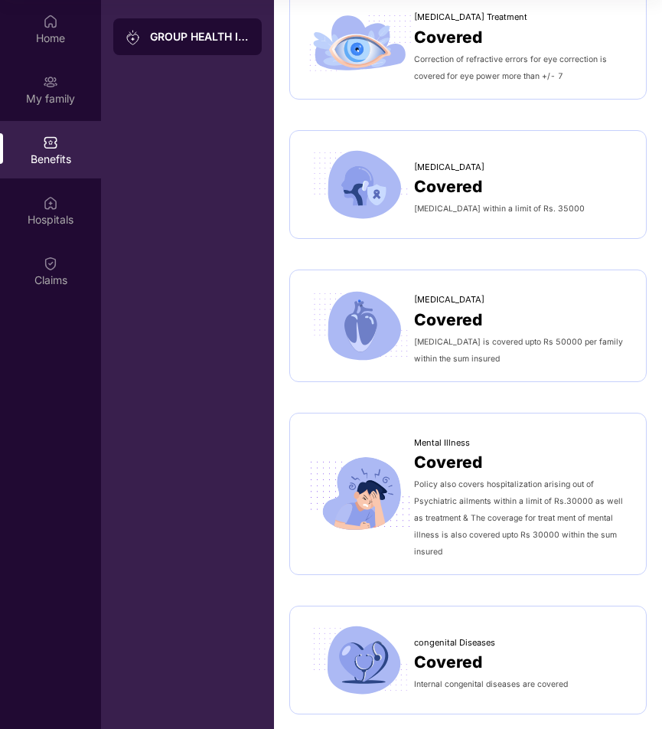
click at [451, 649] on span "Covered" at bounding box center [448, 661] width 68 height 25
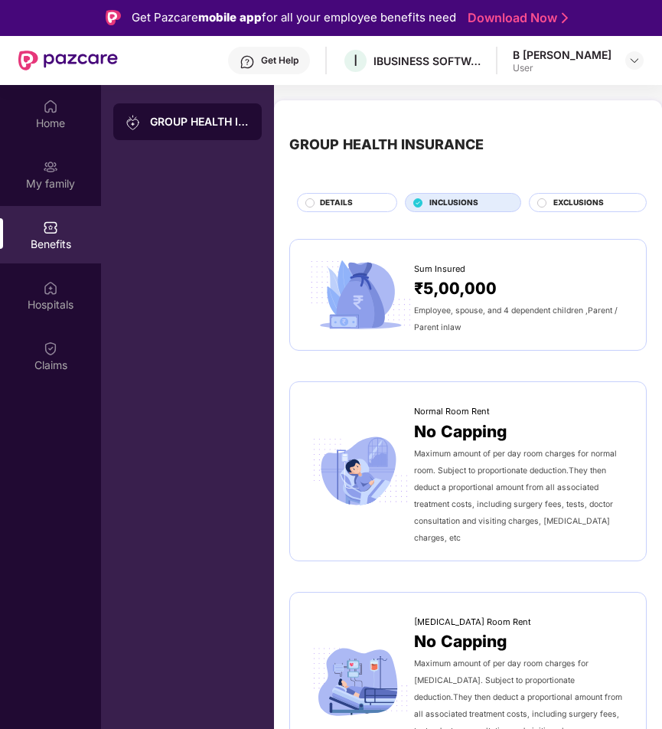
scroll to position [0, 0]
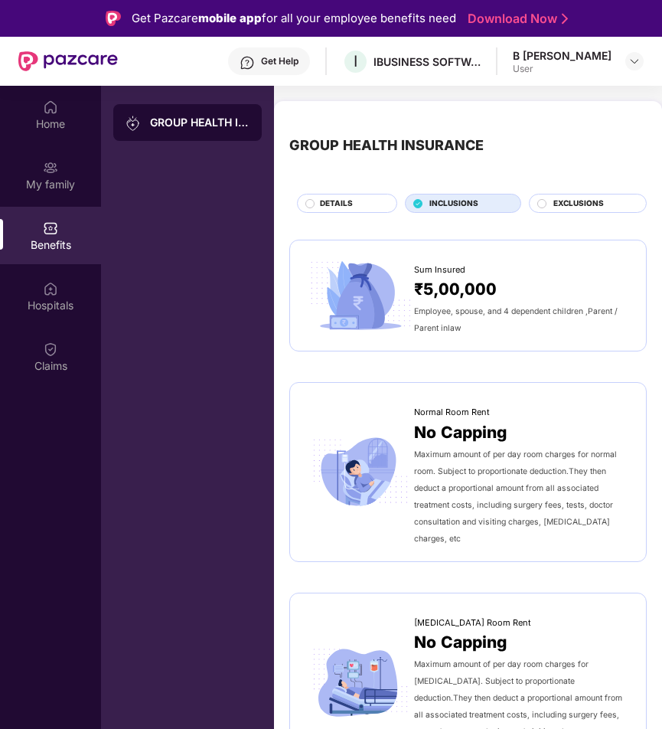
click at [572, 194] on div "EXCLUSIONS" at bounding box center [588, 203] width 118 height 19
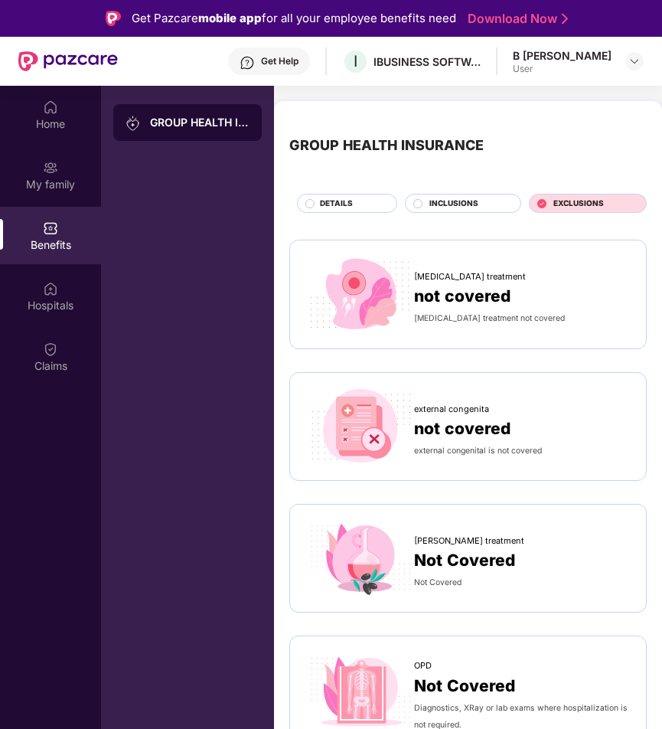
click at [484, 426] on span "not covered" at bounding box center [462, 428] width 96 height 25
click at [483, 297] on span "not covered" at bounding box center [462, 295] width 96 height 25
click at [318, 201] on div "DETAILS" at bounding box center [350, 204] width 77 height 15
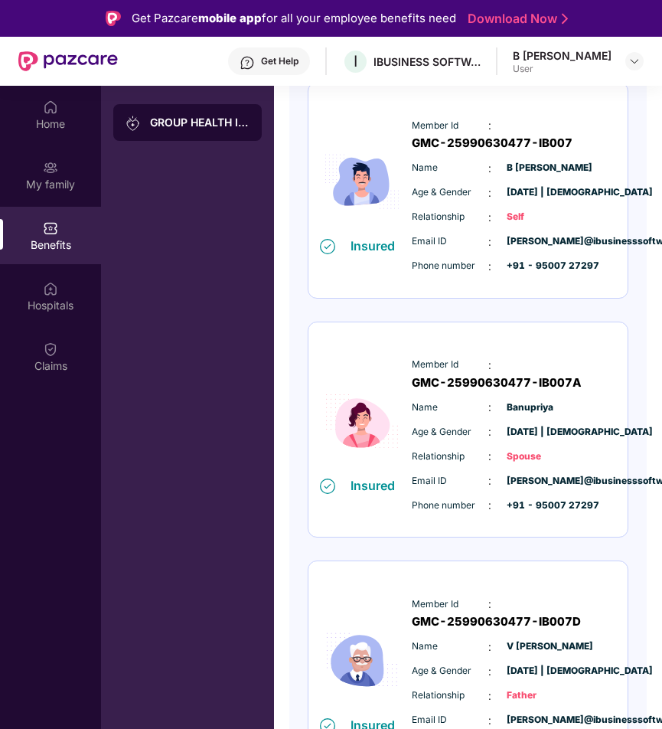
scroll to position [230, 0]
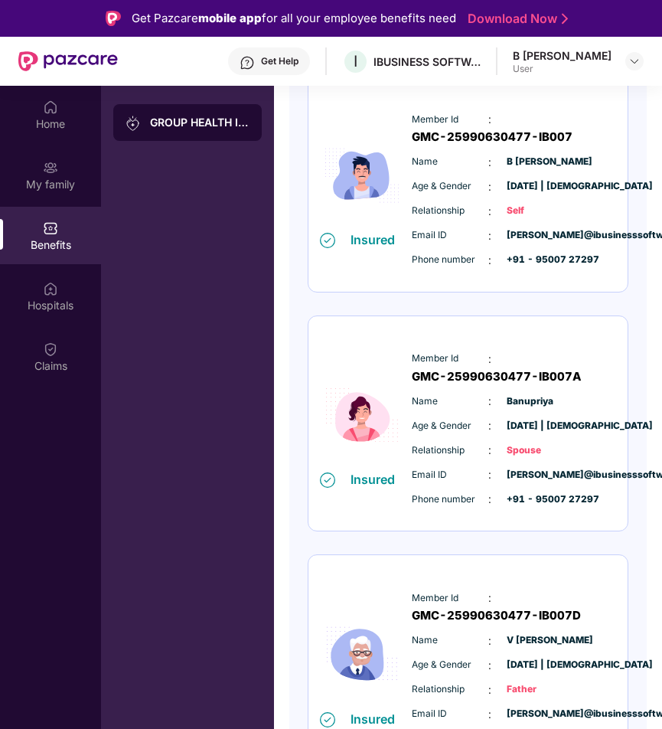
click at [442, 392] on div "Member Id : GMC-25990630477-IB007A Name : Banupriya Age & Gender : 10 July 1994…" at bounding box center [514, 429] width 213 height 173
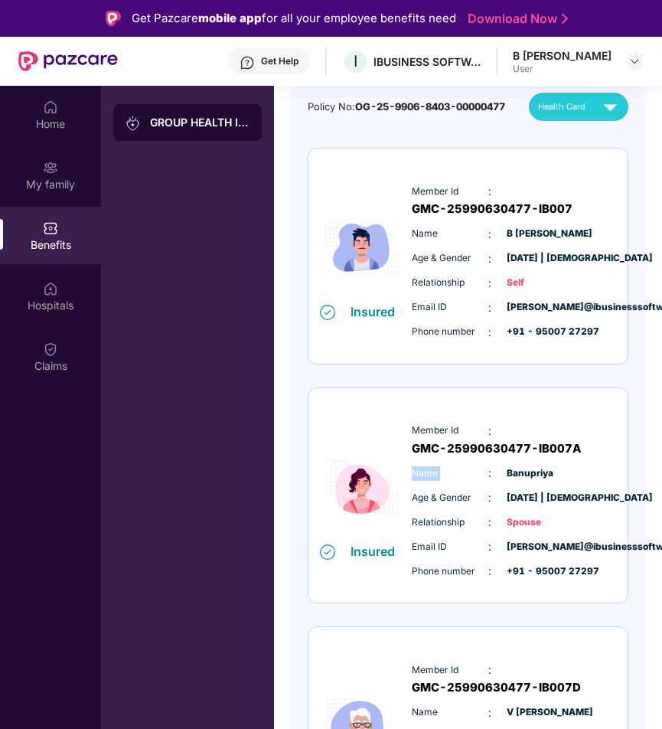
scroll to position [0, 0]
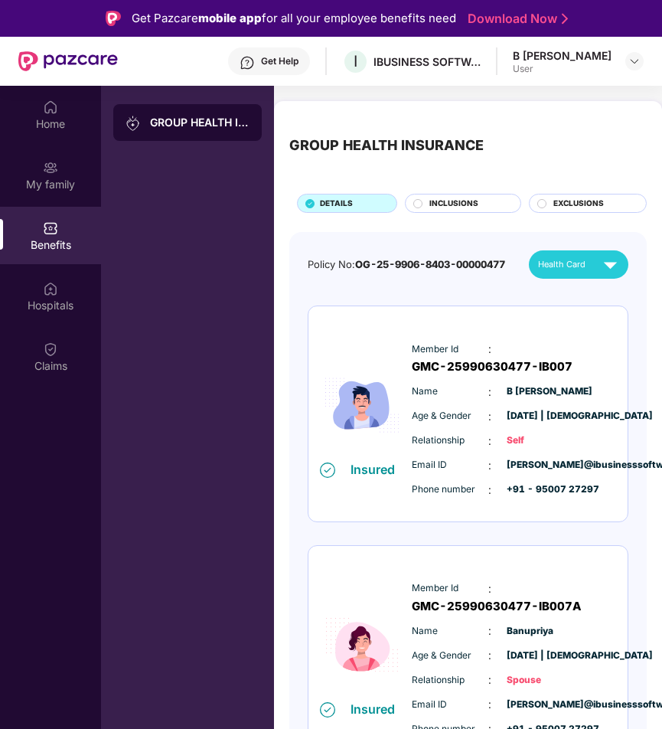
click at [192, 128] on div "GROUP HEALTH INSURANCE" at bounding box center [199, 122] width 99 height 15
click at [55, 183] on div "My family" at bounding box center [50, 184] width 101 height 15
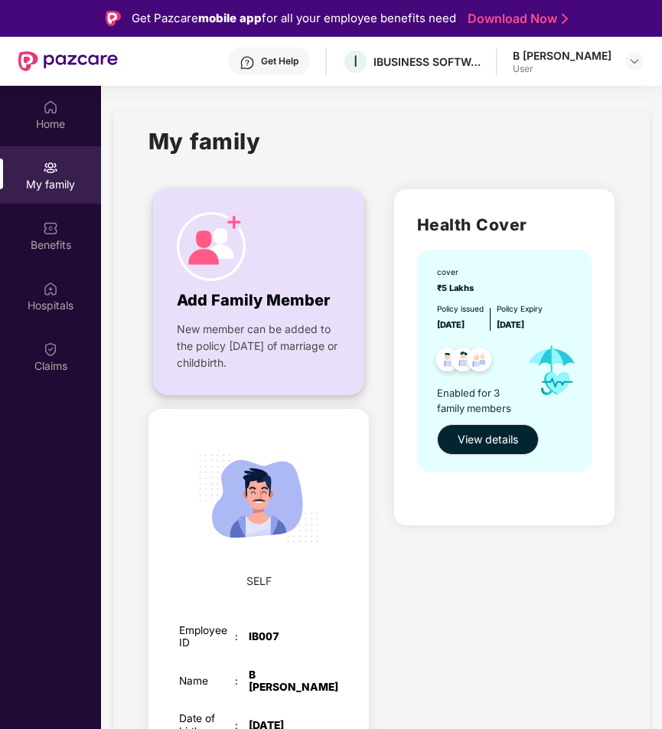
click at [216, 236] on img at bounding box center [211, 246] width 69 height 69
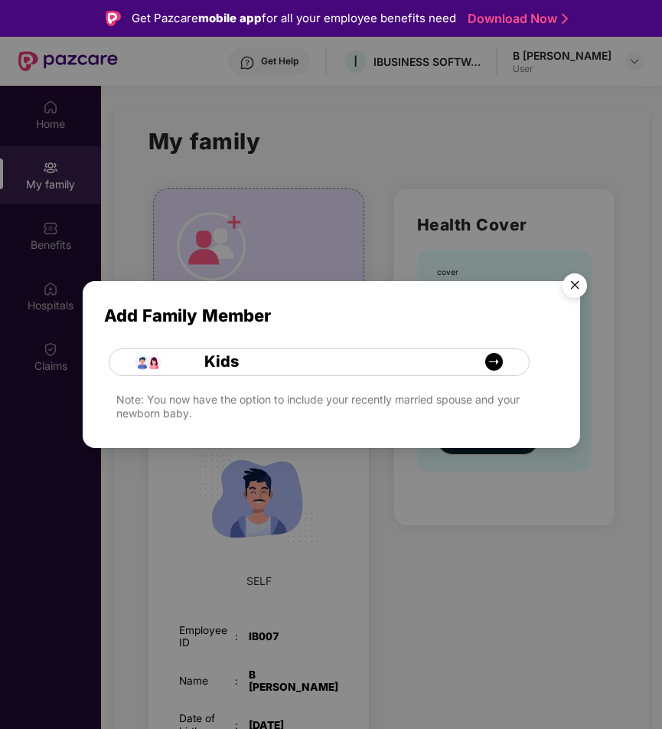
click at [578, 282] on img "Close" at bounding box center [574, 287] width 43 height 43
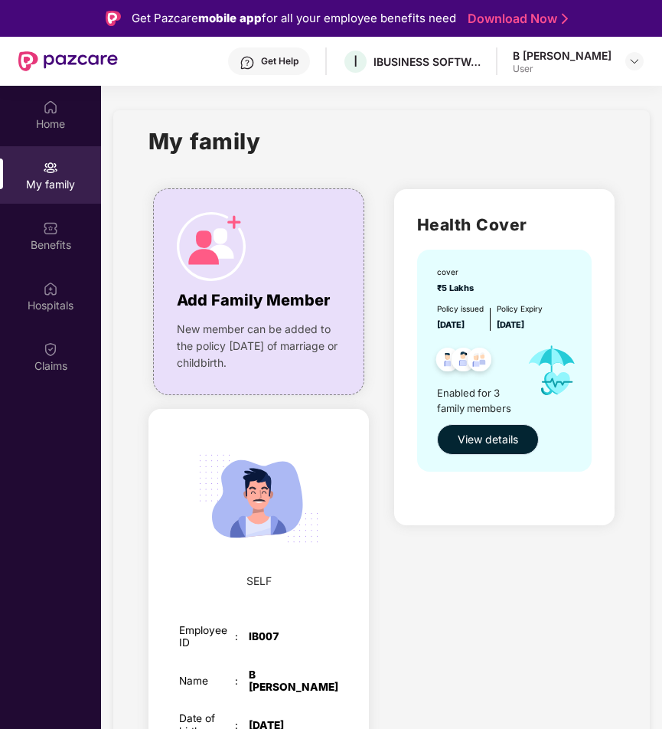
click at [493, 447] on span "View details" at bounding box center [488, 439] width 60 height 17
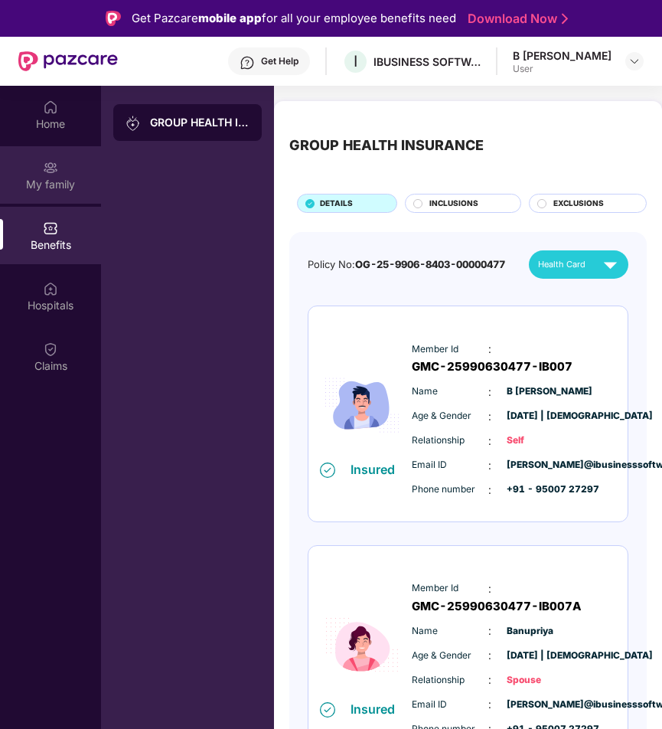
click at [61, 178] on div "My family" at bounding box center [50, 184] width 101 height 15
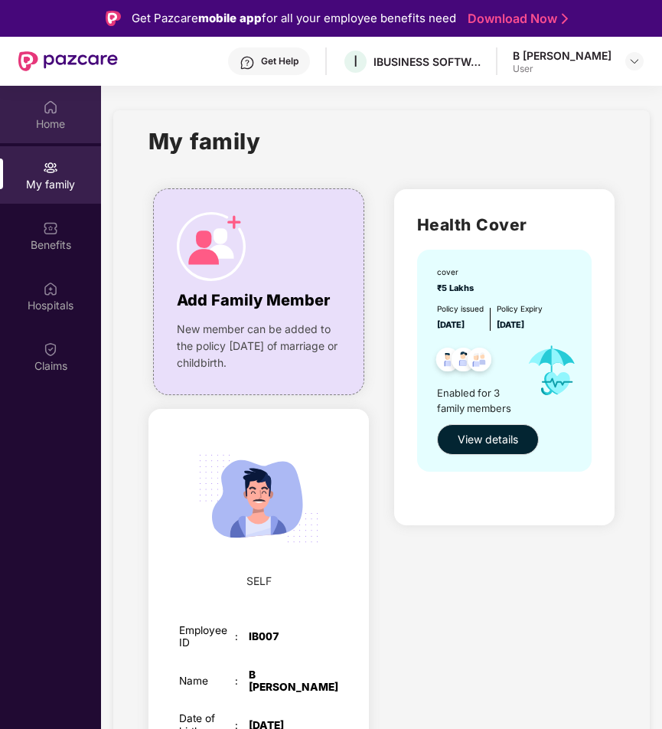
click at [31, 119] on div "Home" at bounding box center [50, 123] width 101 height 15
click at [635, 57] on img at bounding box center [634, 61] width 12 height 12
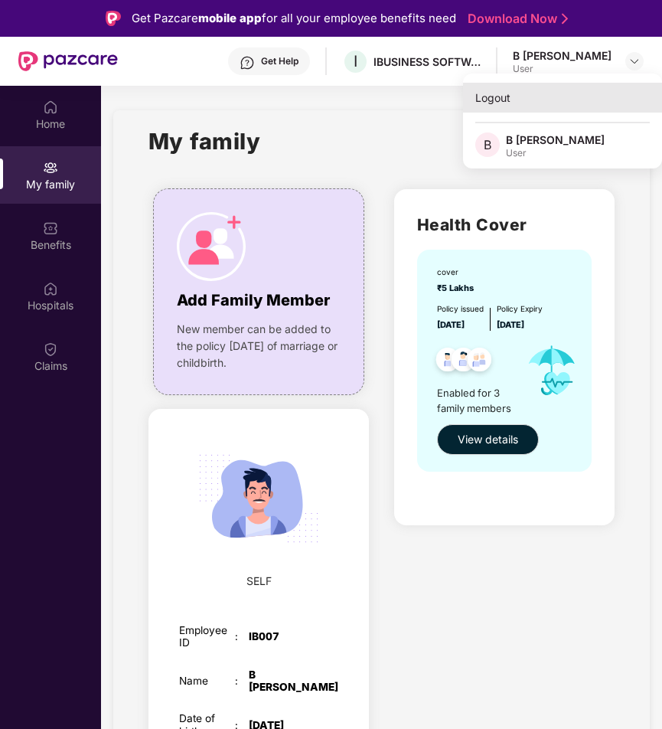
click at [507, 106] on div "Logout" at bounding box center [562, 98] width 199 height 30
